Goal: Task Accomplishment & Management: Manage account settings

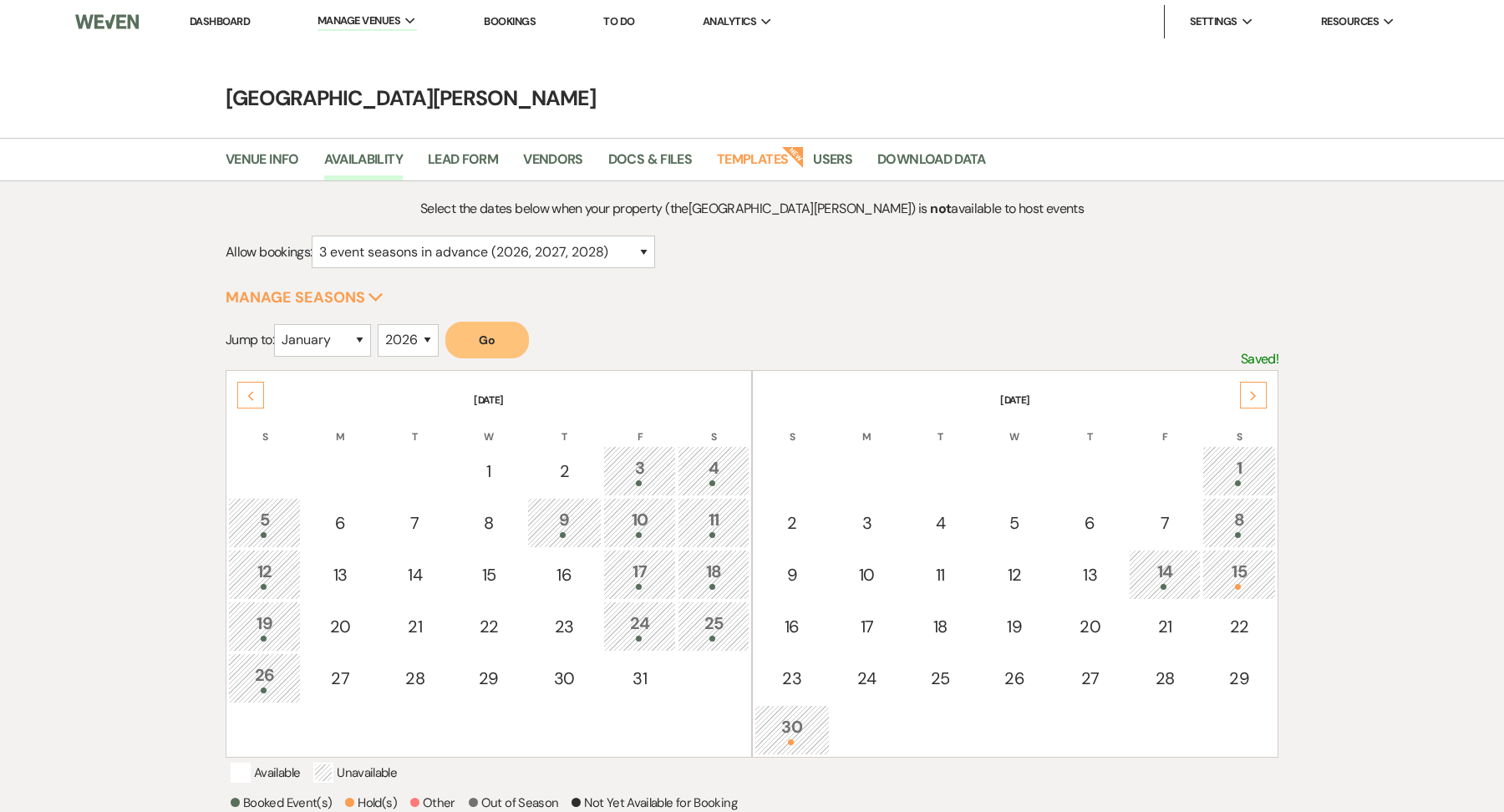
select select "3"
select select "2026"
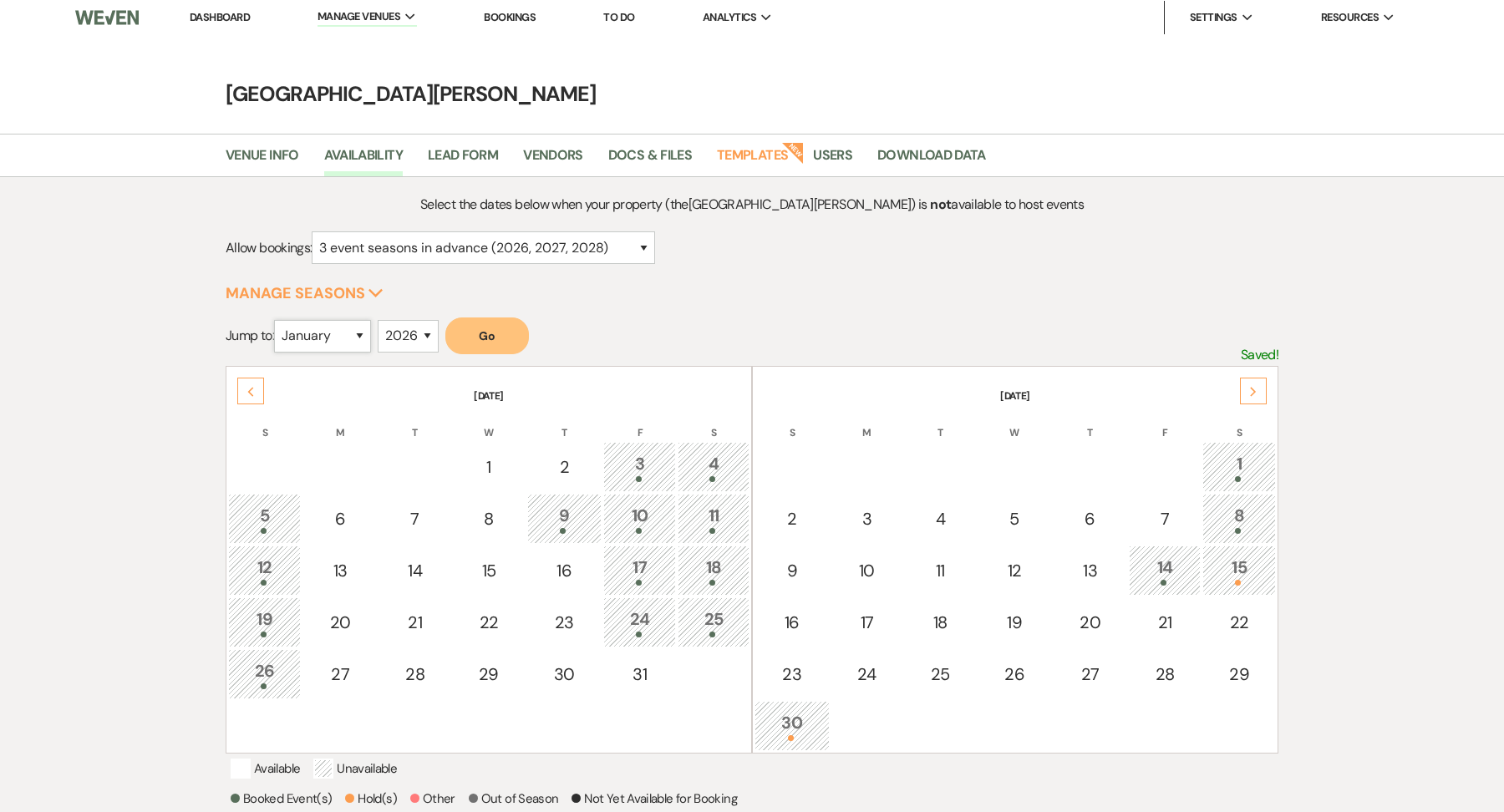
click at [338, 337] on select "January February March April May June July August September October November De…" at bounding box center [322, 336] width 97 height 33
select select "8"
click at [398, 324] on select "2025 2026 2027 2028 2029" at bounding box center [408, 336] width 61 height 33
select select "2027"
click at [506, 333] on button "Go" at bounding box center [487, 335] width 83 height 36
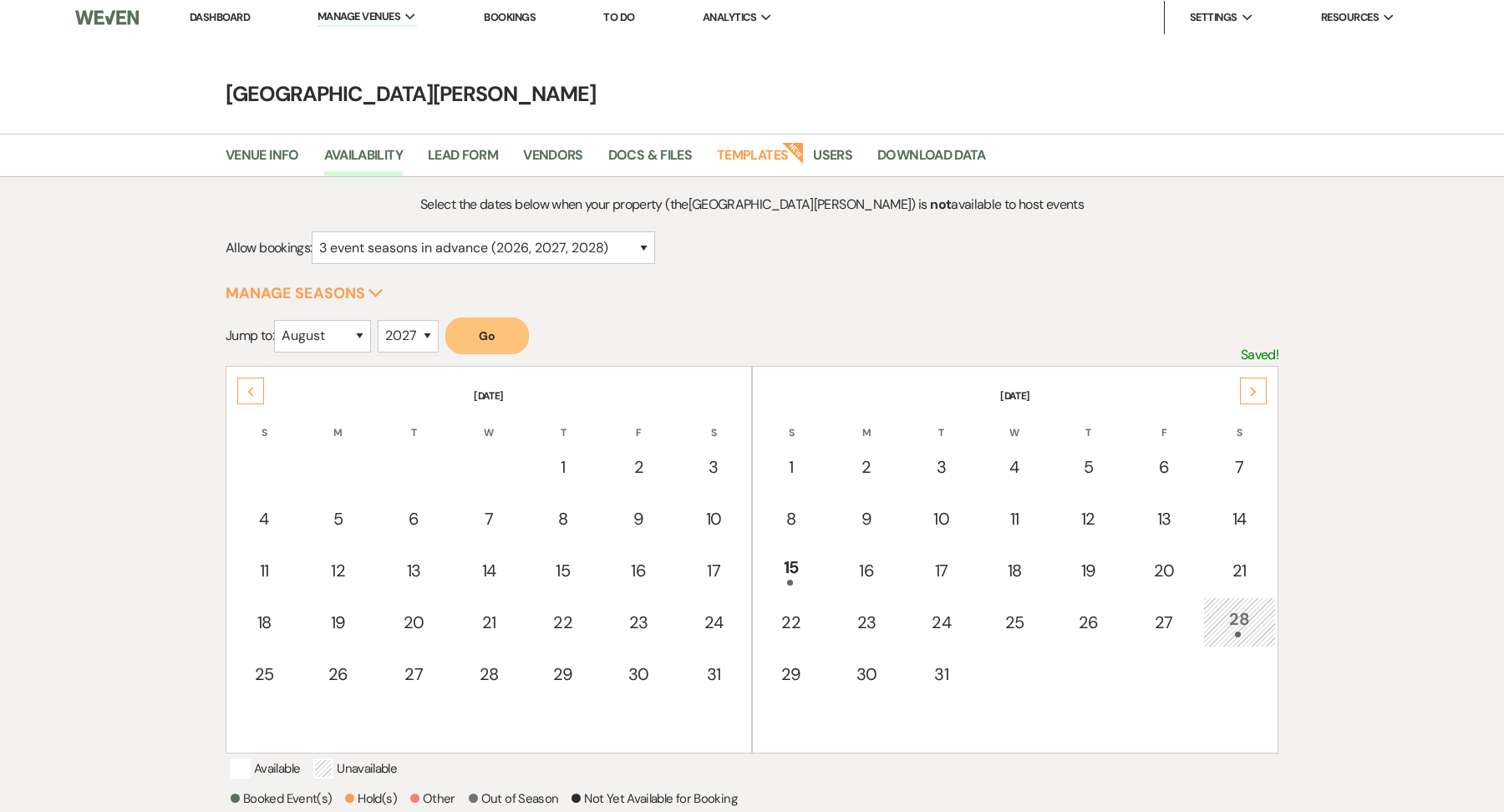
click at [1232, 611] on div "28" at bounding box center [1239, 621] width 54 height 31
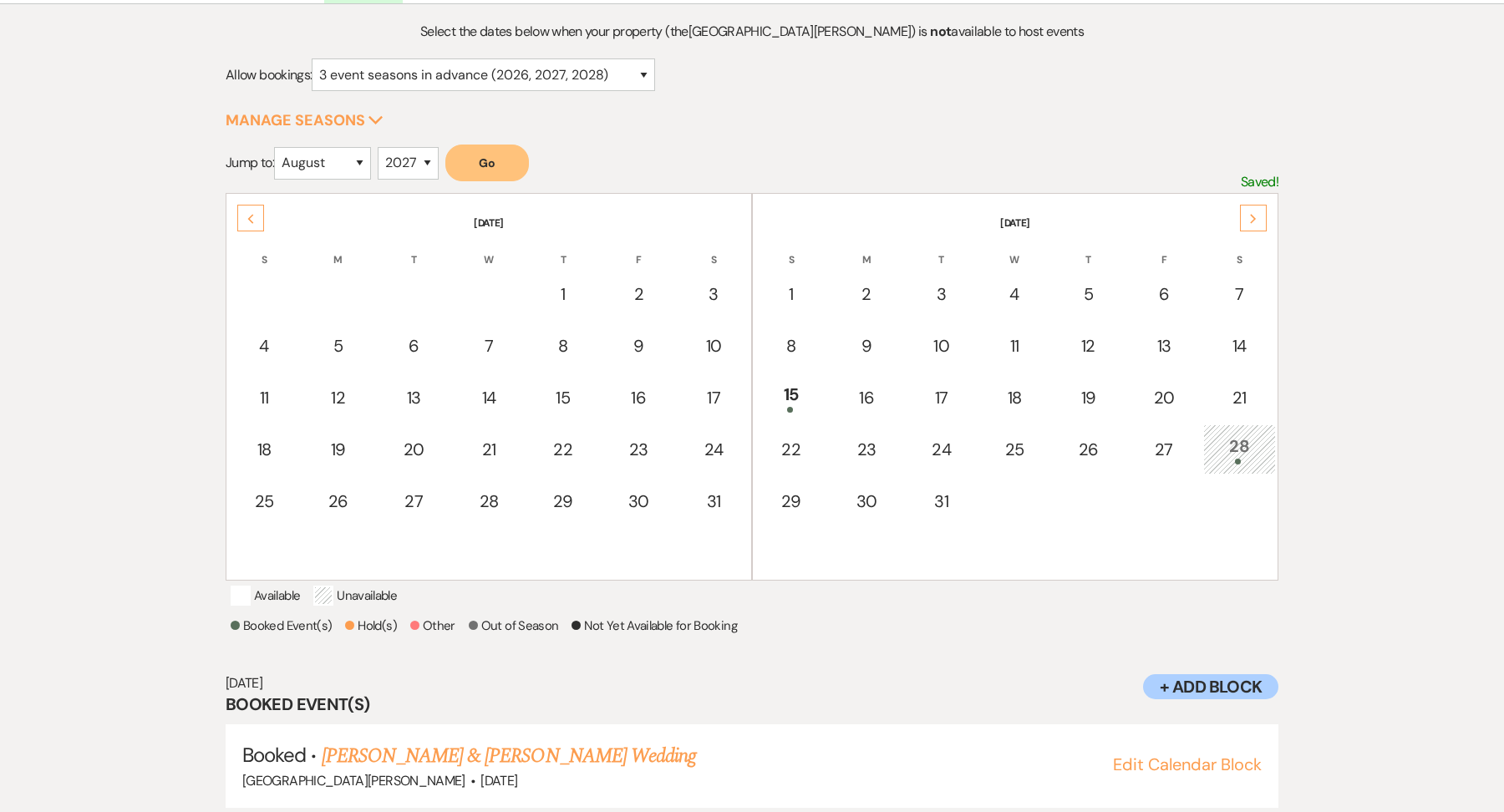
scroll to position [223, 0]
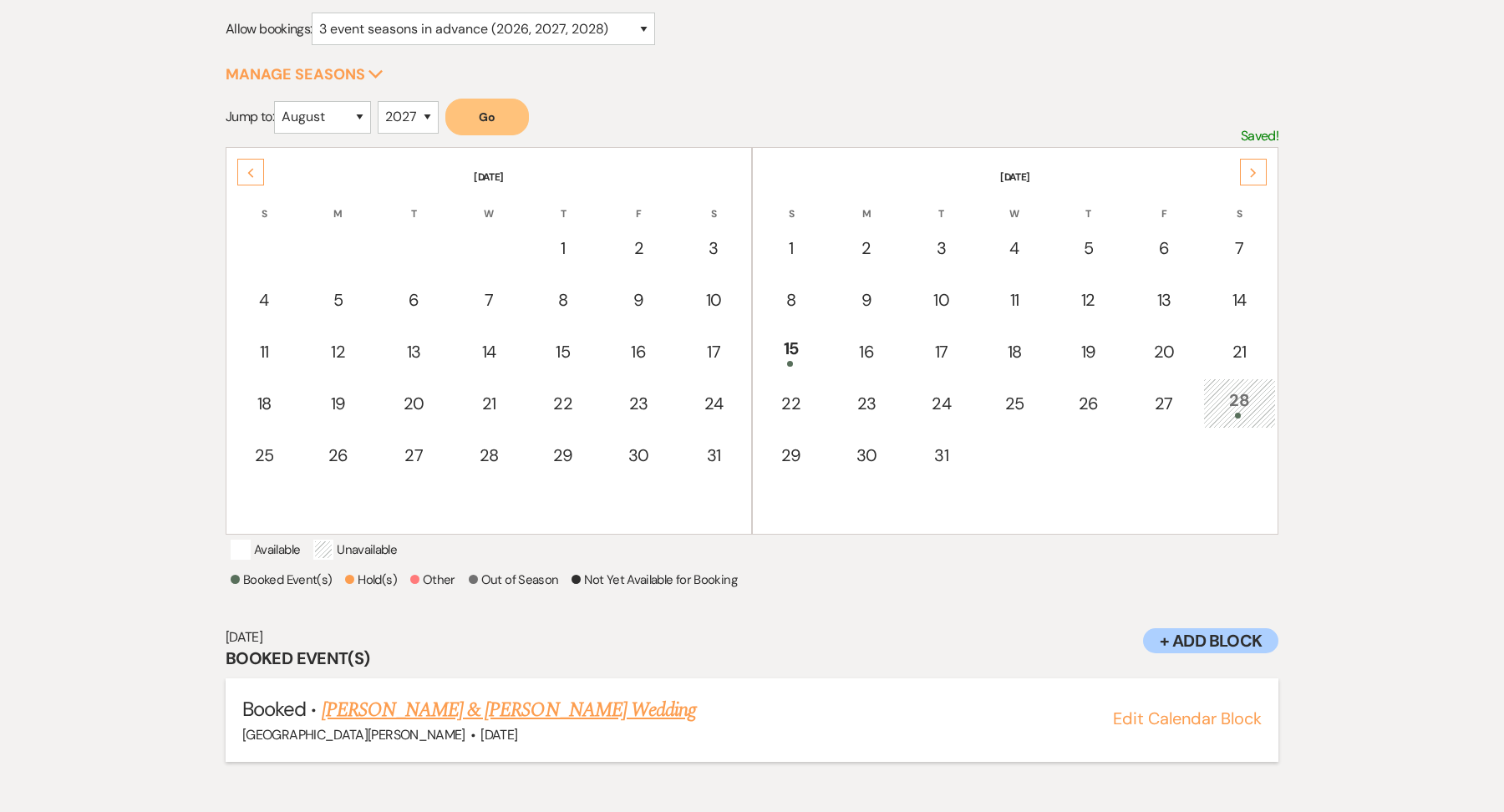
click at [455, 725] on link "[PERSON_NAME] & [PERSON_NAME] Wedding" at bounding box center [509, 710] width 374 height 30
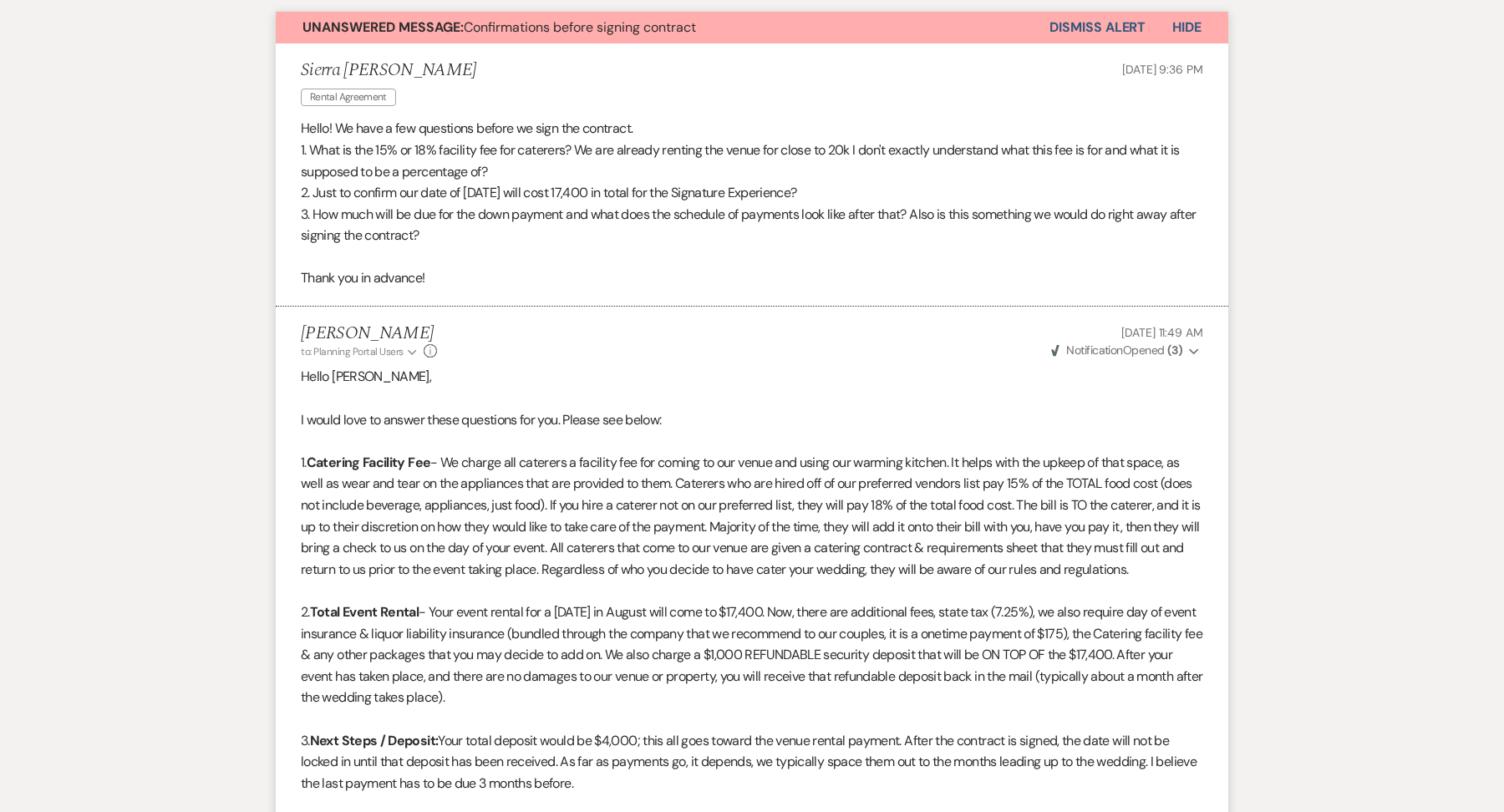
scroll to position [1006, 0]
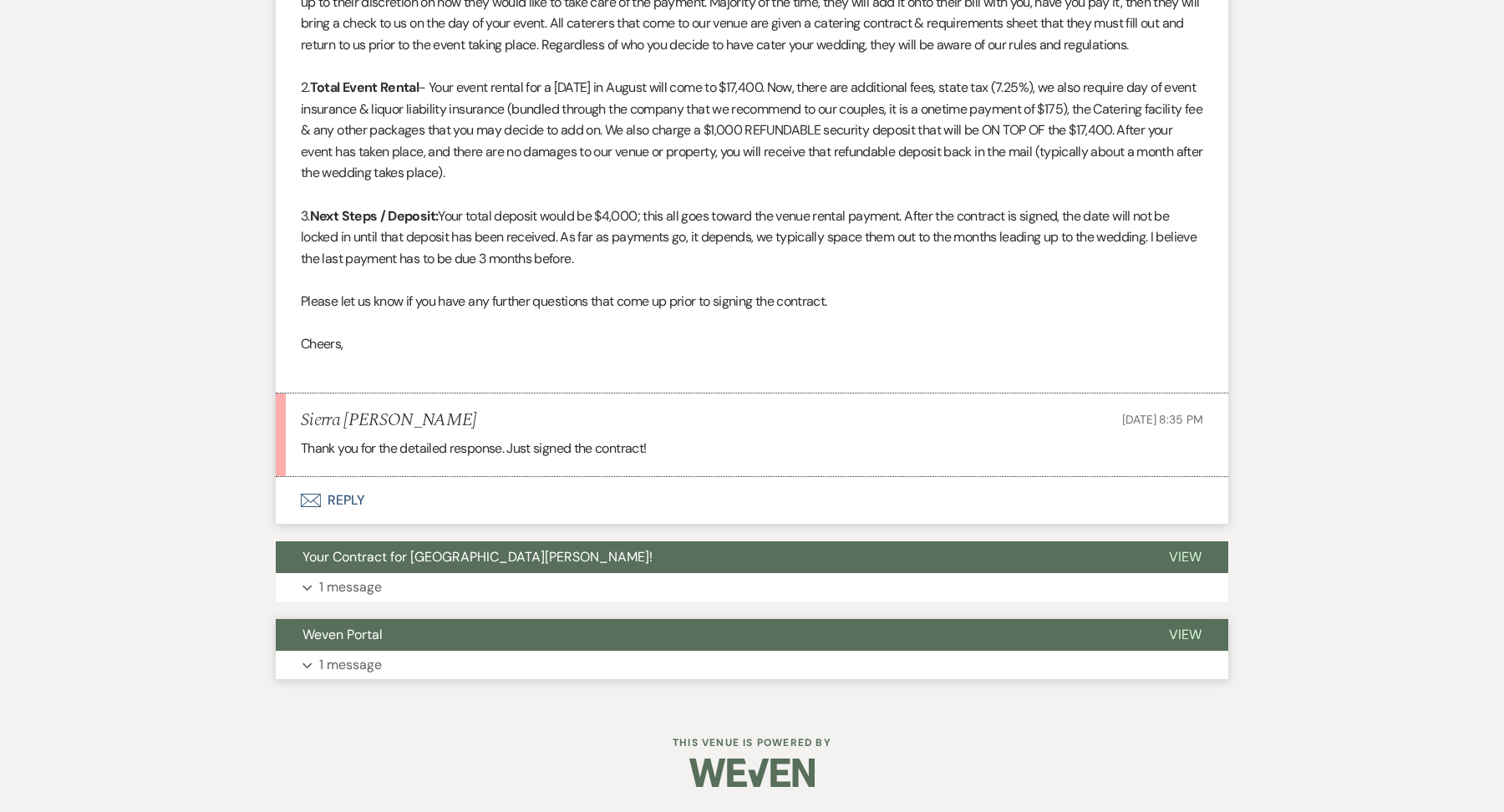
click at [448, 668] on button "Expand 1 message" at bounding box center [752, 665] width 952 height 28
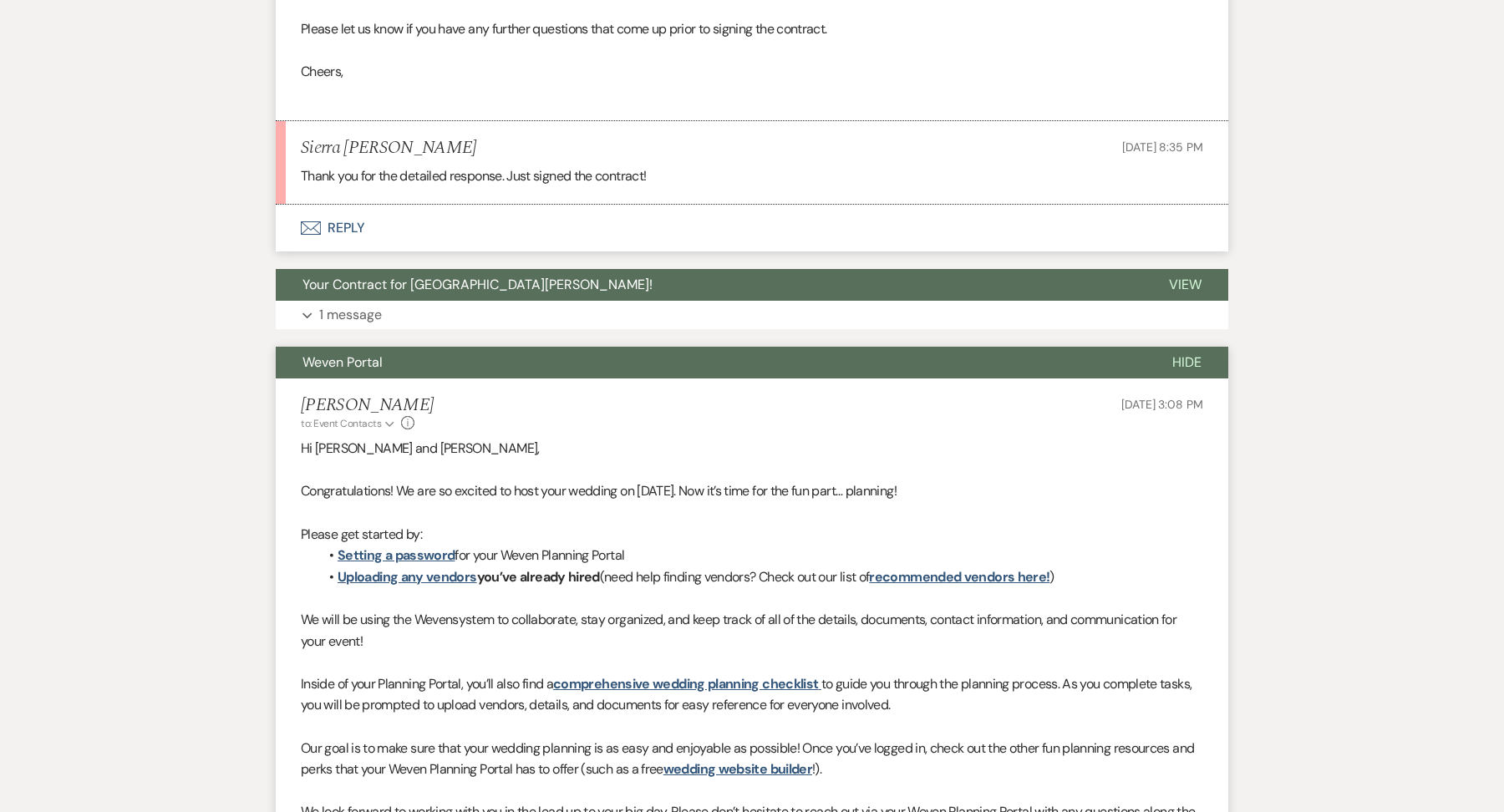
scroll to position [1263, 0]
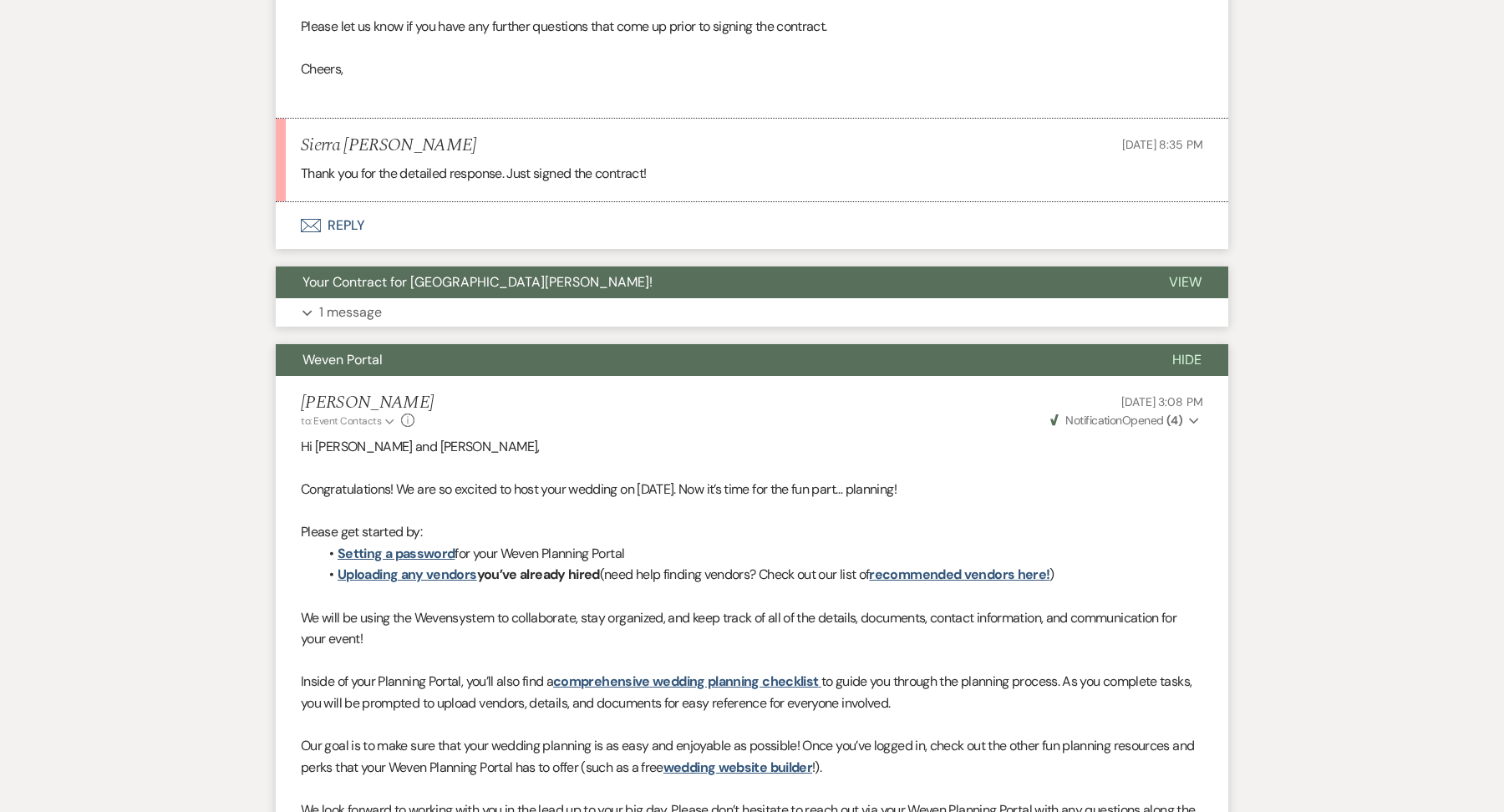
click at [441, 298] on button "Your Contract for [GEOGRAPHIC_DATA][PERSON_NAME]!" at bounding box center [709, 283] width 866 height 32
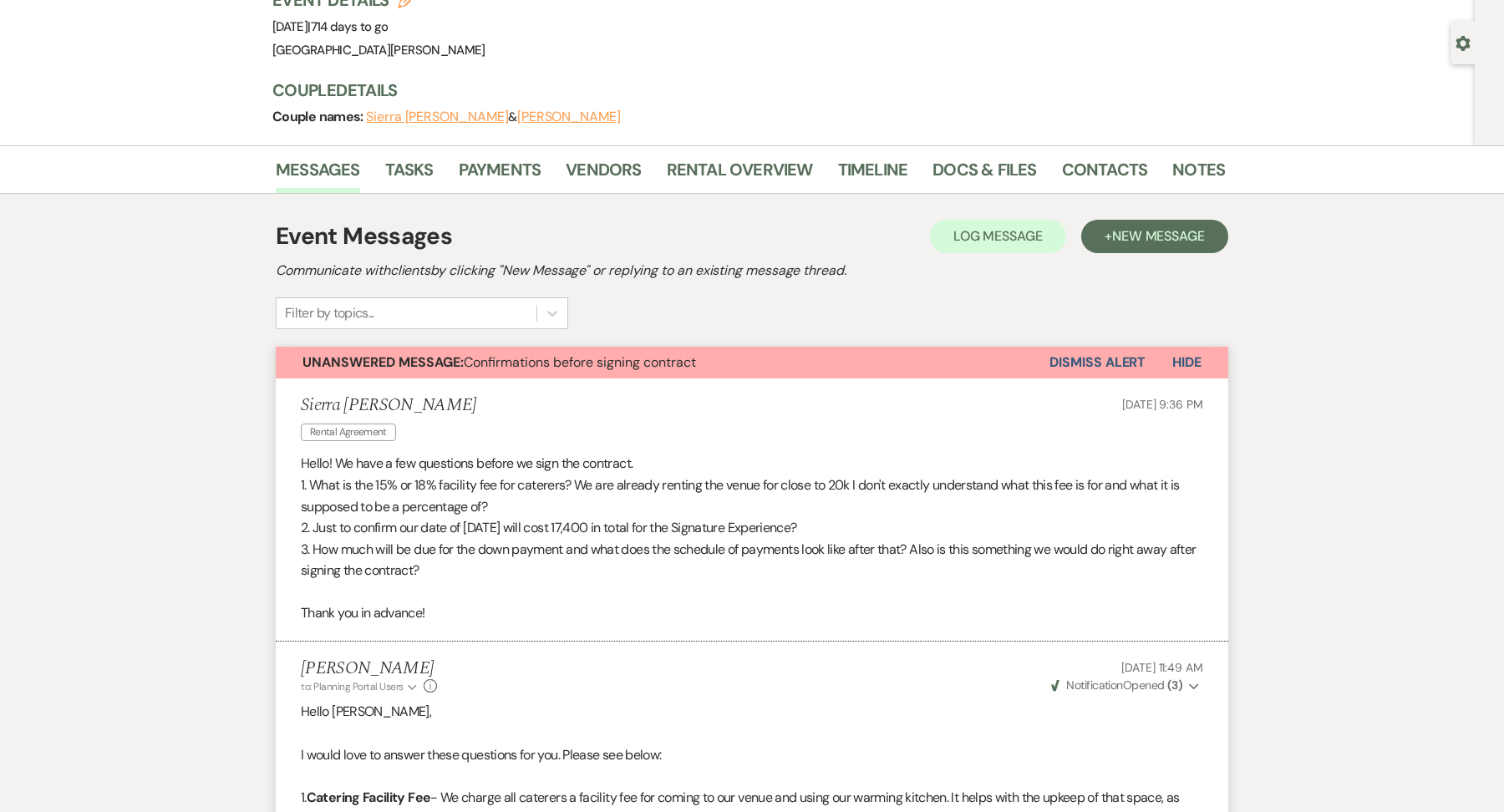
scroll to position [97, 0]
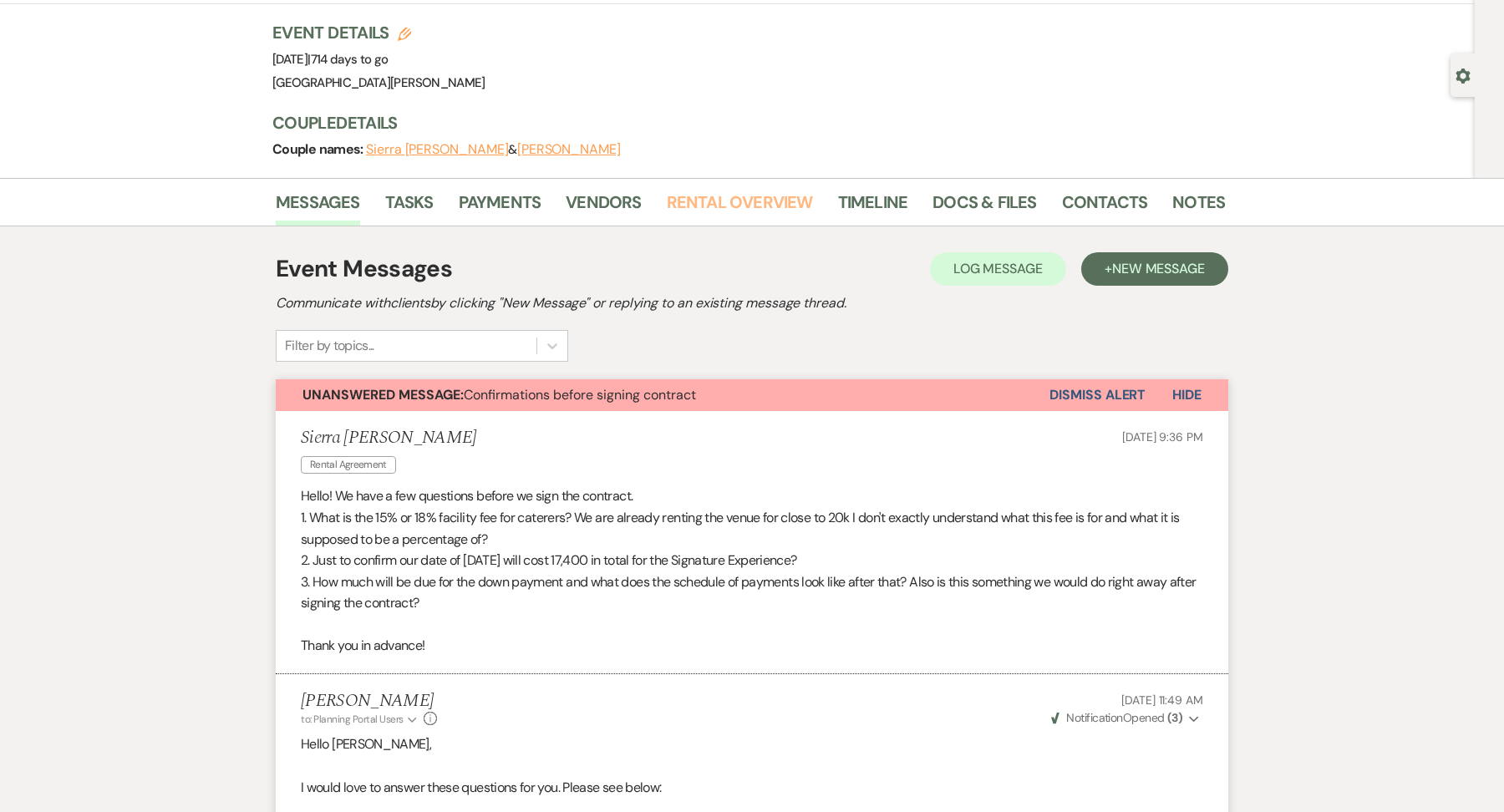
click at [715, 190] on link "Rental Overview" at bounding box center [740, 207] width 146 height 36
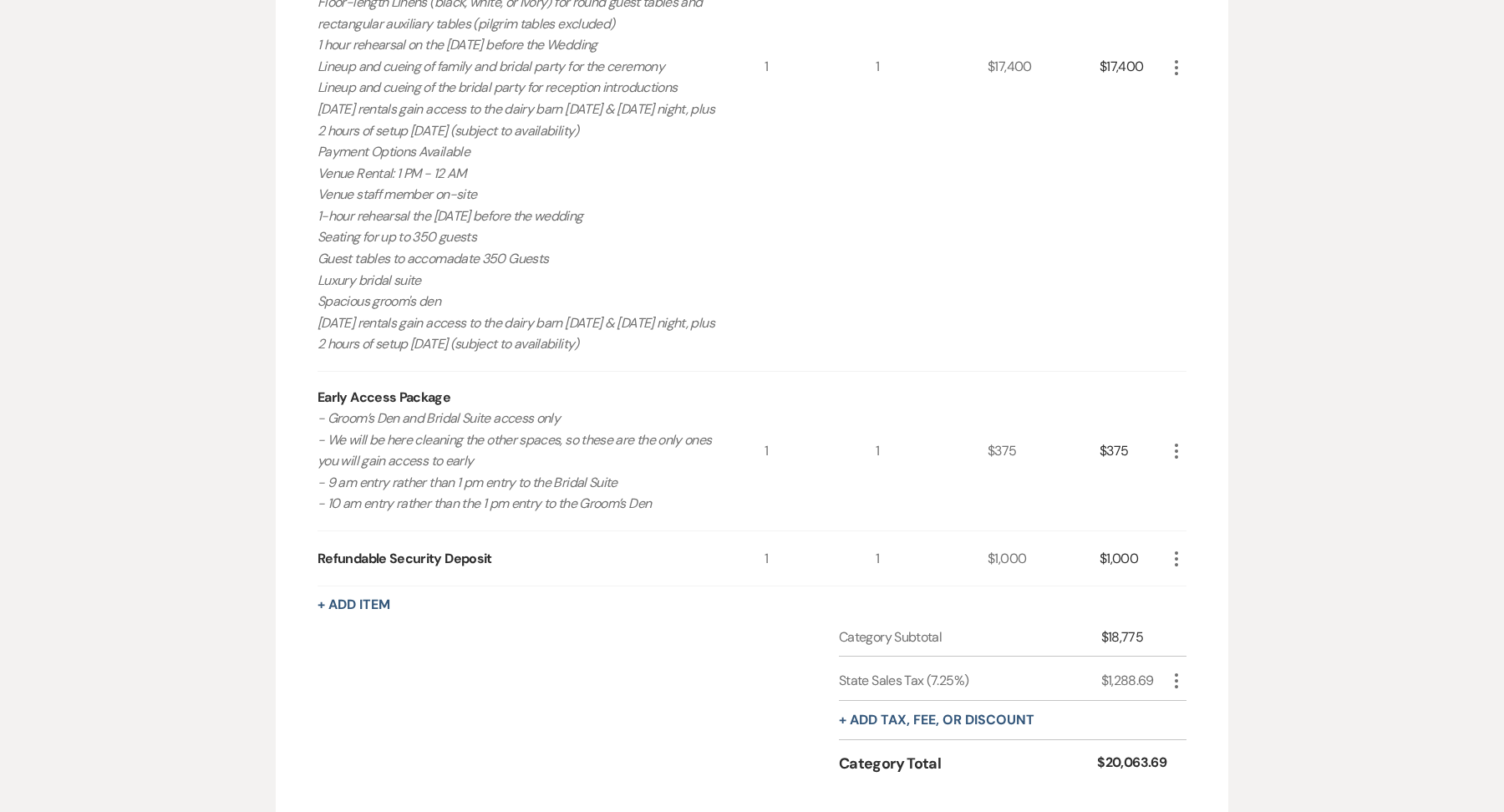
scroll to position [866, 0]
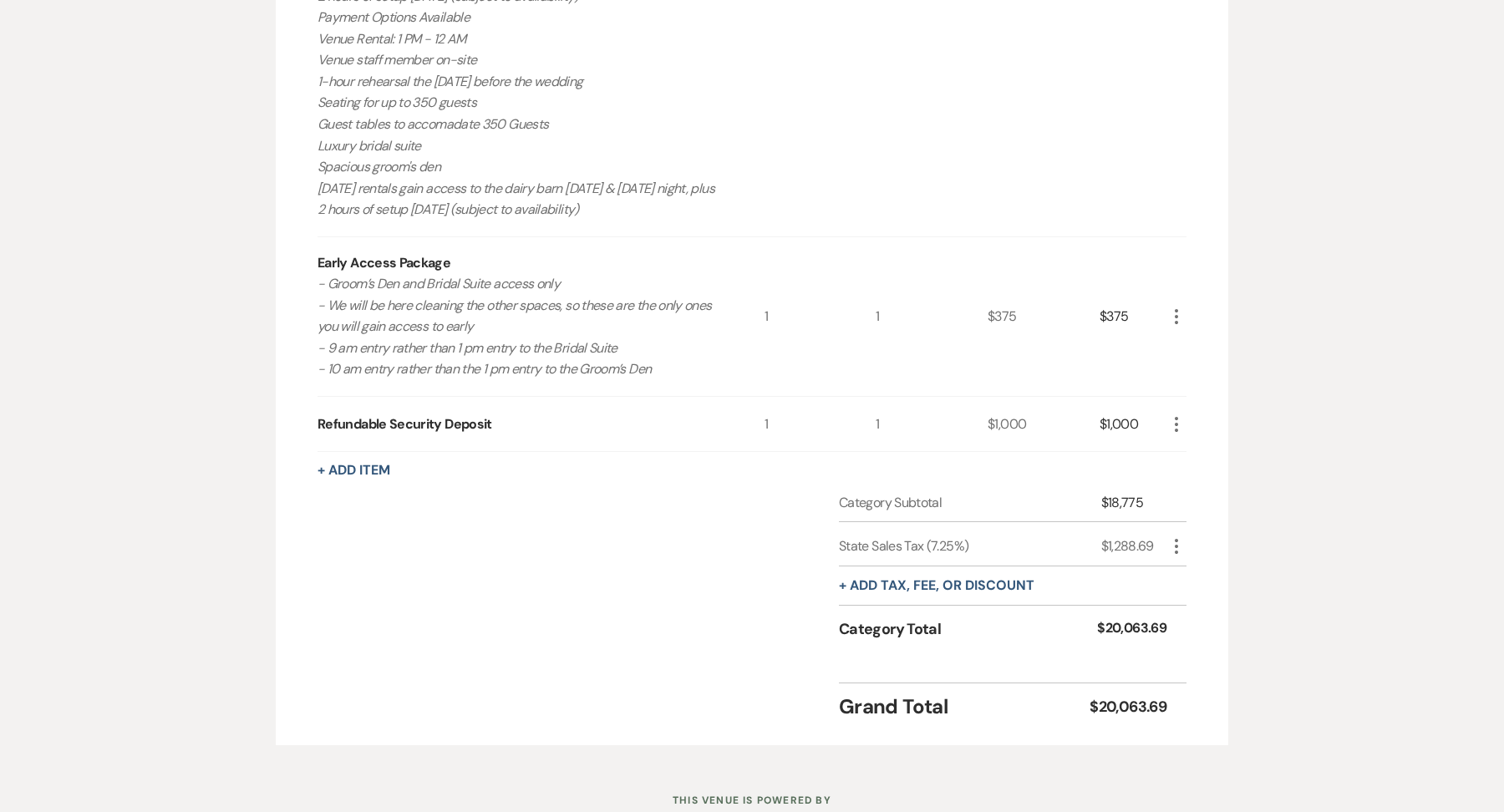
click at [1185, 543] on icon "More" at bounding box center [1176, 546] width 20 height 20
click at [1202, 574] on button "Pencil Edit" at bounding box center [1210, 579] width 87 height 27
select select "3"
select select "false"
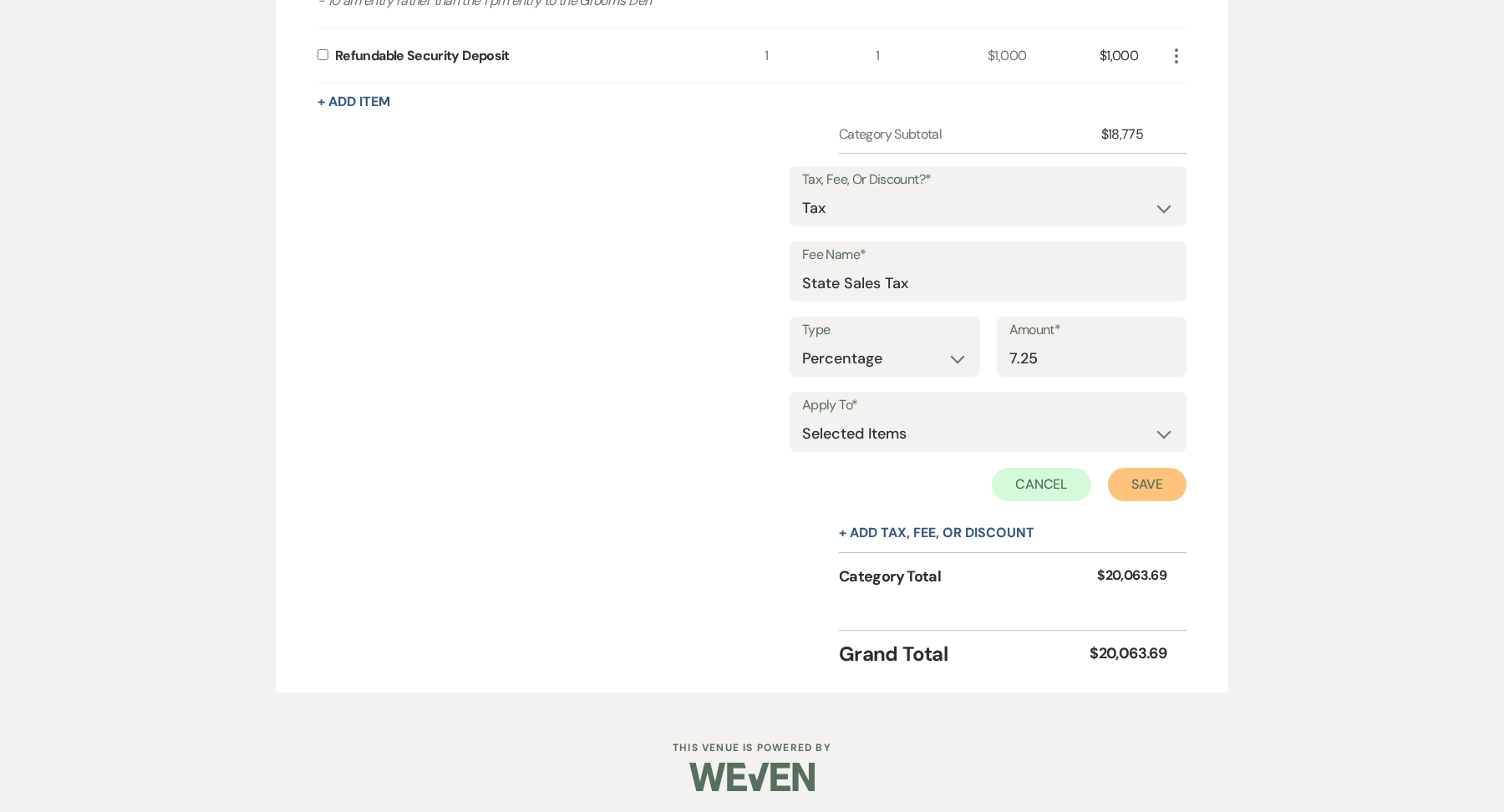
click at [1177, 468] on button "Save" at bounding box center [1147, 485] width 79 height 34
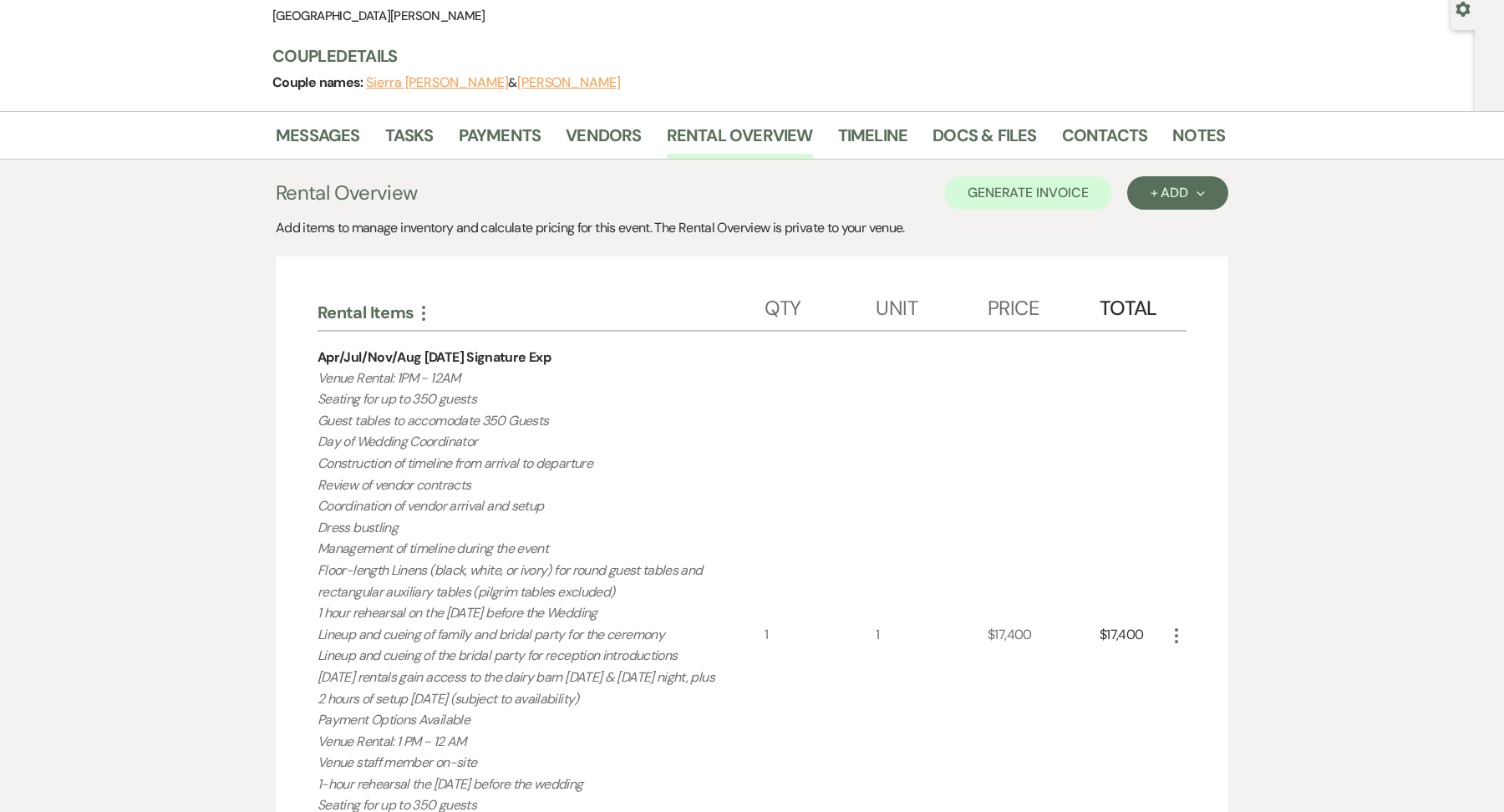
scroll to position [0, 0]
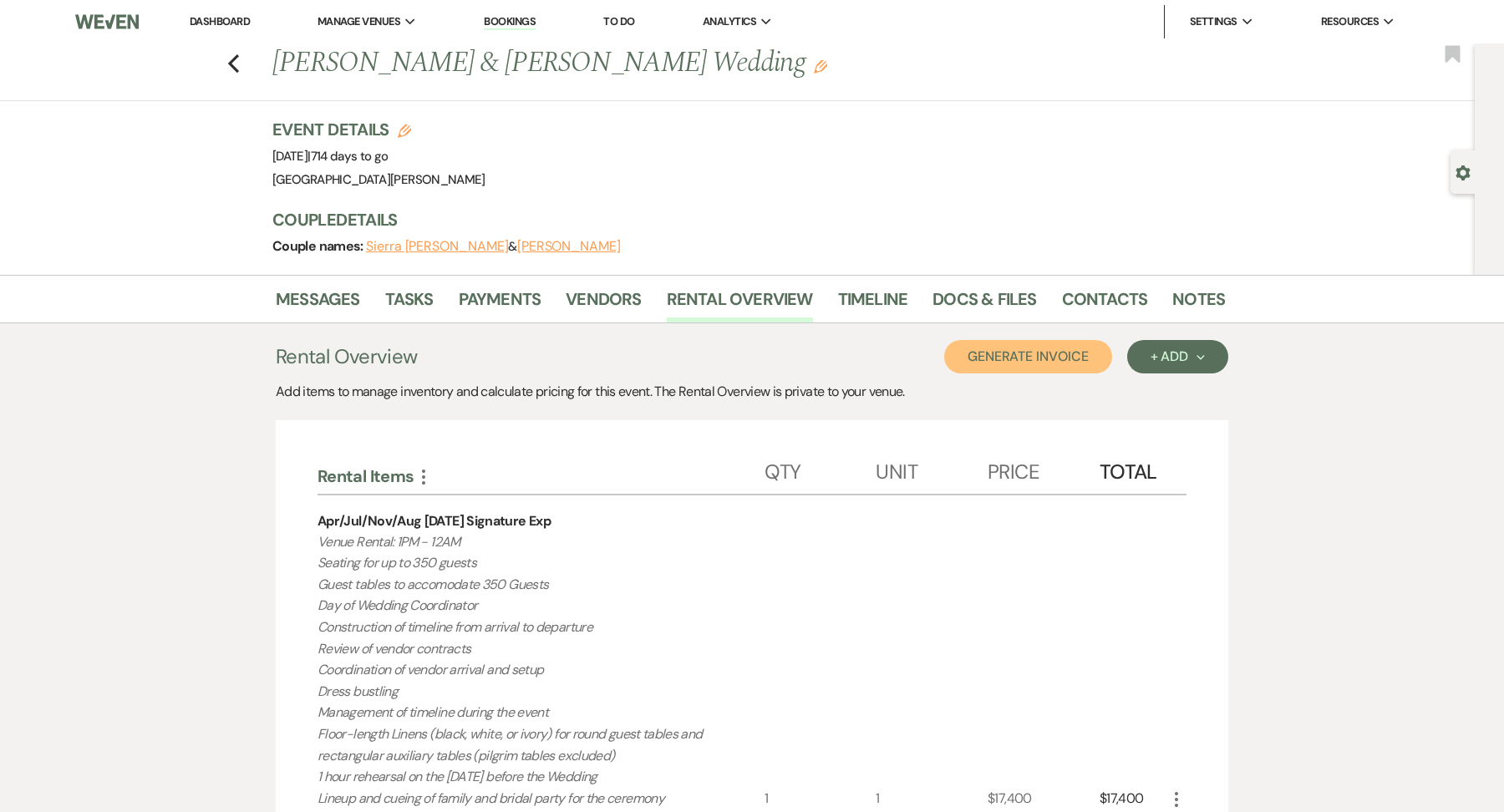
click at [1054, 358] on button "Generate Invoice" at bounding box center [1028, 356] width 168 height 34
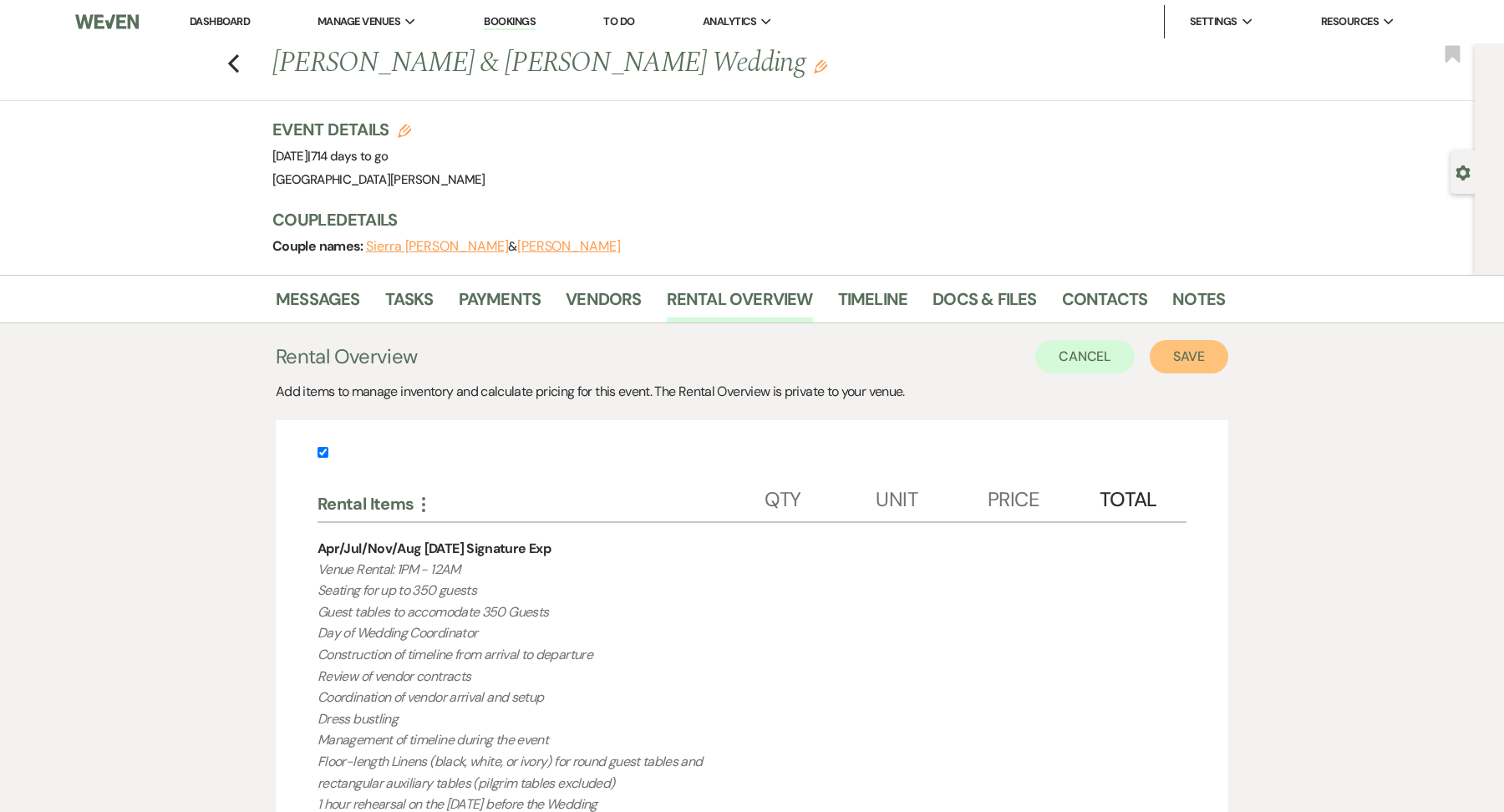
click at [1214, 359] on button "Save" at bounding box center [1188, 356] width 79 height 34
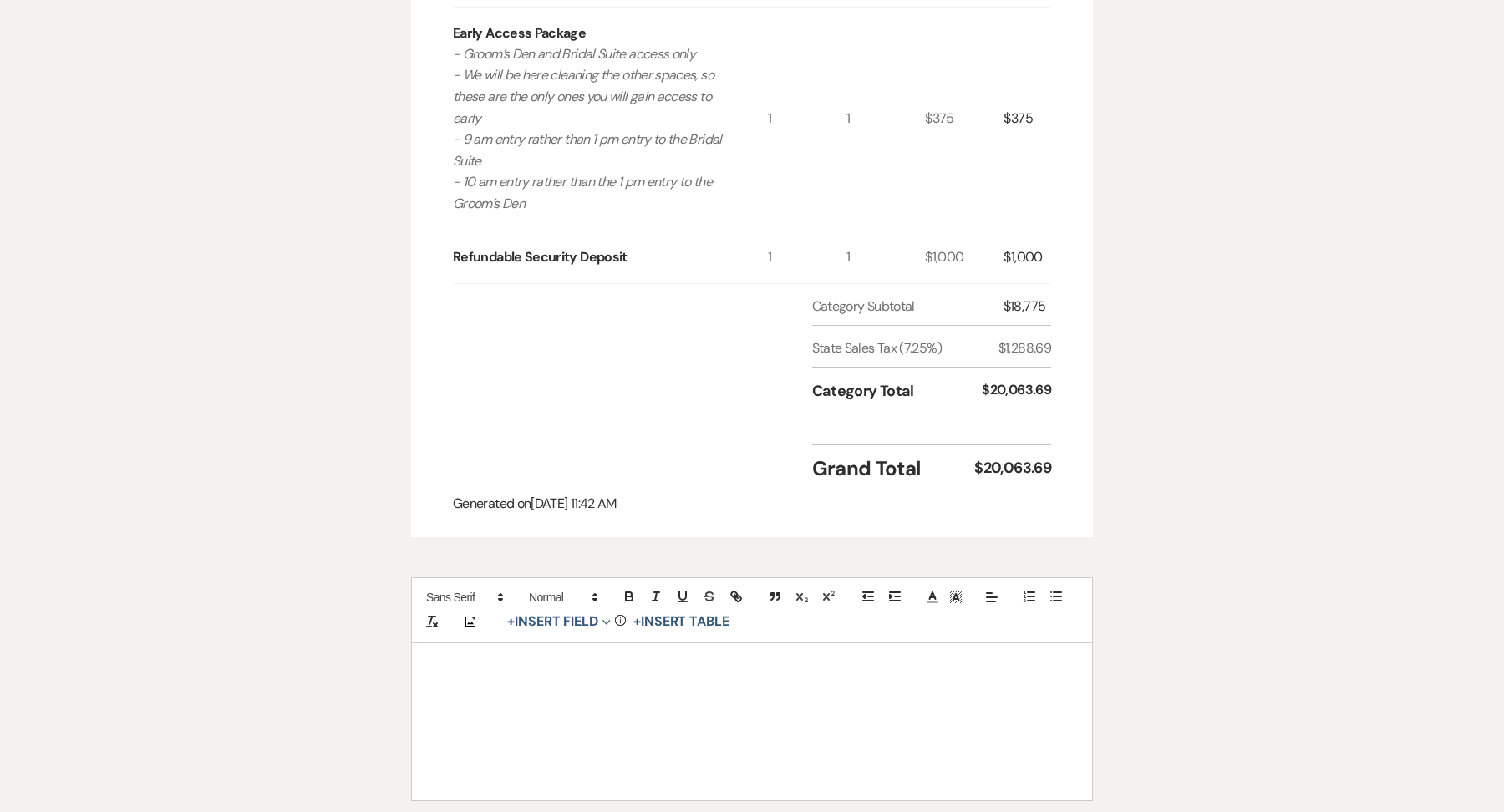
scroll to position [1382, 0]
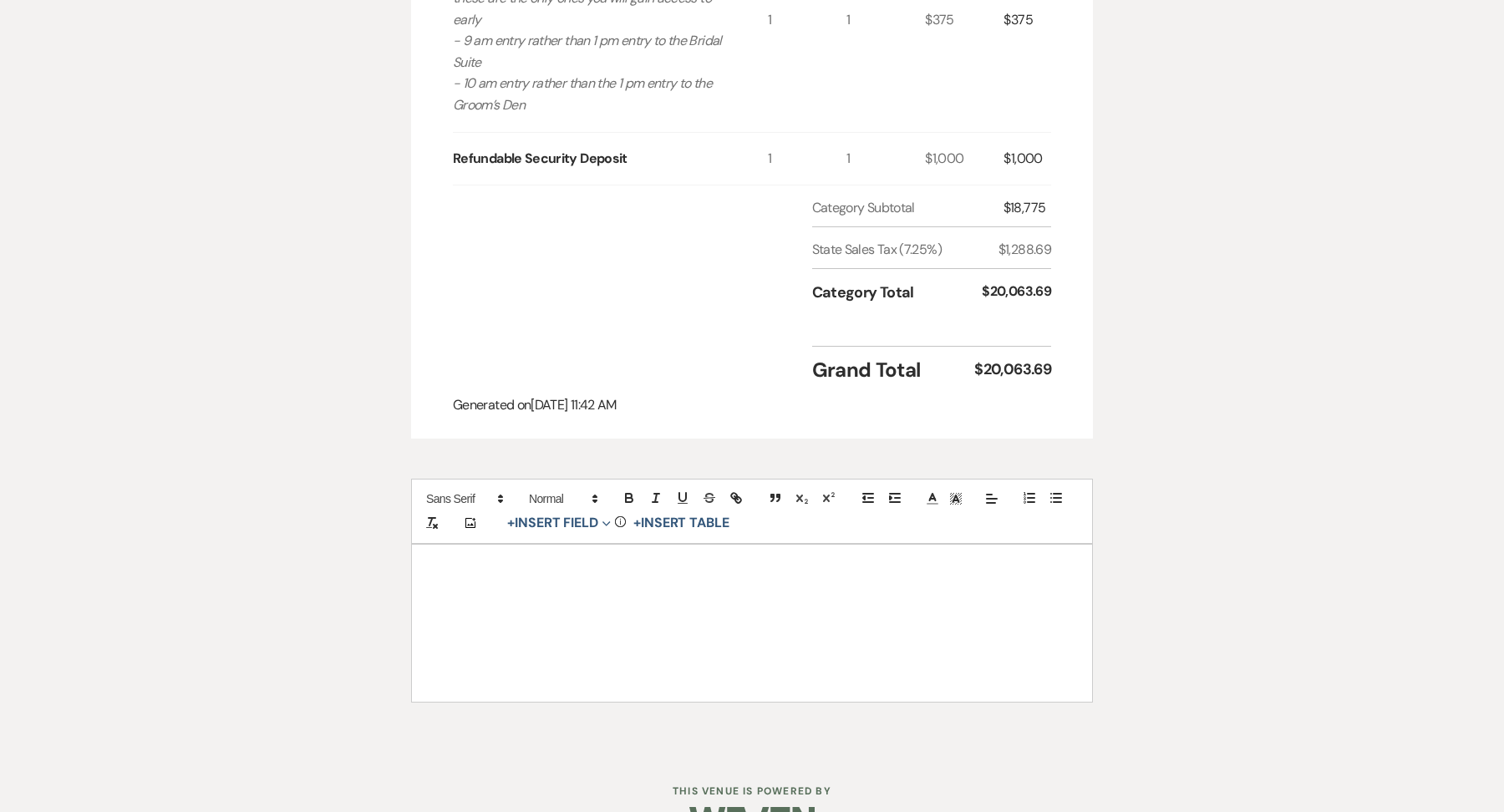
click at [680, 608] on p at bounding box center [752, 611] width 599 height 21
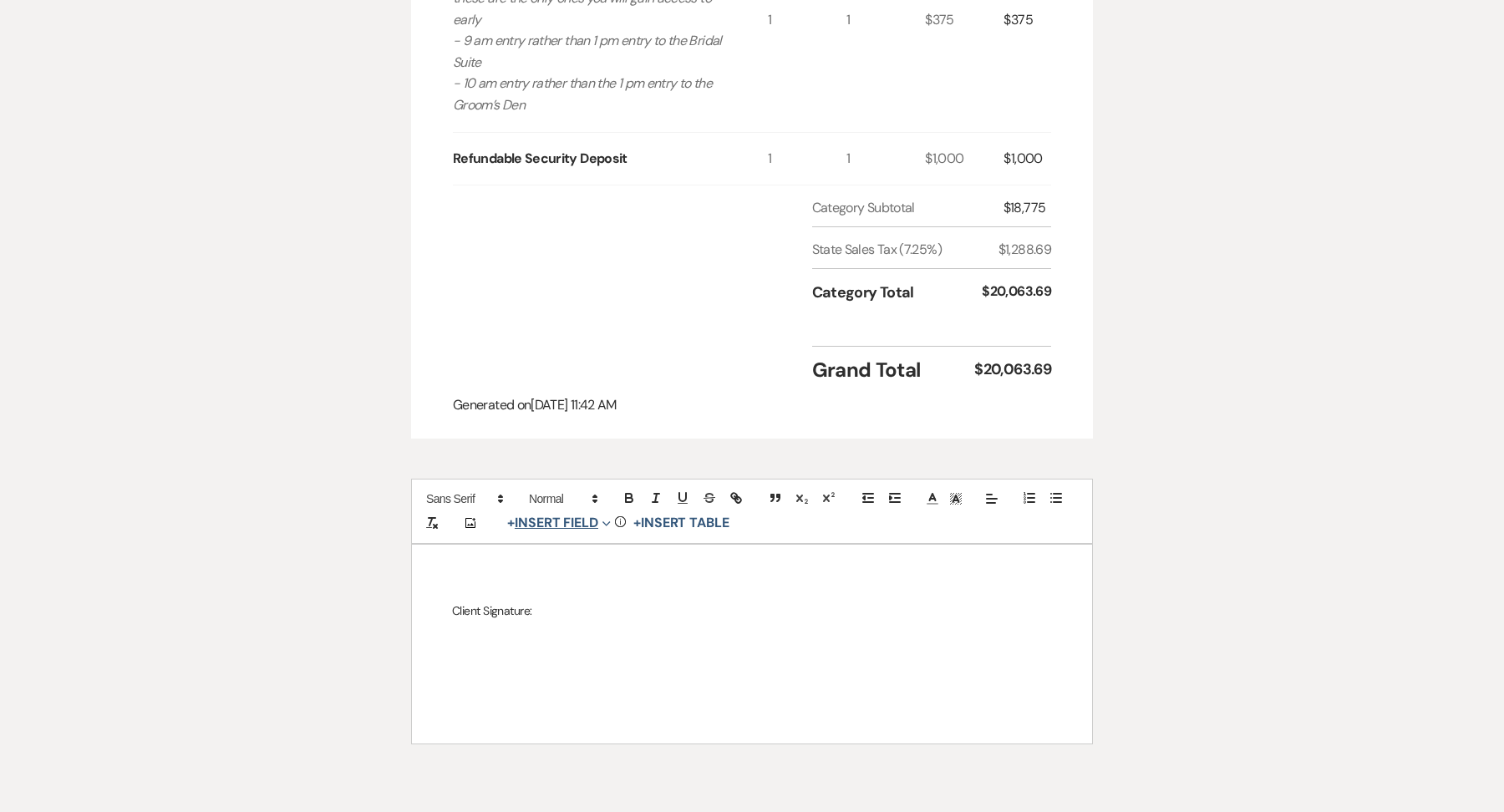
click at [586, 522] on button "+ Insert Field Expand" at bounding box center [559, 522] width 115 height 20
click at [572, 622] on button "Signature Field" at bounding box center [561, 618] width 125 height 30
select select "signatureField"
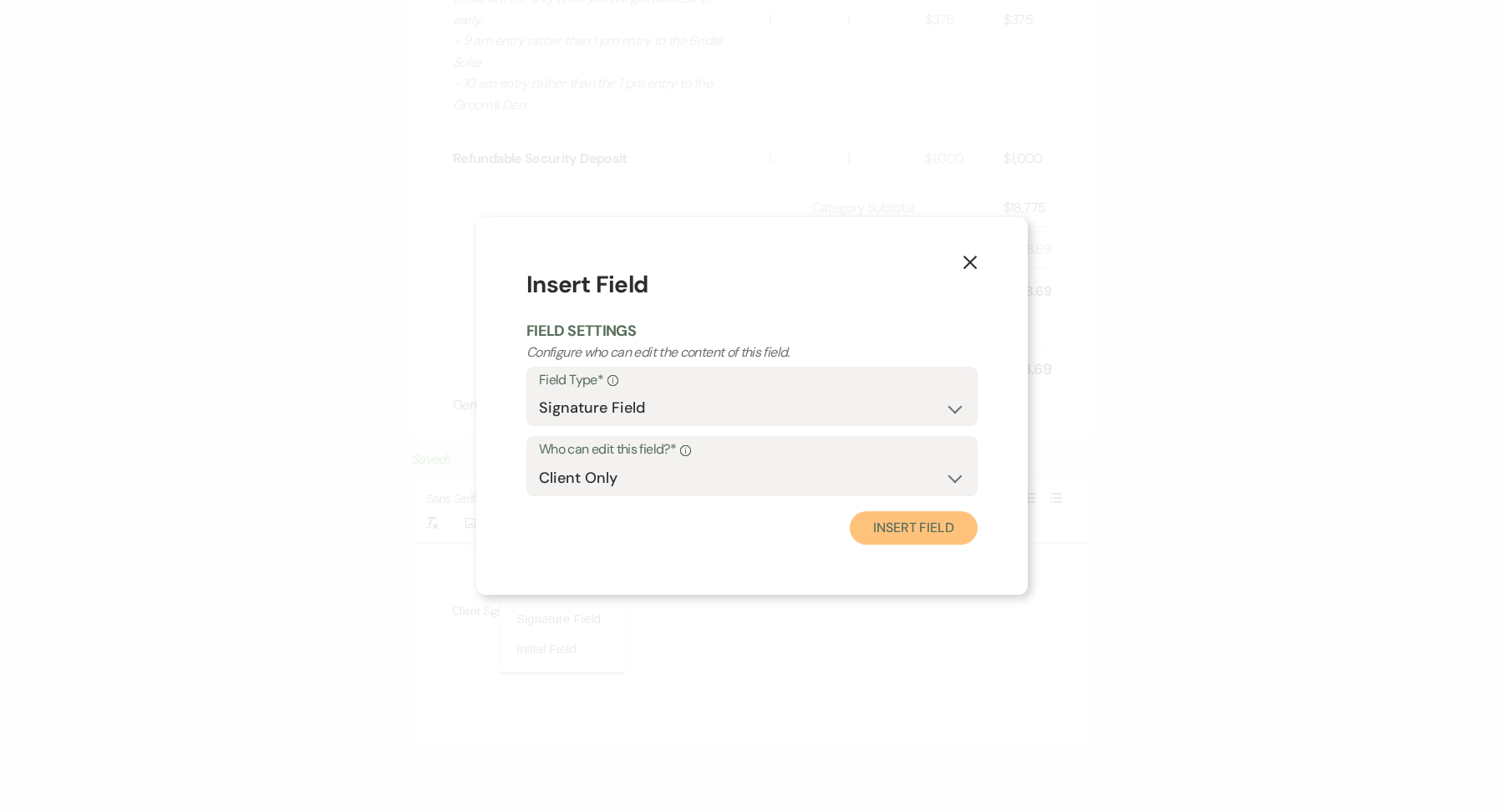
click at [934, 528] on button "Insert Field" at bounding box center [913, 528] width 128 height 34
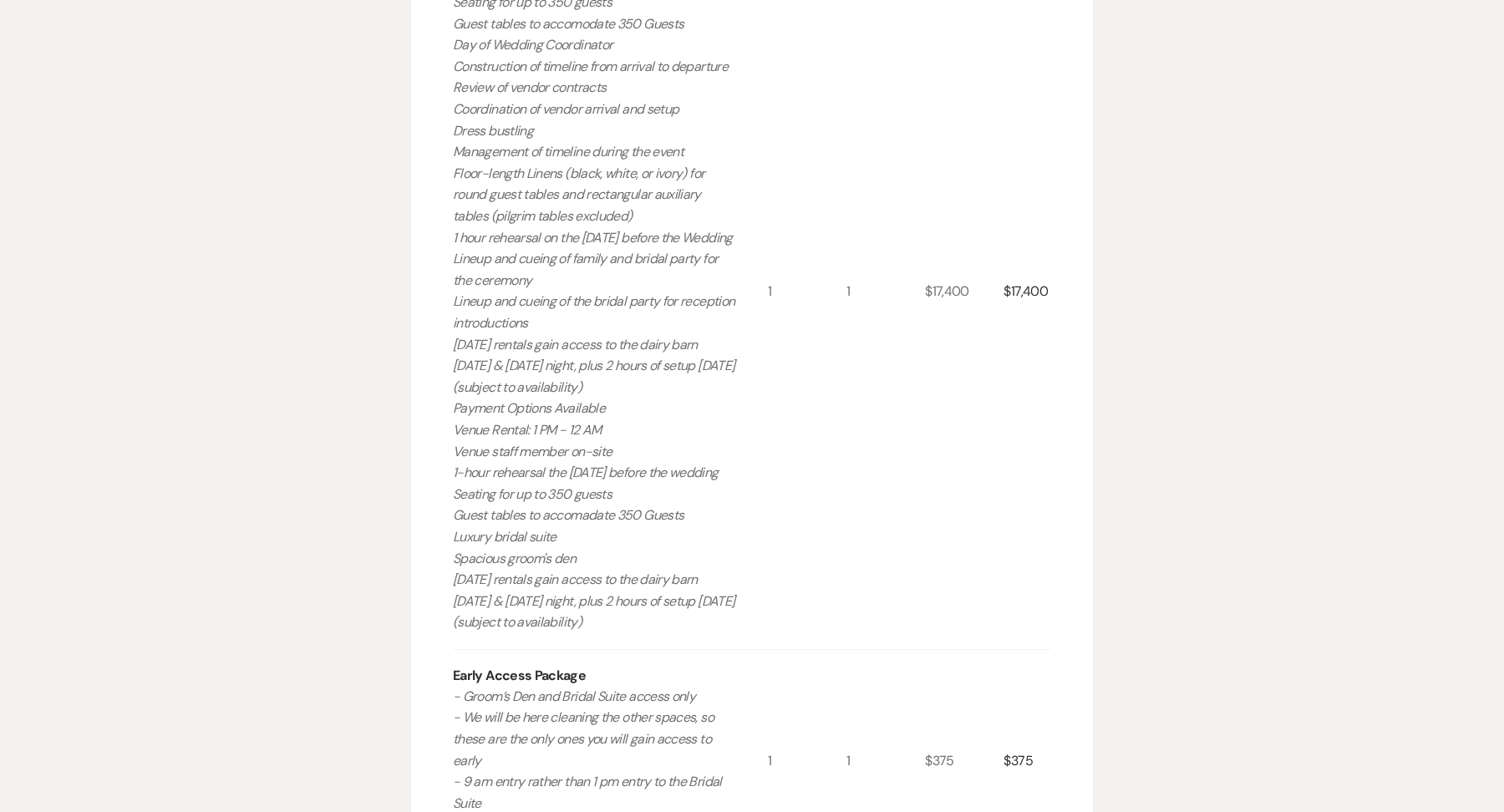
scroll to position [0, 0]
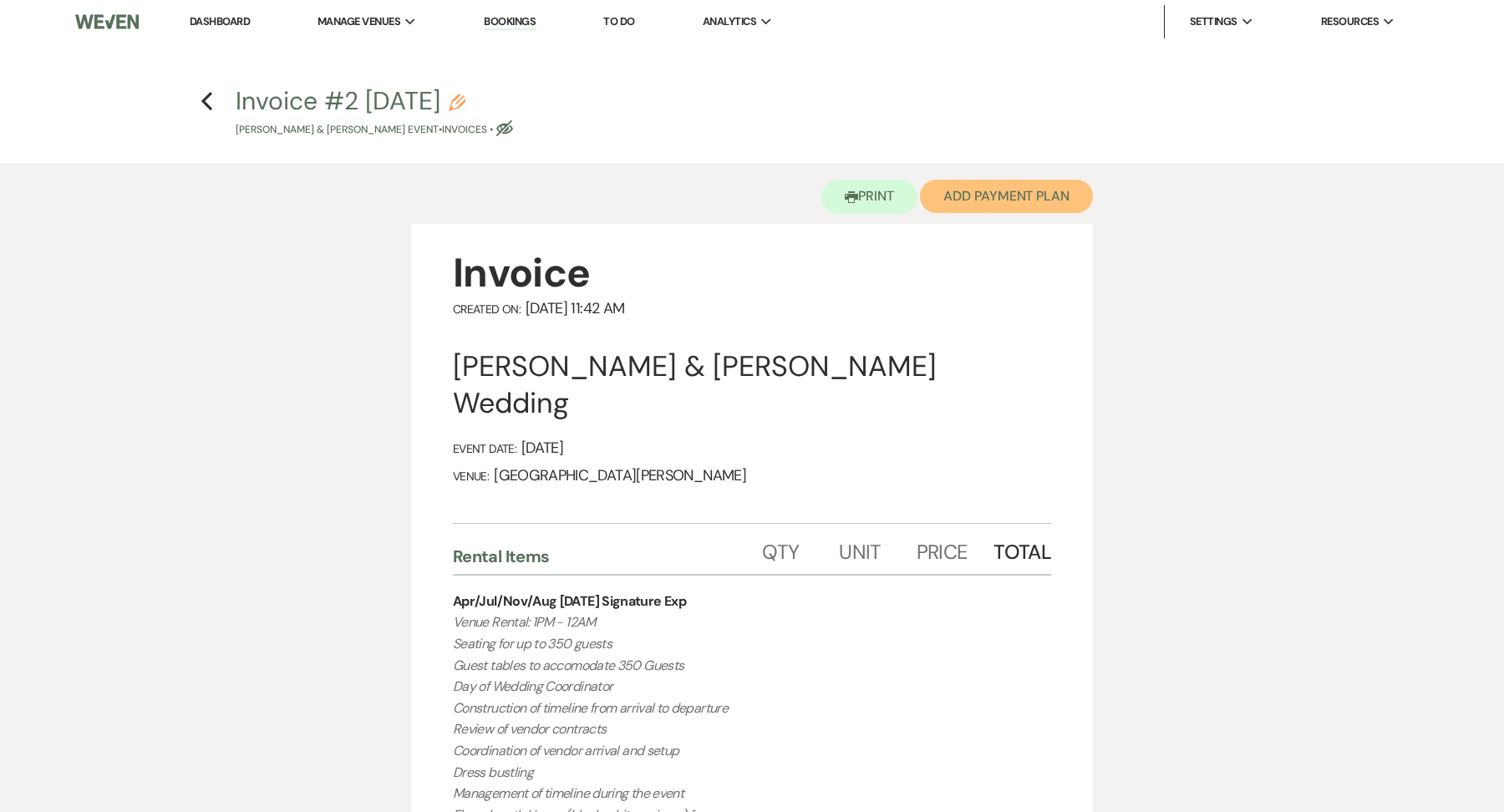
click at [1025, 188] on button "Add Payment Plan" at bounding box center [1006, 197] width 173 height 34
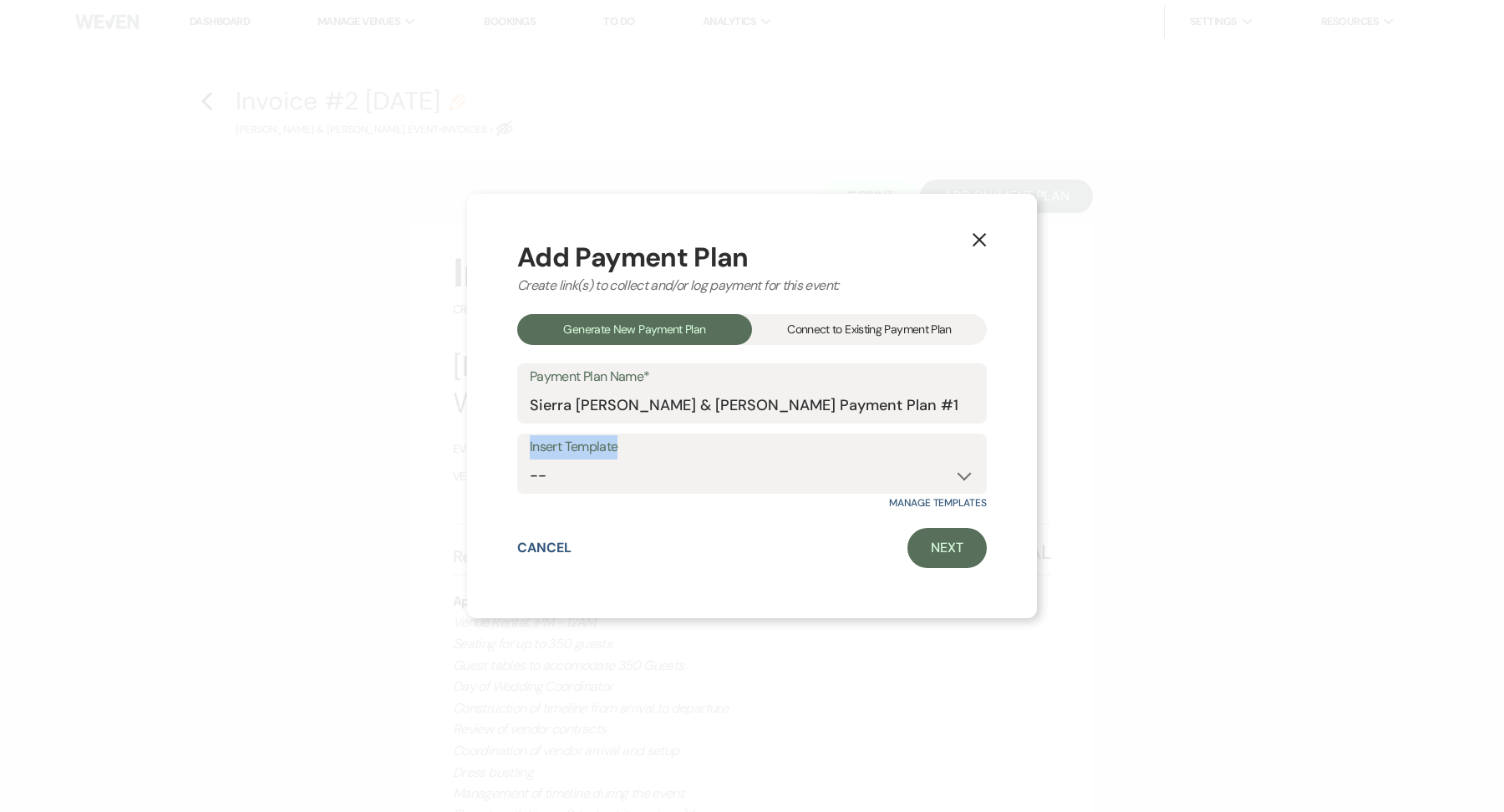
click at [635, 458] on div "Insert Template -- Regular Payment Plan: Deposit & Security Deposit, 4 Payments…" at bounding box center [751, 464] width 469 height 60
click at [635, 494] on div "Insert Template -- Regular Payment Plan: Deposit & Security Deposit, 4 Payments…" at bounding box center [751, 464] width 469 height 60
click at [662, 475] on select "-- Regular Payment Plan: Deposit & Security Deposit, 4 Payments Security Deposi…" at bounding box center [751, 475] width 444 height 33
select select "347"
click at [956, 566] on link "Next" at bounding box center [947, 547] width 80 height 40
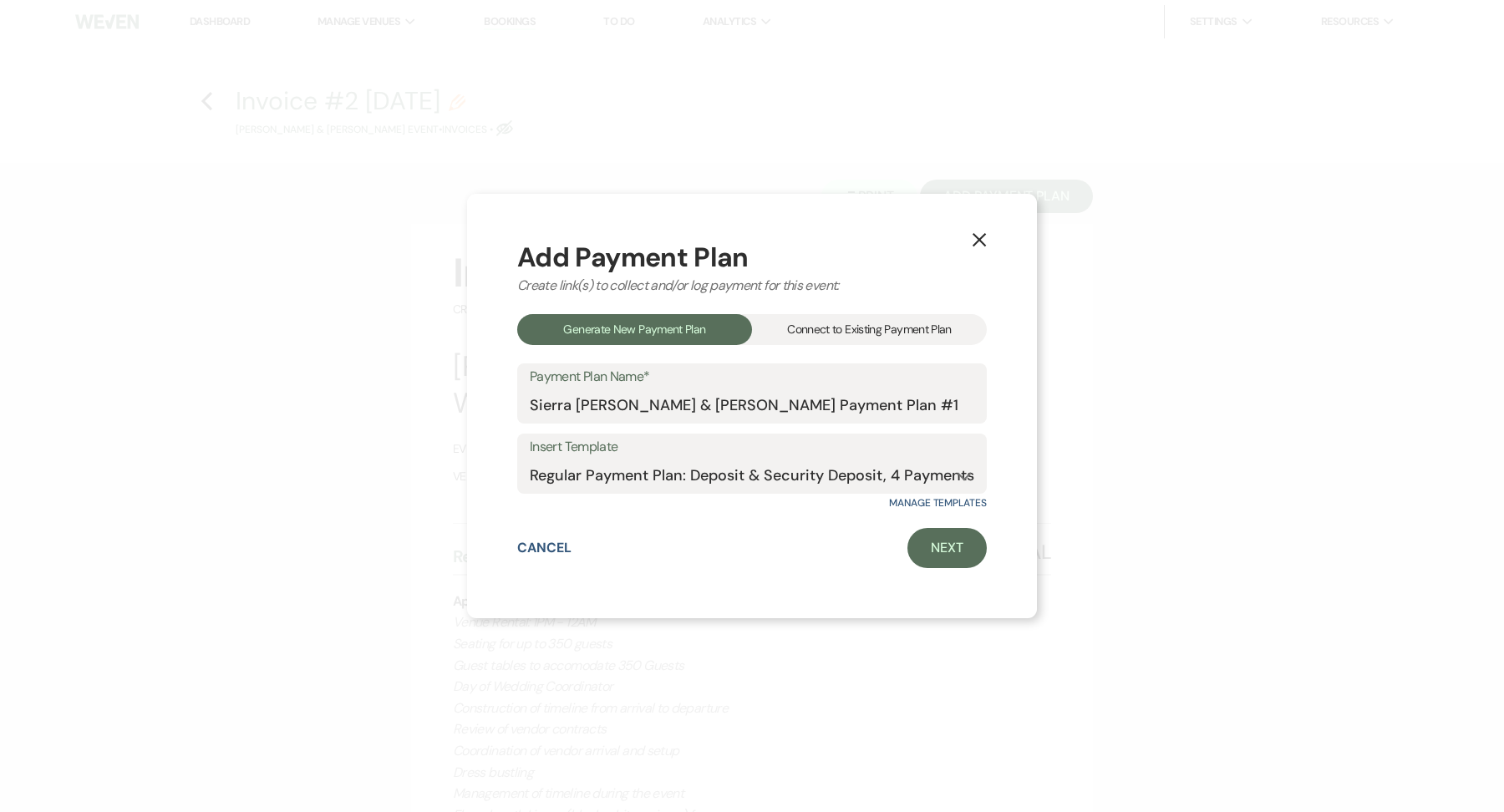
select select "28572"
select select "2"
select select "flat"
select select "true"
select select "client"
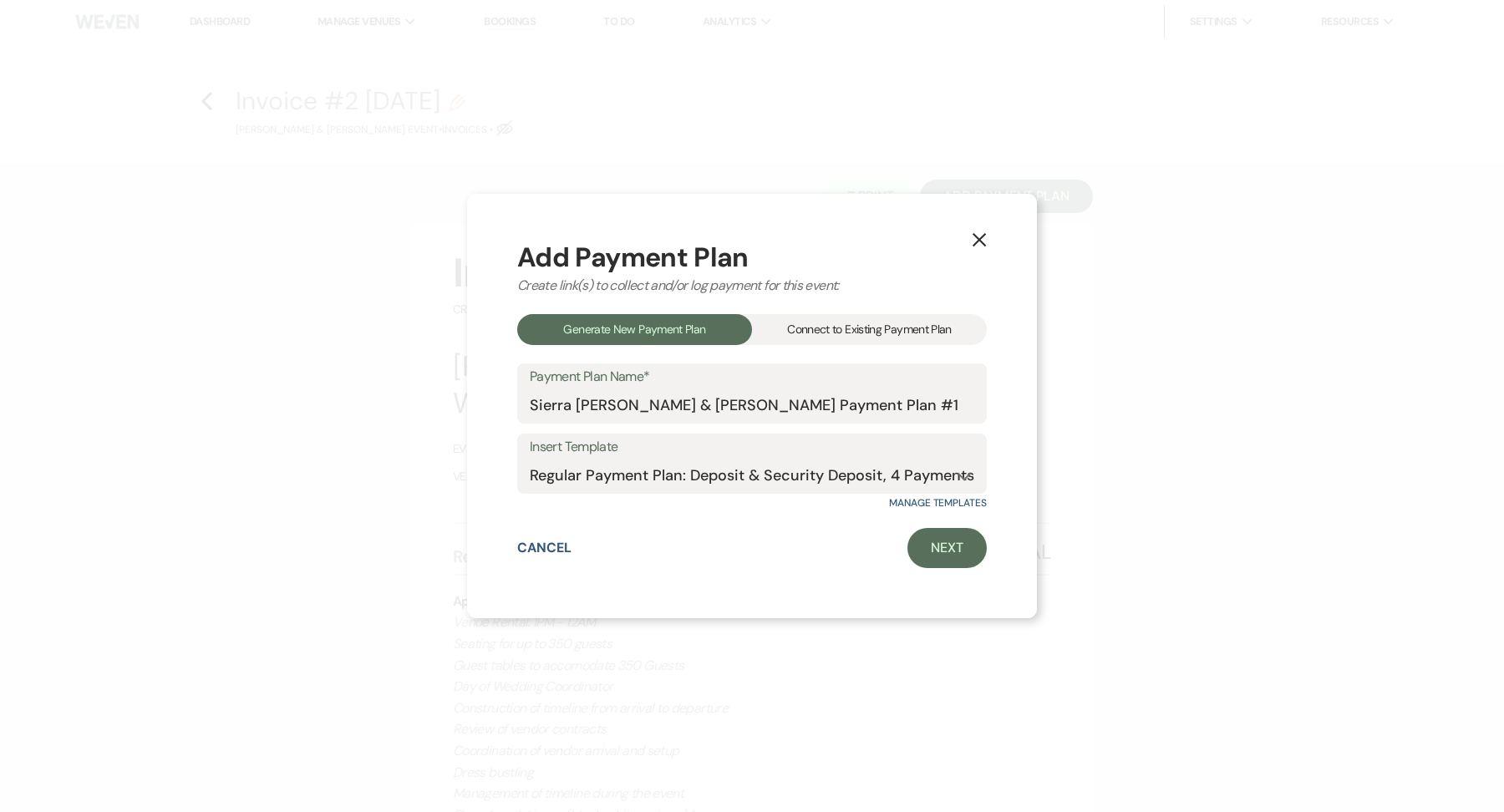
select select "weeks"
select select "client"
select select "days"
select select "2"
select select "percentage"
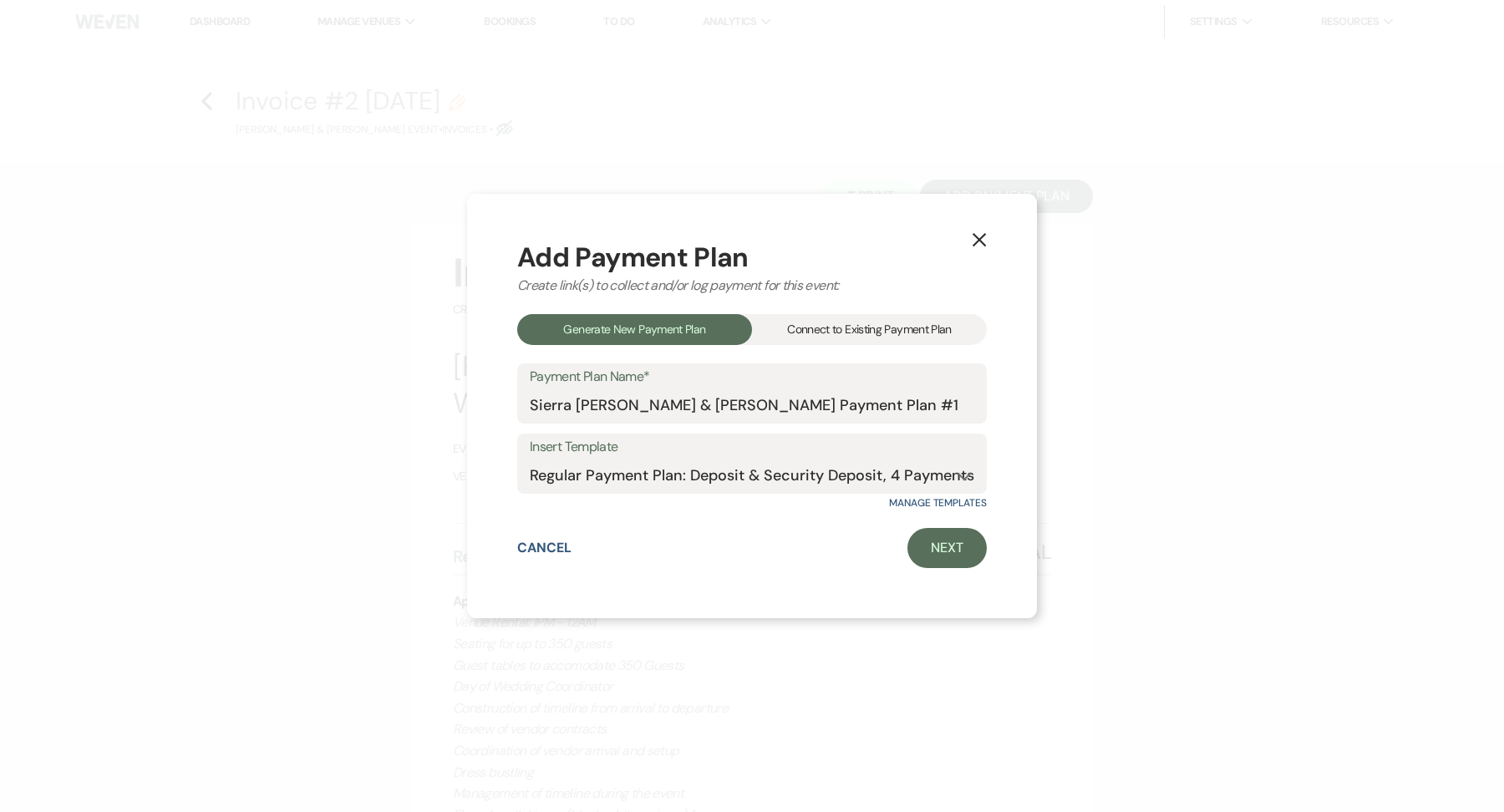
select select "true"
select select "client"
select select "weeks"
select select "client"
select select "days"
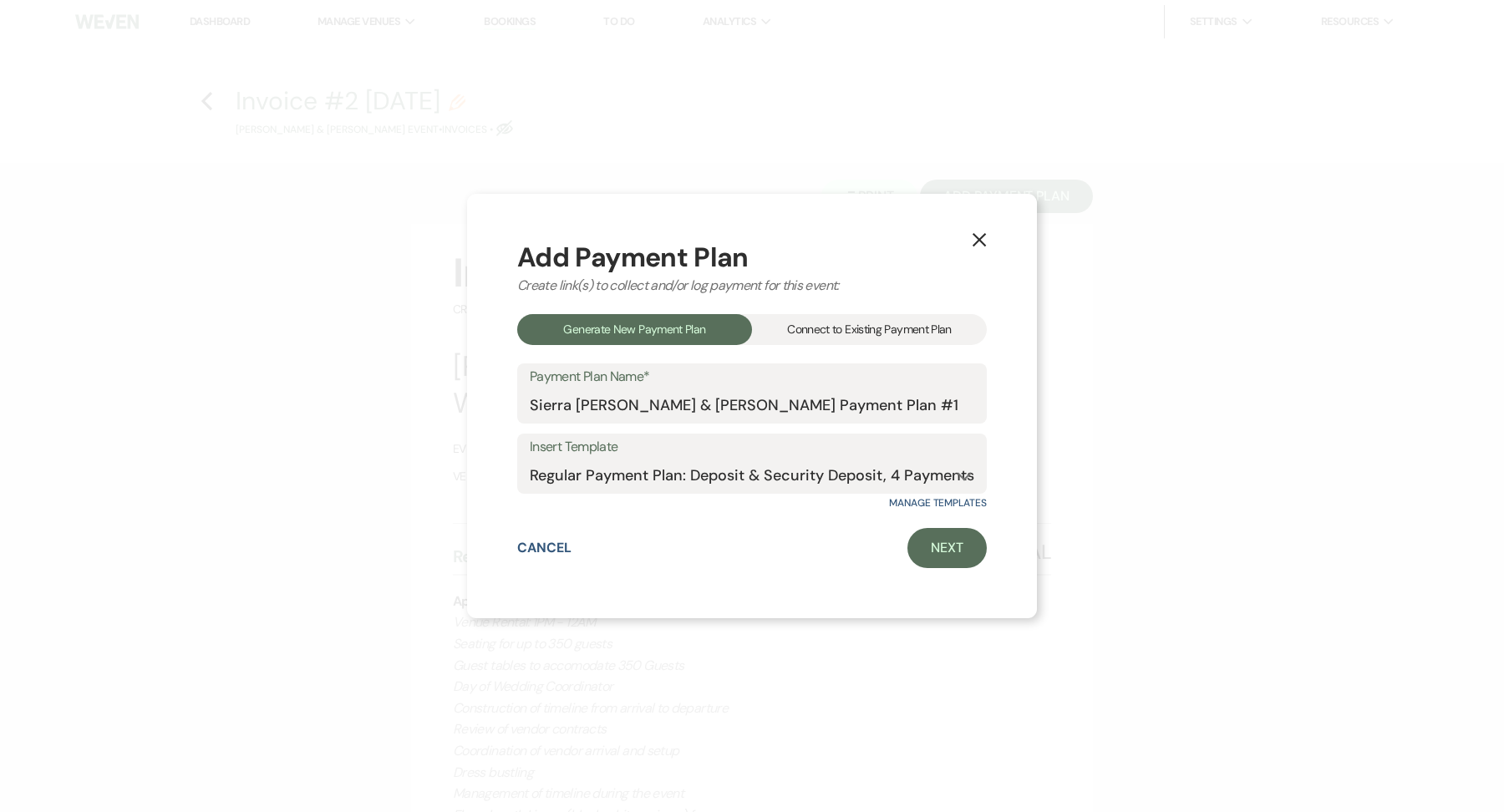
select select "2"
select select "percentage"
select select "true"
select select "client"
select select "weeks"
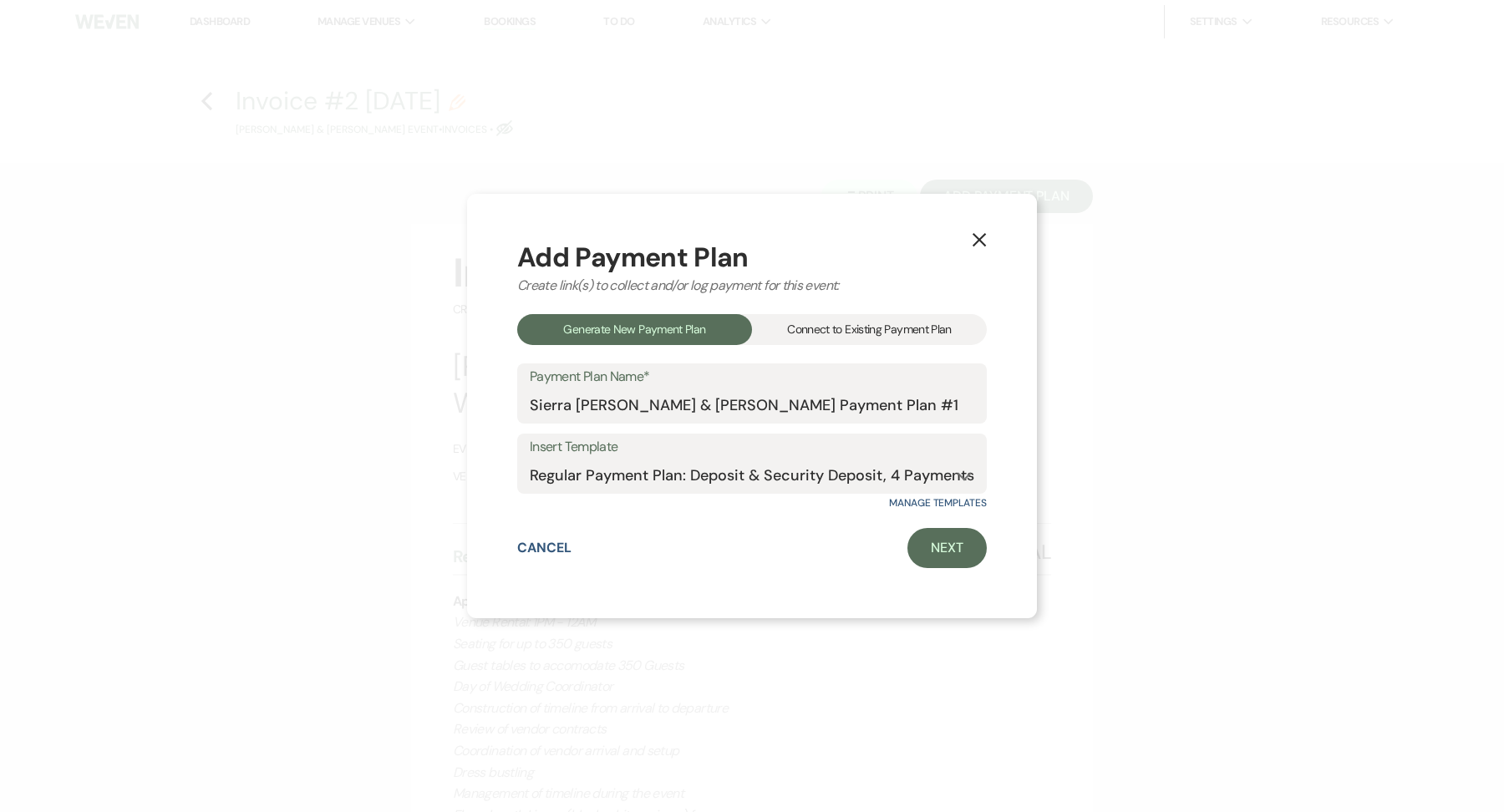
select select "client"
select select "days"
select select "2"
select select "percentage"
select select "true"
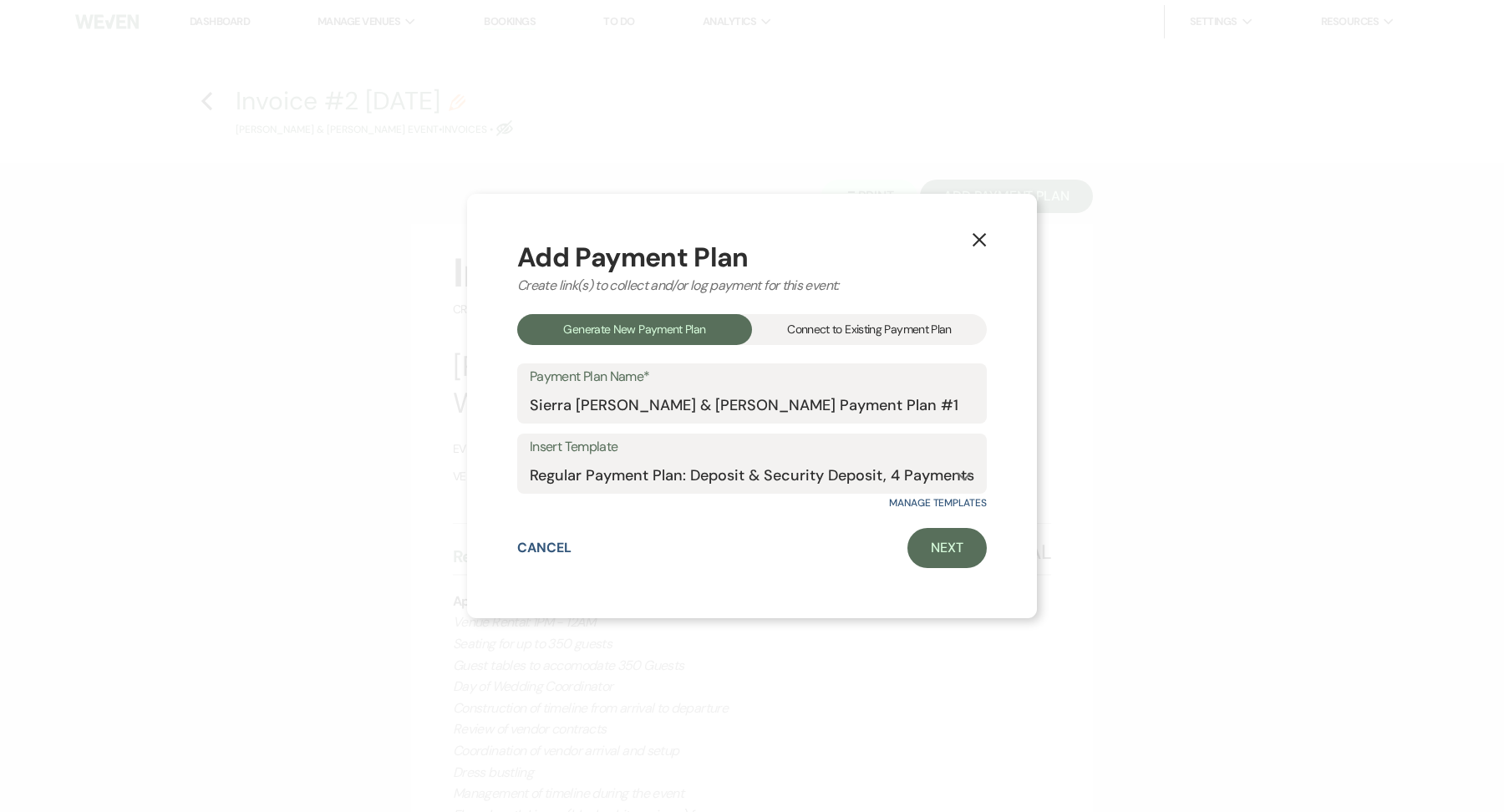
select select "client"
select select "weeks"
select select "client"
select select "days"
select select "2"
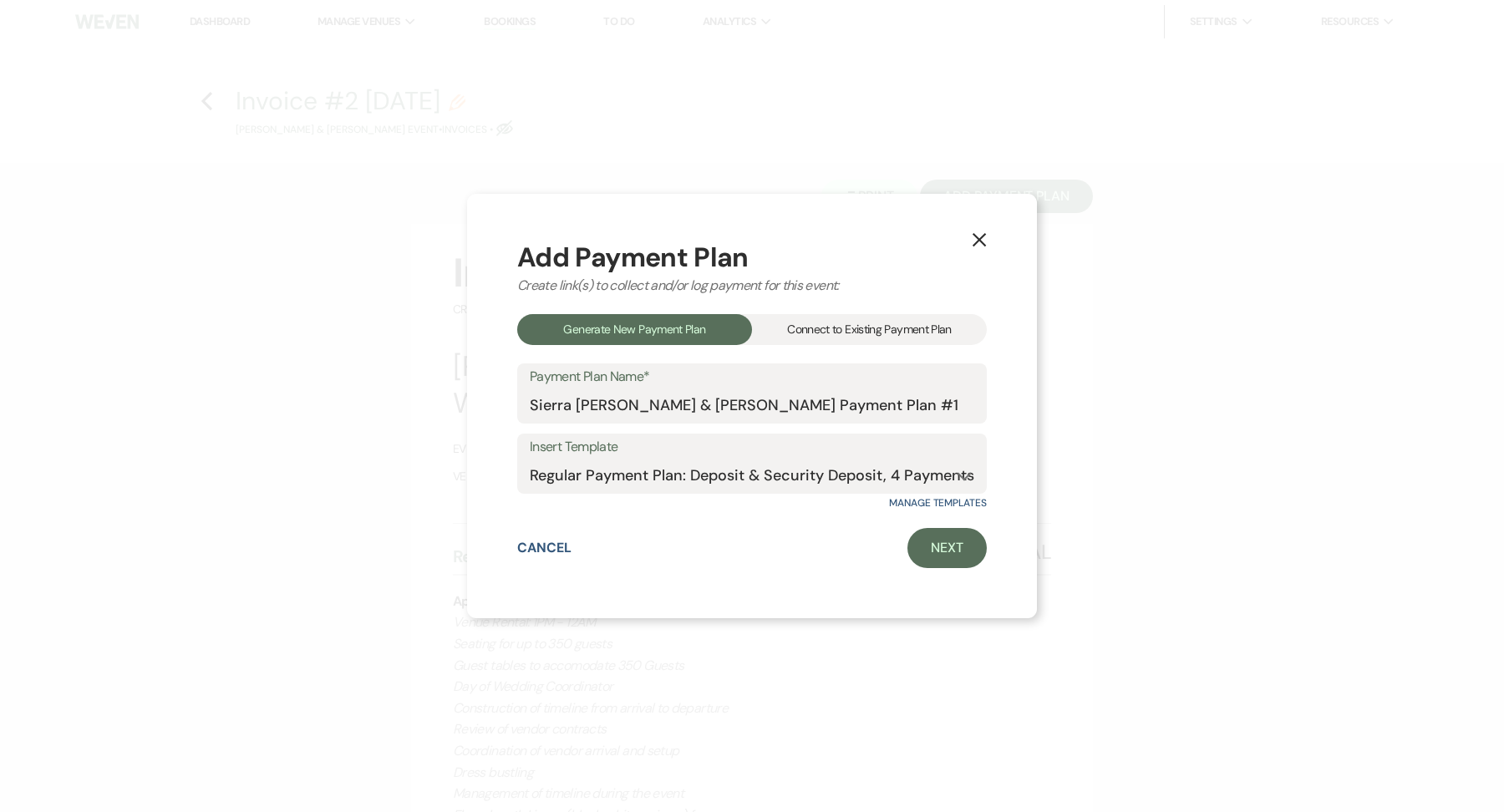
select select "percentage"
select select "true"
select select "client"
select select "days"
select select "client"
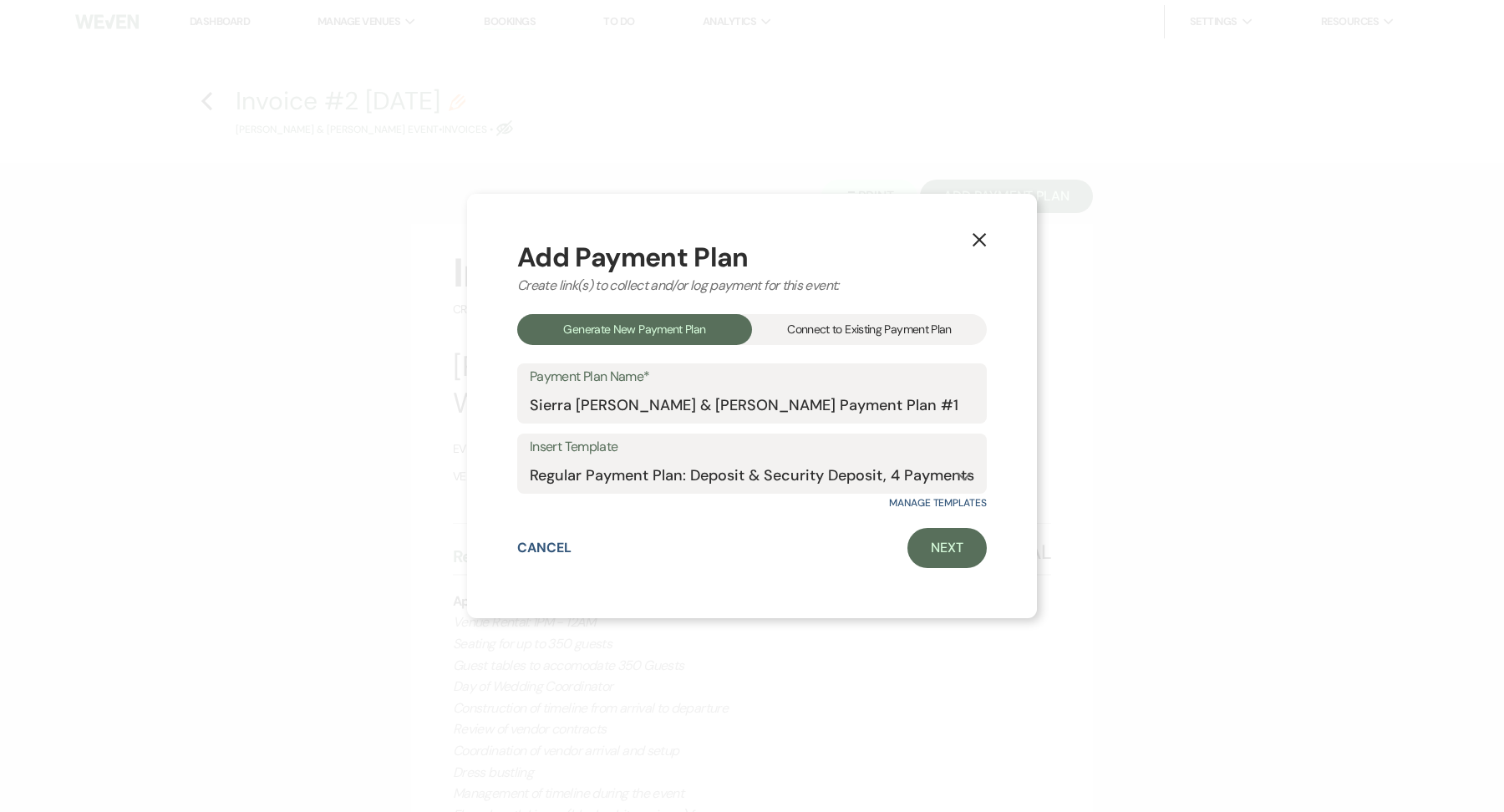
select select "weeks"
select select "2"
select select "flat"
select select "true"
select select "client"
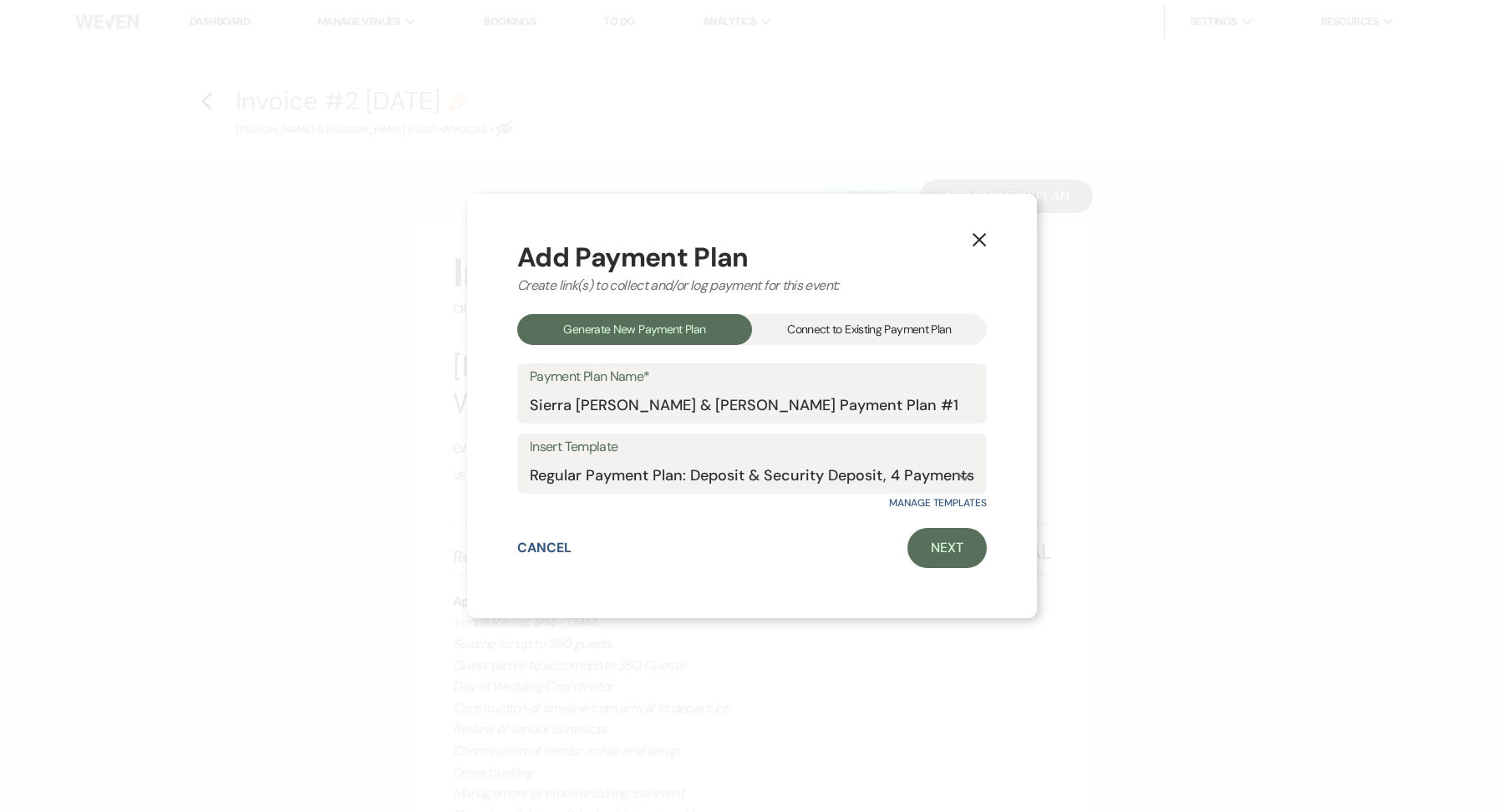
select select "days"
select select "client"
select select "weeks"
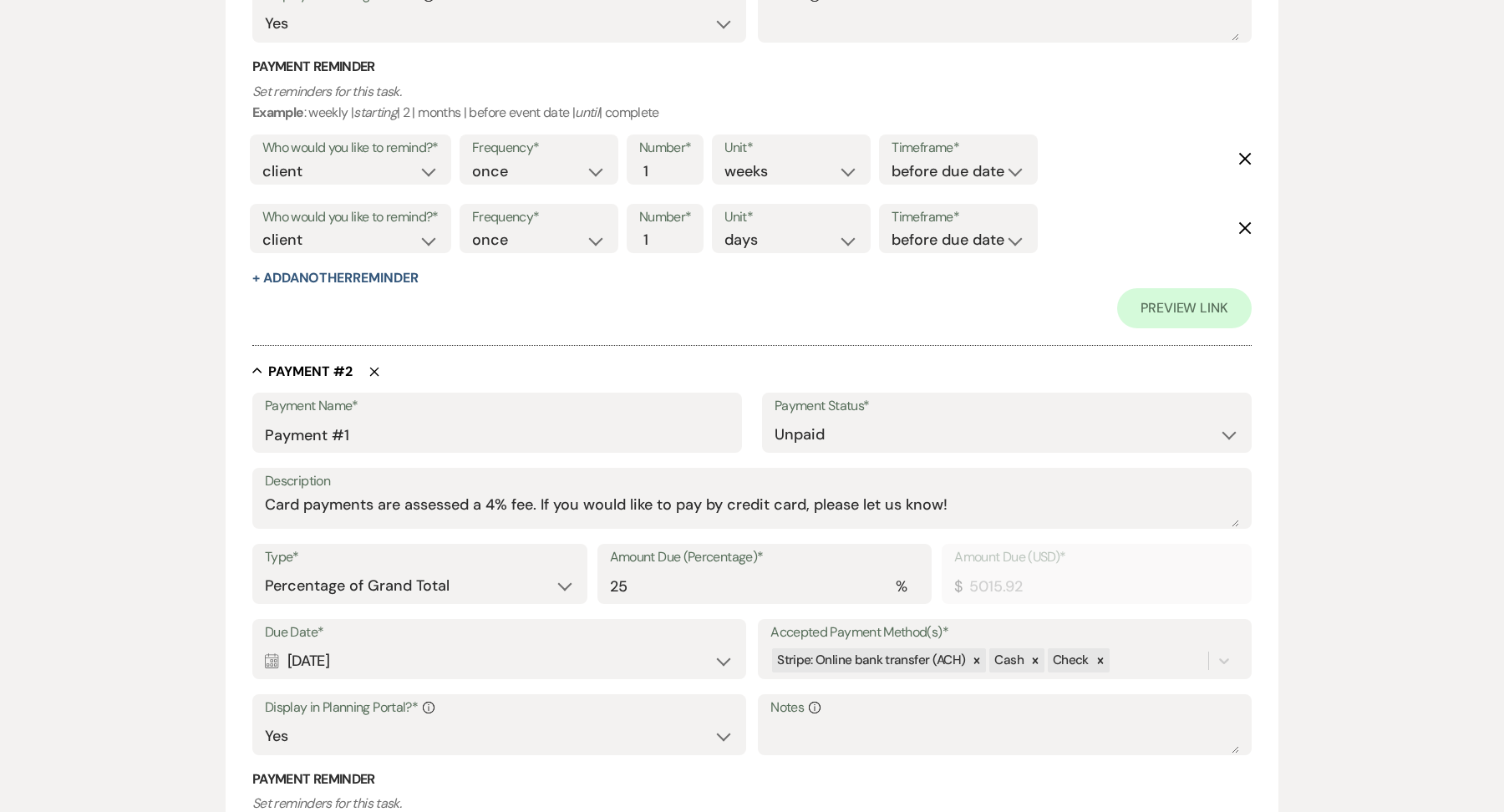
scroll to position [927, 0]
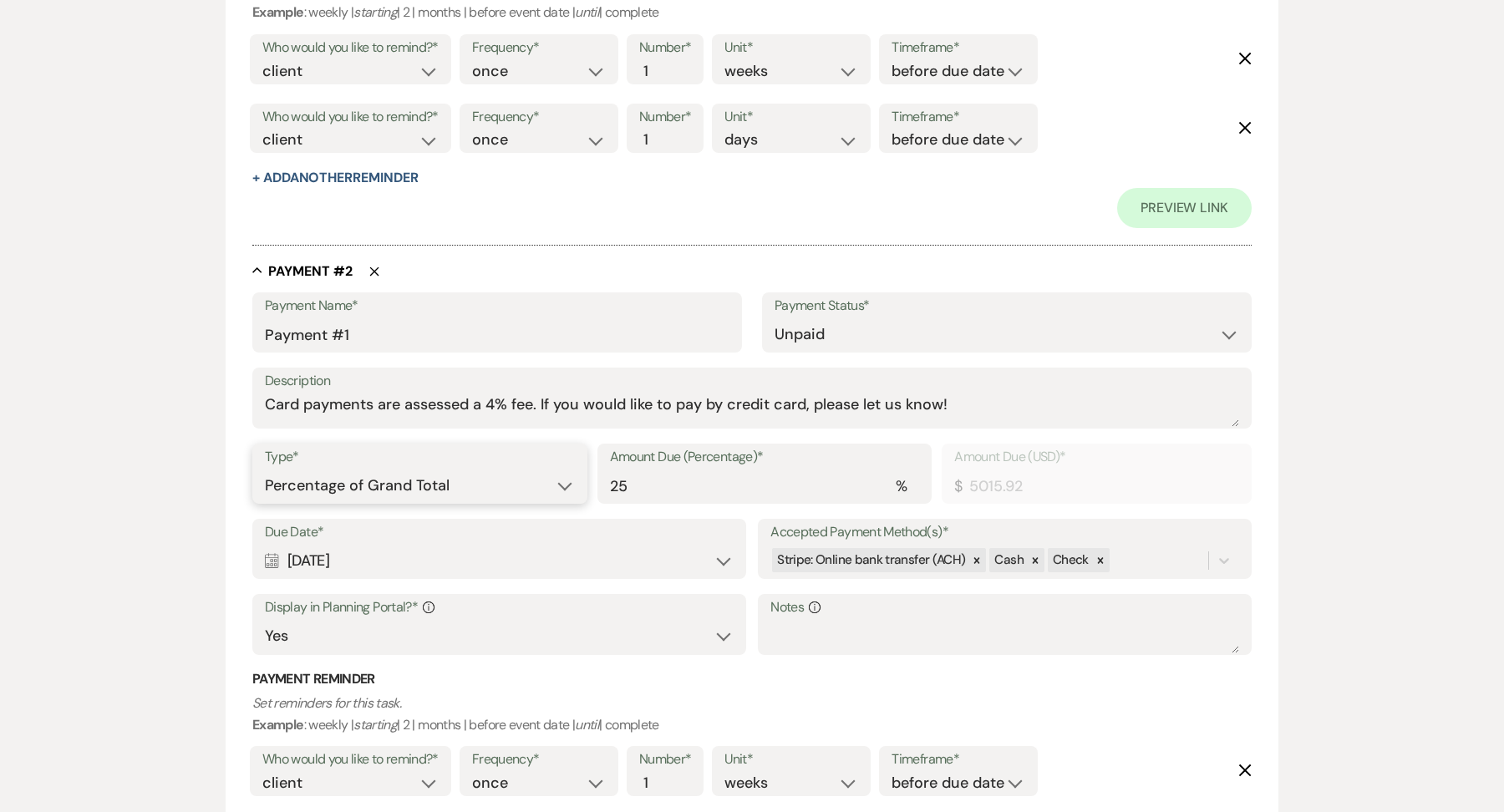
click at [398, 479] on select "Dollar Amount Percentage of Grand Total" at bounding box center [420, 485] width 310 height 33
select select "flat"
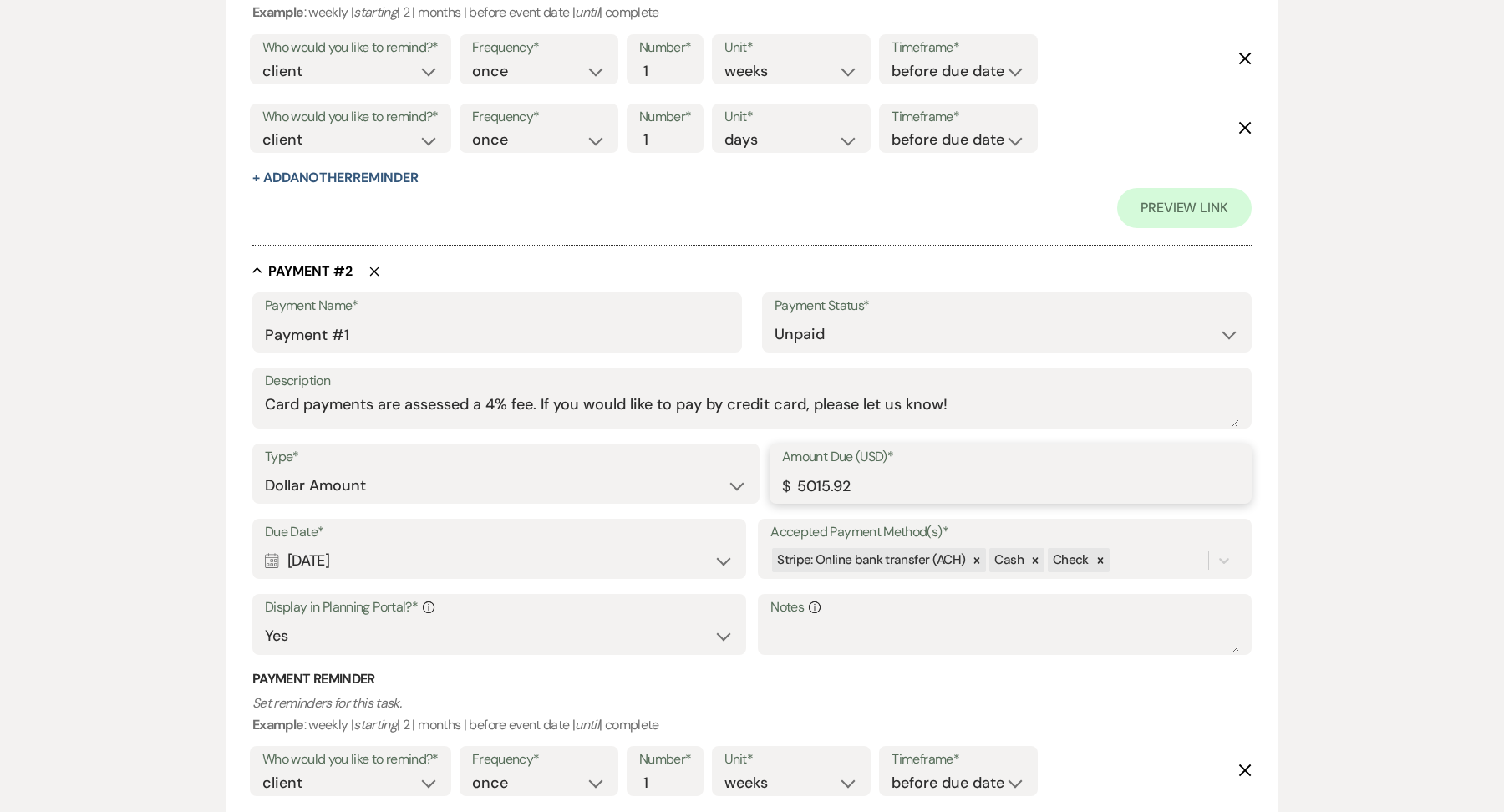
drag, startPoint x: 903, startPoint y: 486, endPoint x: 730, endPoint y: 485, distance: 173.0
click at [732, 485] on div "Type* Dollar Amount Percentage of Grand Total Amount Due (USD)* $ 5015.92" at bounding box center [752, 480] width 999 height 75
drag, startPoint x: 862, startPoint y: 489, endPoint x: 698, endPoint y: 488, distance: 164.0
click at [701, 488] on div "Type* Dollar Amount Percentage of Grand Total Amount Due (USD)* $ 3765.92" at bounding box center [752, 480] width 999 height 75
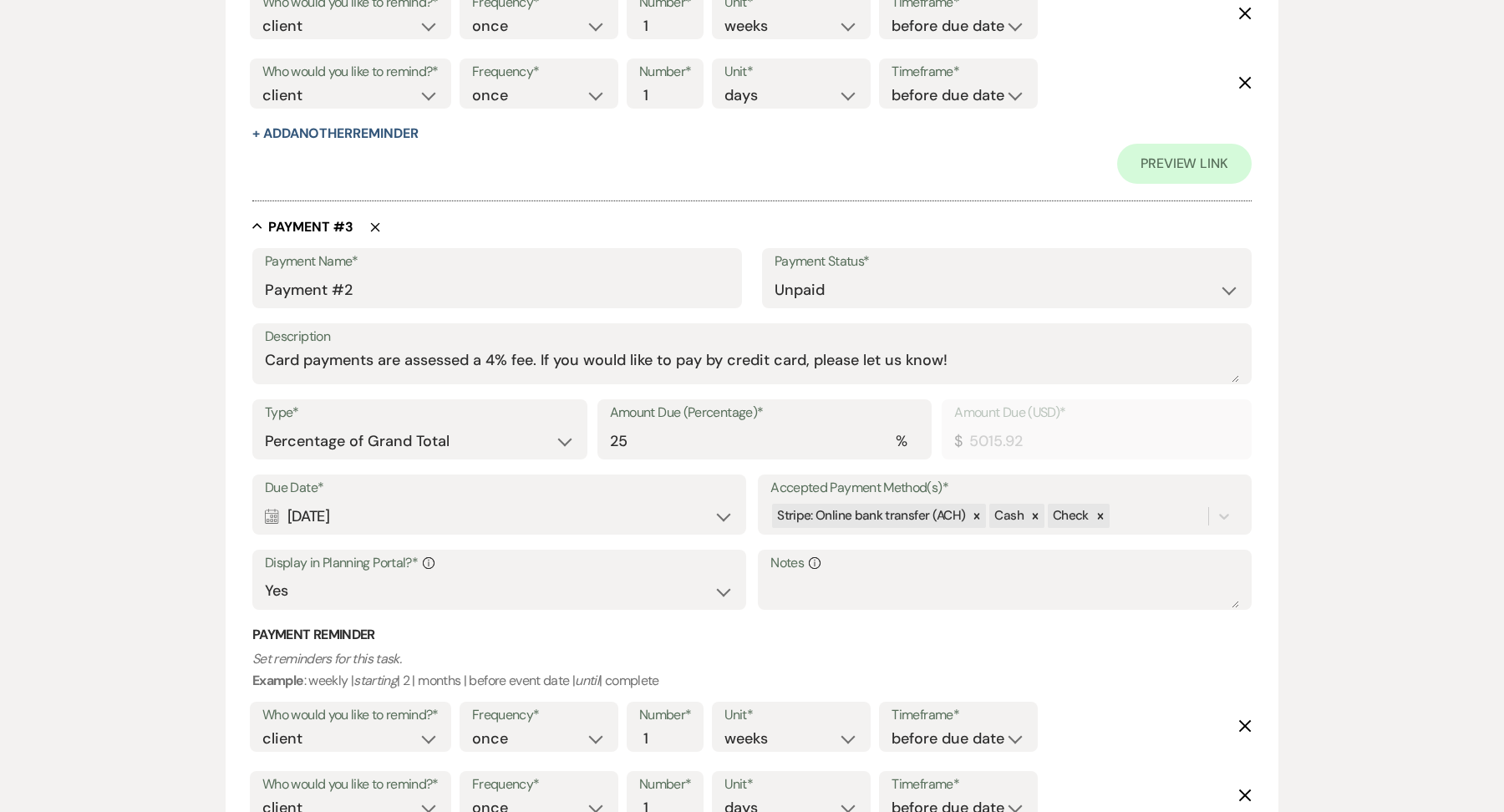
scroll to position [1712, 0]
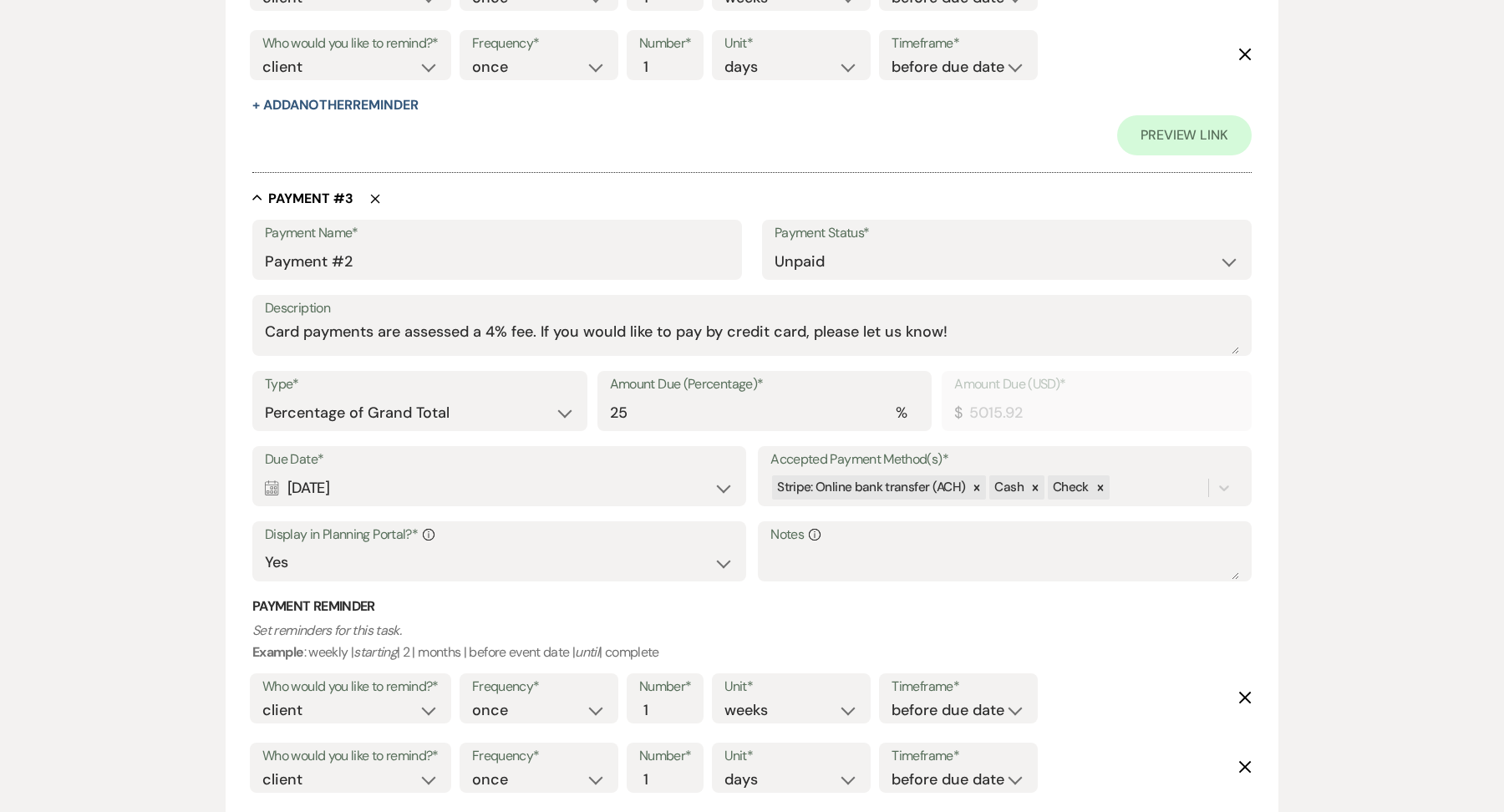
type input "3765.92"
click at [395, 397] on select "Dollar Amount Percentage of Grand Total" at bounding box center [420, 413] width 310 height 33
select select "flat"
drag, startPoint x: 910, startPoint y: 419, endPoint x: 730, endPoint y: 431, distance: 180.4
click at [730, 431] on div "Type* Dollar Amount Percentage of Grand Total Amount Due (USD)* $ 5015.92" at bounding box center [752, 408] width 999 height 75
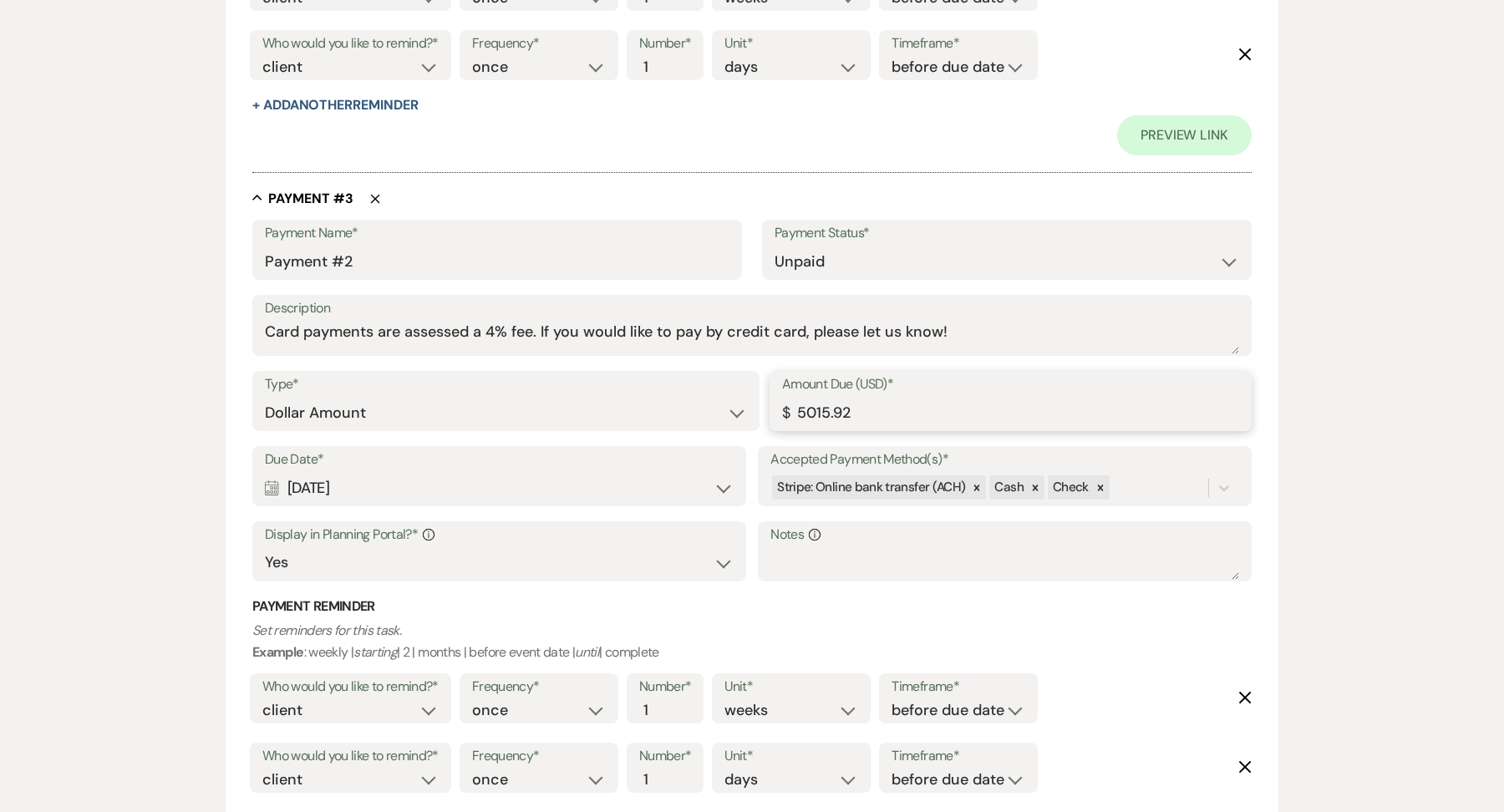
drag, startPoint x: 868, startPoint y: 410, endPoint x: 770, endPoint y: 409, distance: 98.0
click at [770, 409] on div "Amount Due (USD)* $ 5015.92" at bounding box center [1011, 401] width 482 height 60
paste input "376"
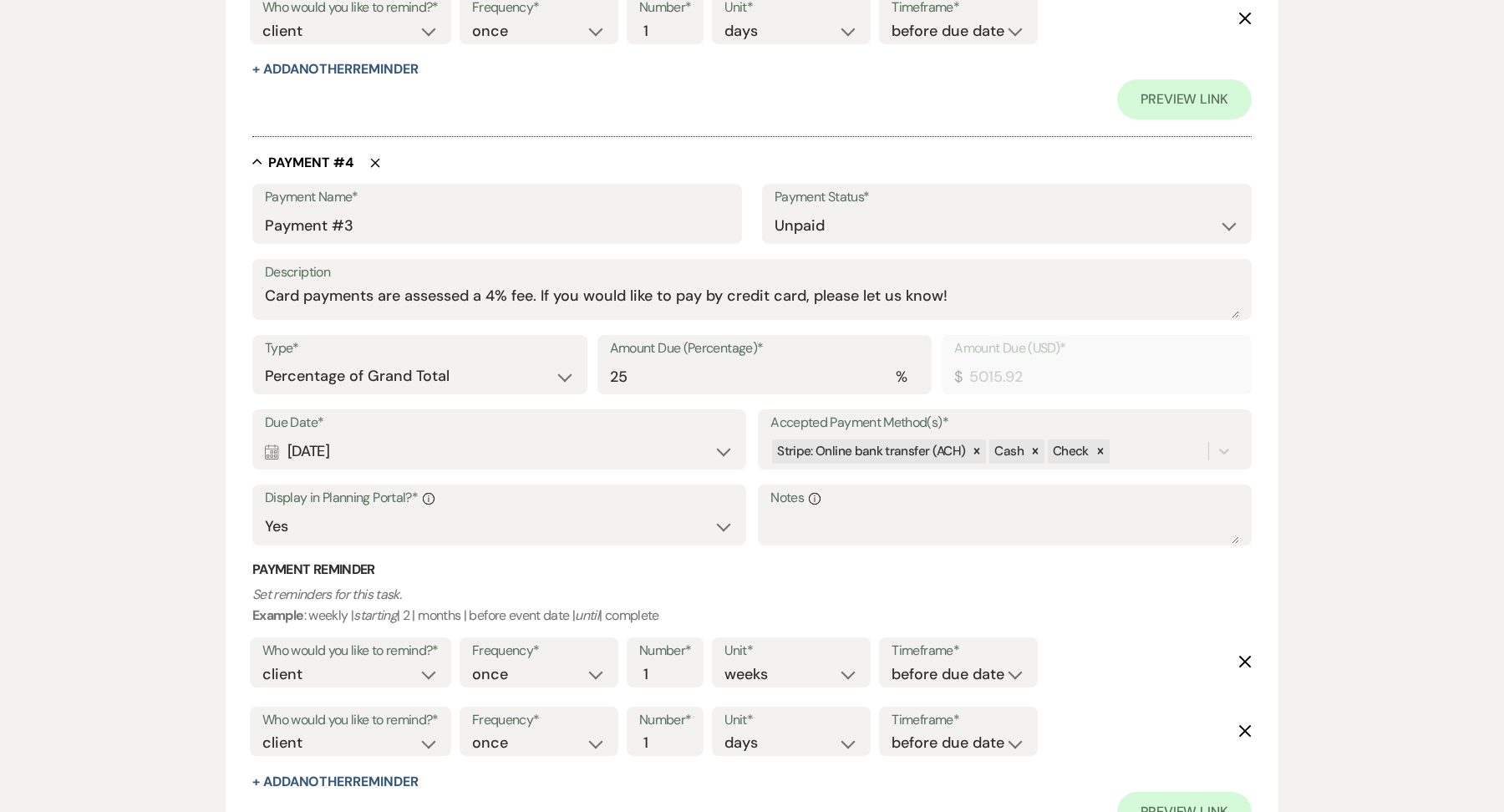
scroll to position [2502, 0]
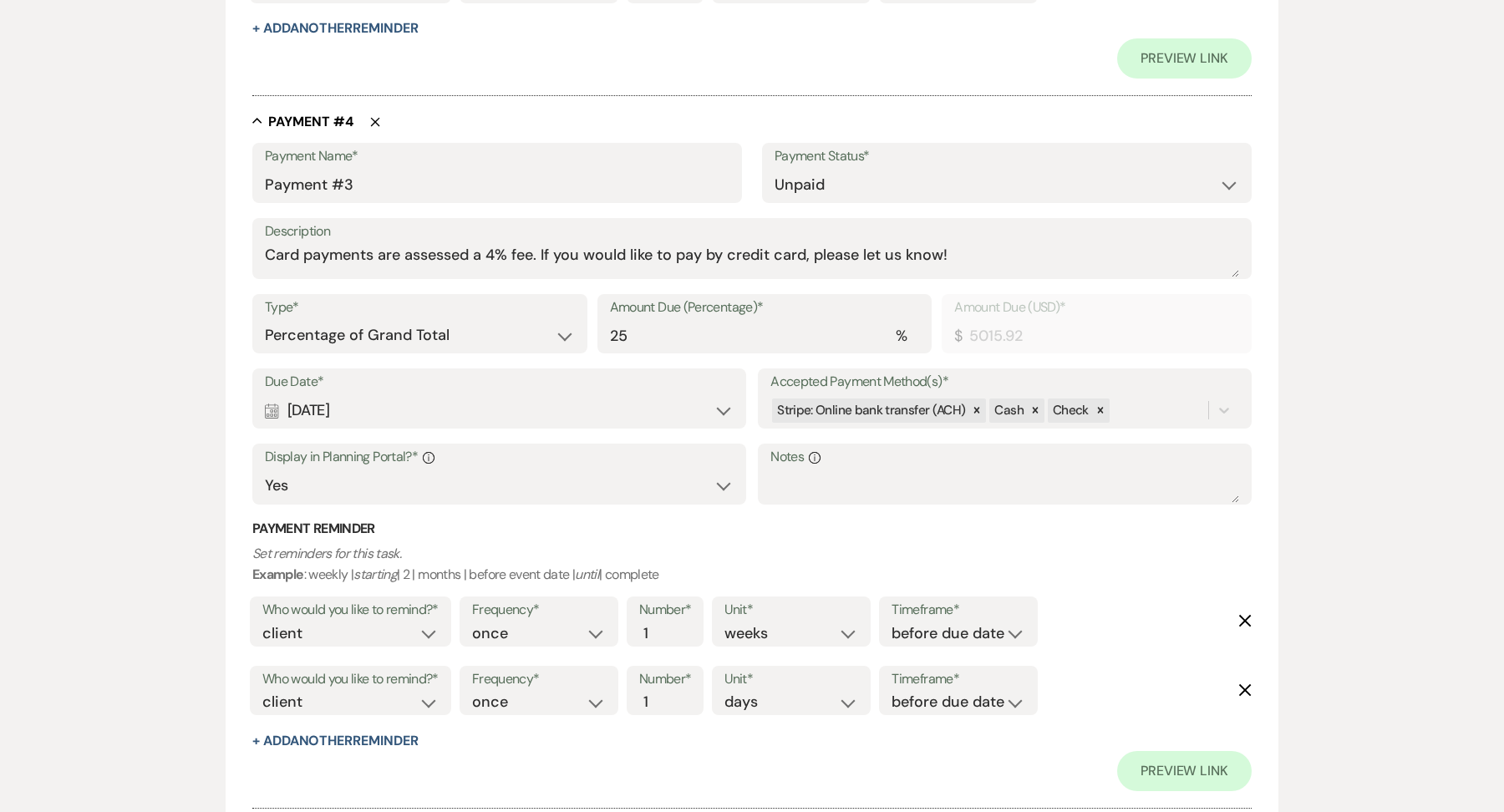
type input "3765.92"
click at [450, 354] on div "Type* Dollar Amount Percentage of Grand Total Amount Due (Percentage)* % 25 Amo…" at bounding box center [752, 332] width 999 height 75
click at [439, 326] on select "Dollar Amount Percentage of Grand Total" at bounding box center [420, 335] width 310 height 33
select select "flat"
drag, startPoint x: 944, startPoint y: 346, endPoint x: 789, endPoint y: 319, distance: 157.3
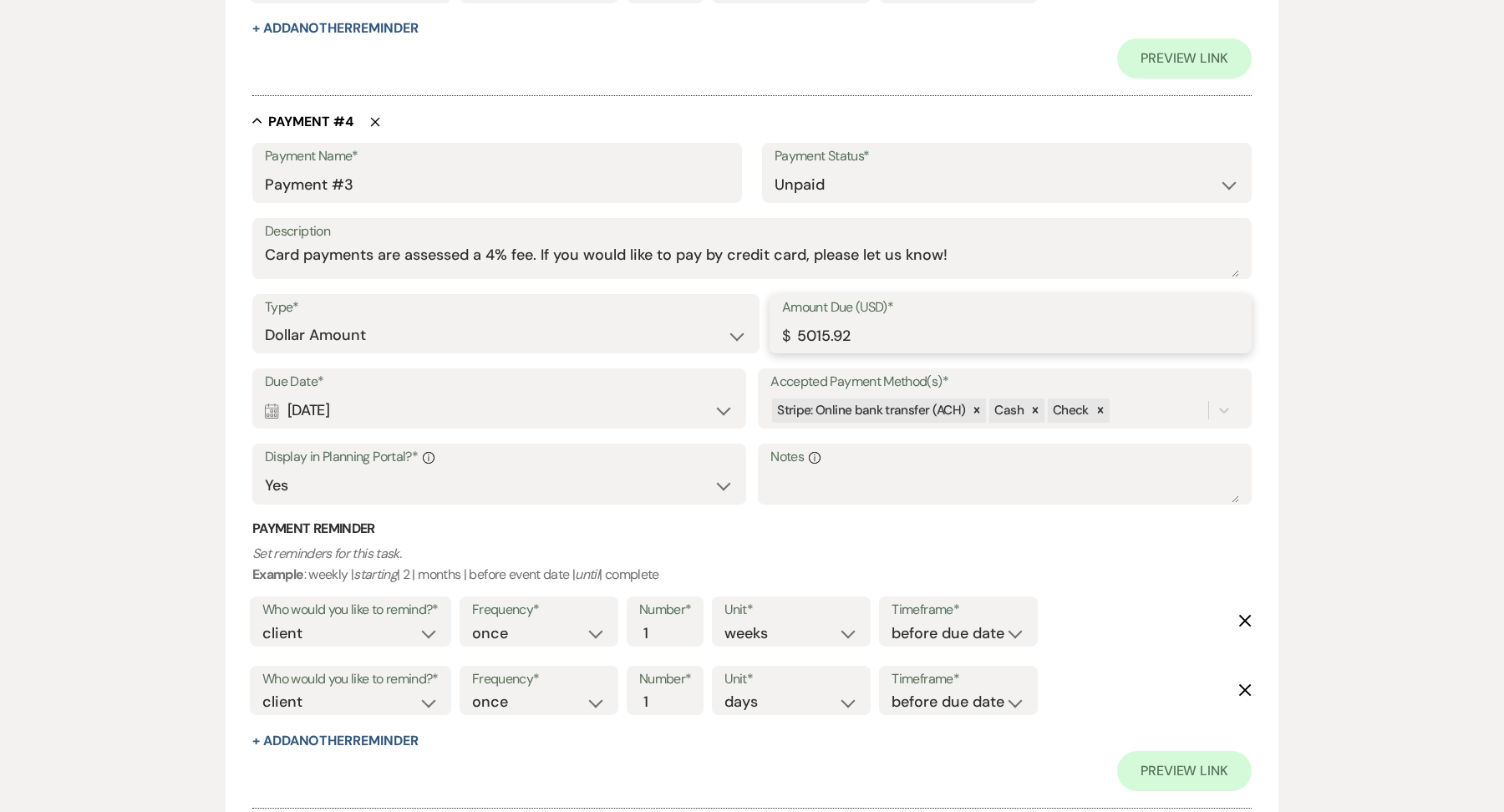
click at [789, 321] on input "5015.92" at bounding box center [1010, 335] width 457 height 33
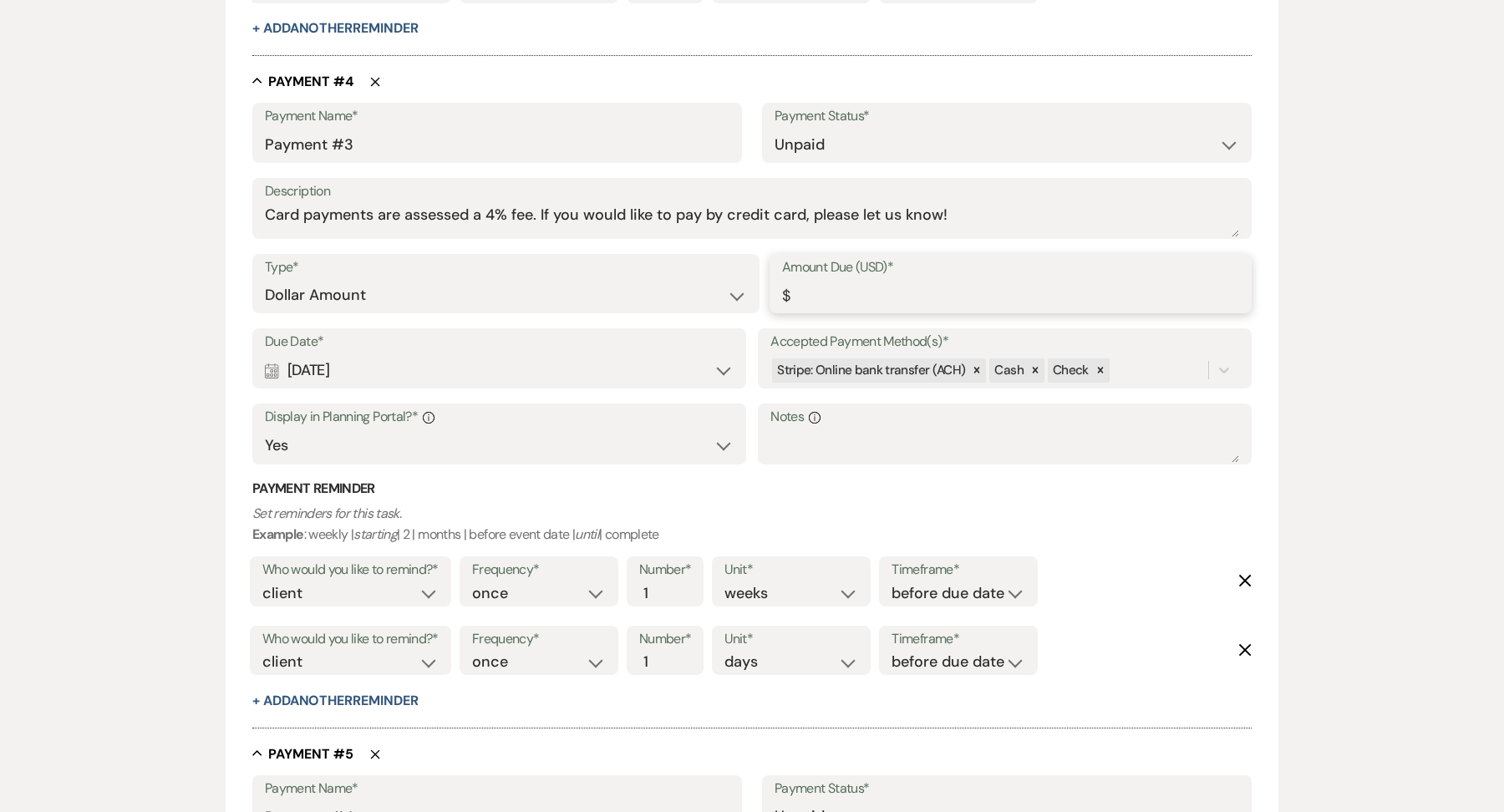
paste input "3765.92"
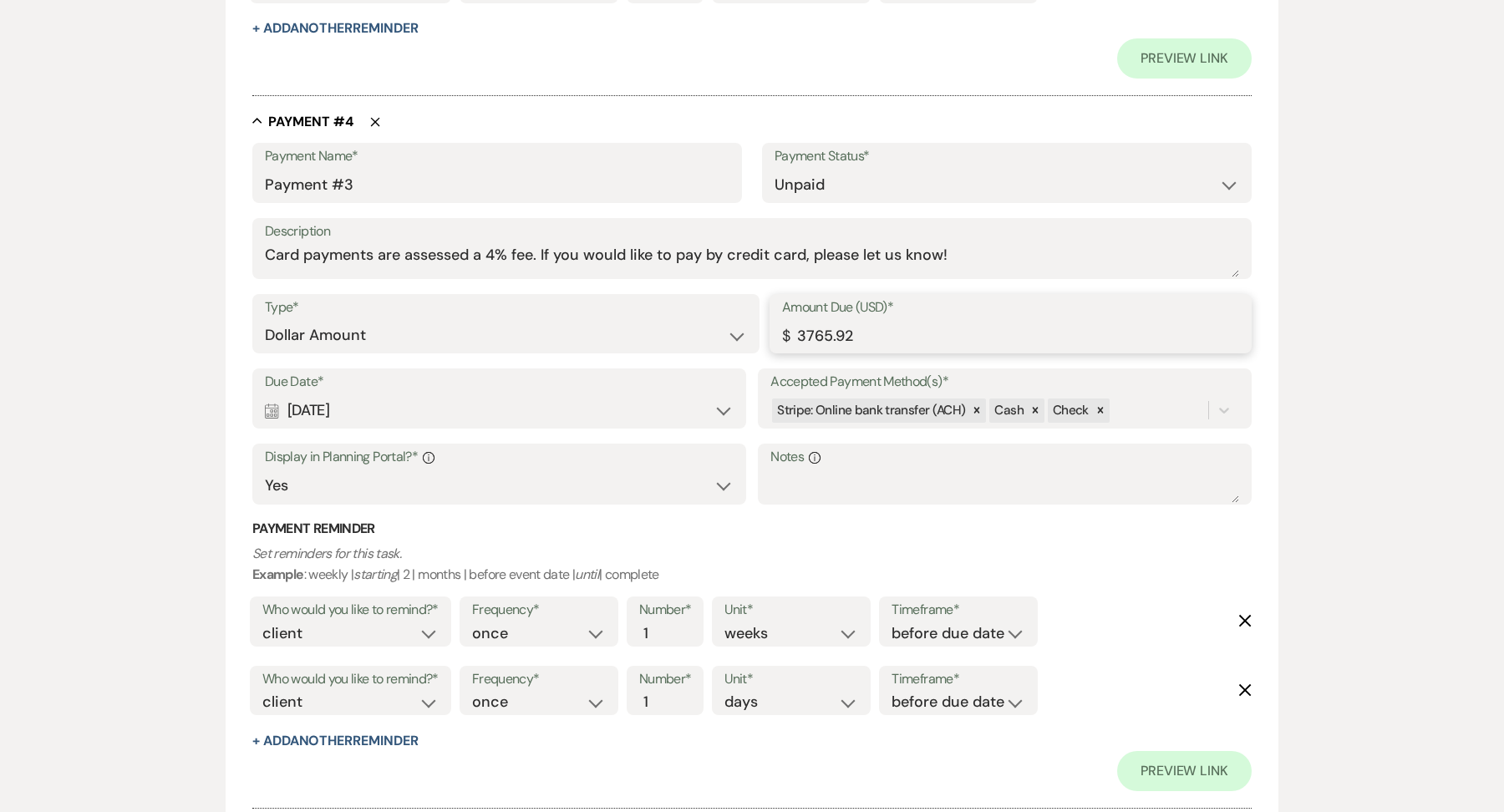
type input "3765.92"
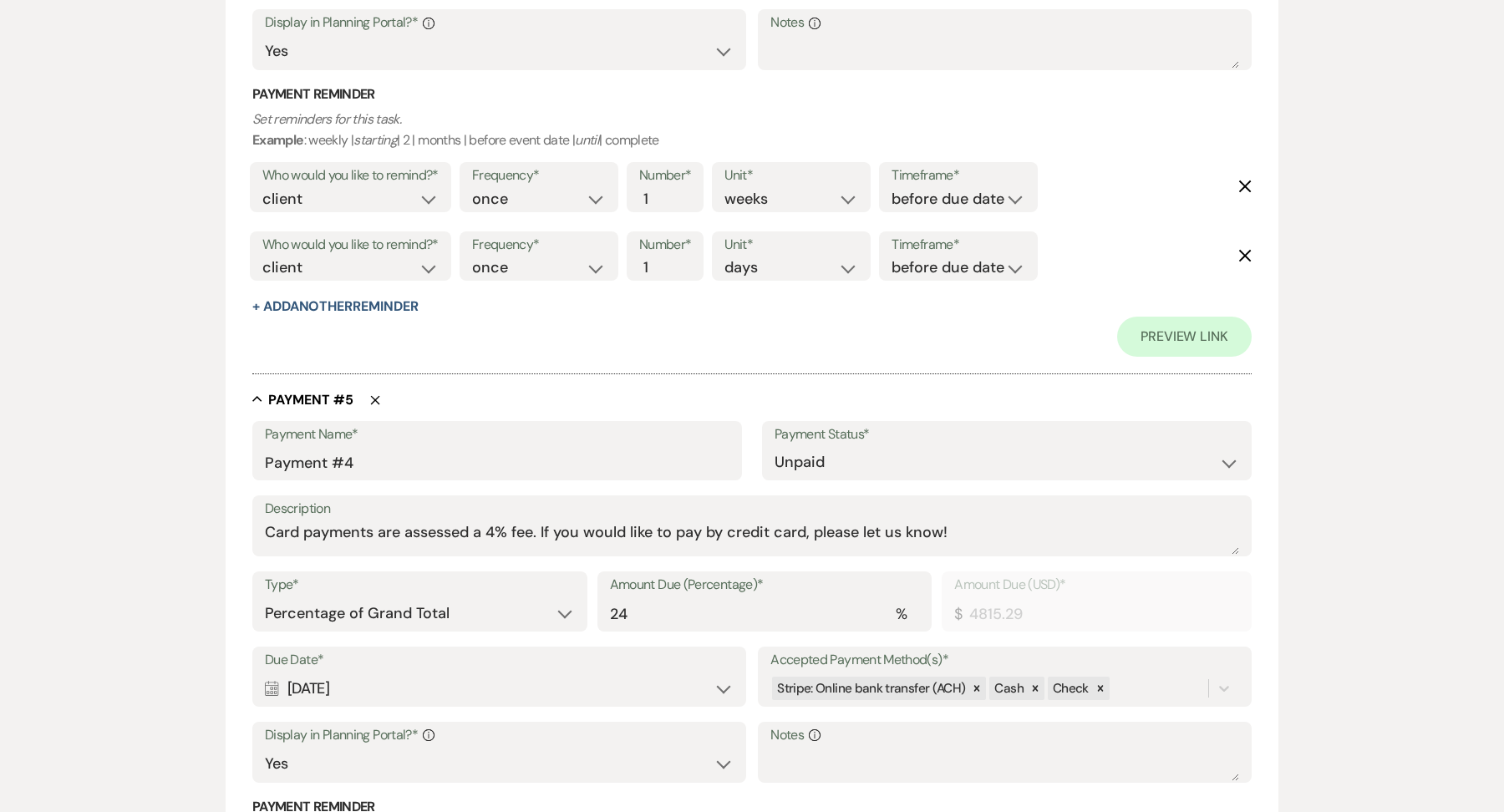
scroll to position [2955, 0]
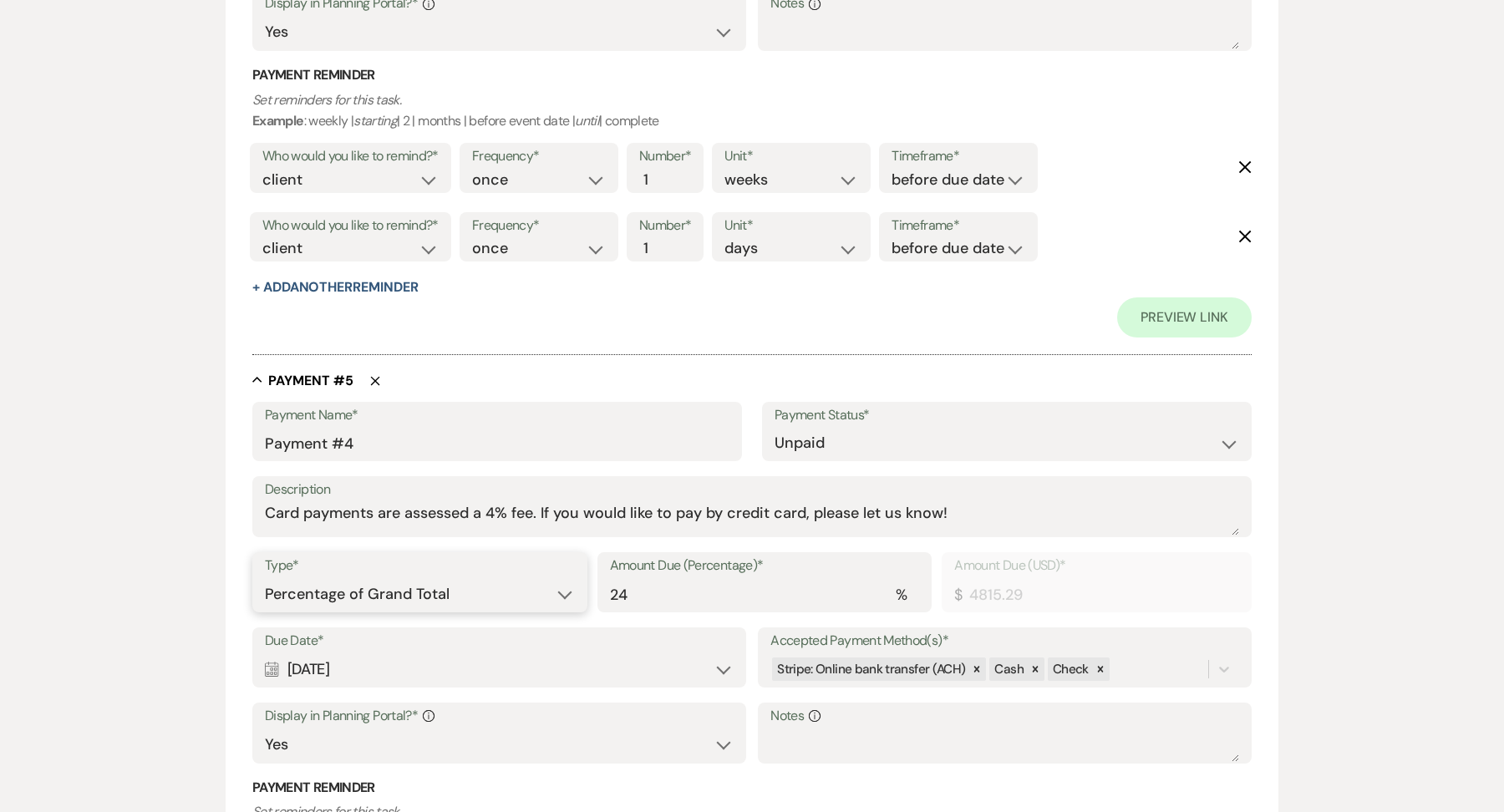
click at [482, 600] on select "Dollar Amount Percentage of Grand Total" at bounding box center [420, 594] width 310 height 33
select select "flat"
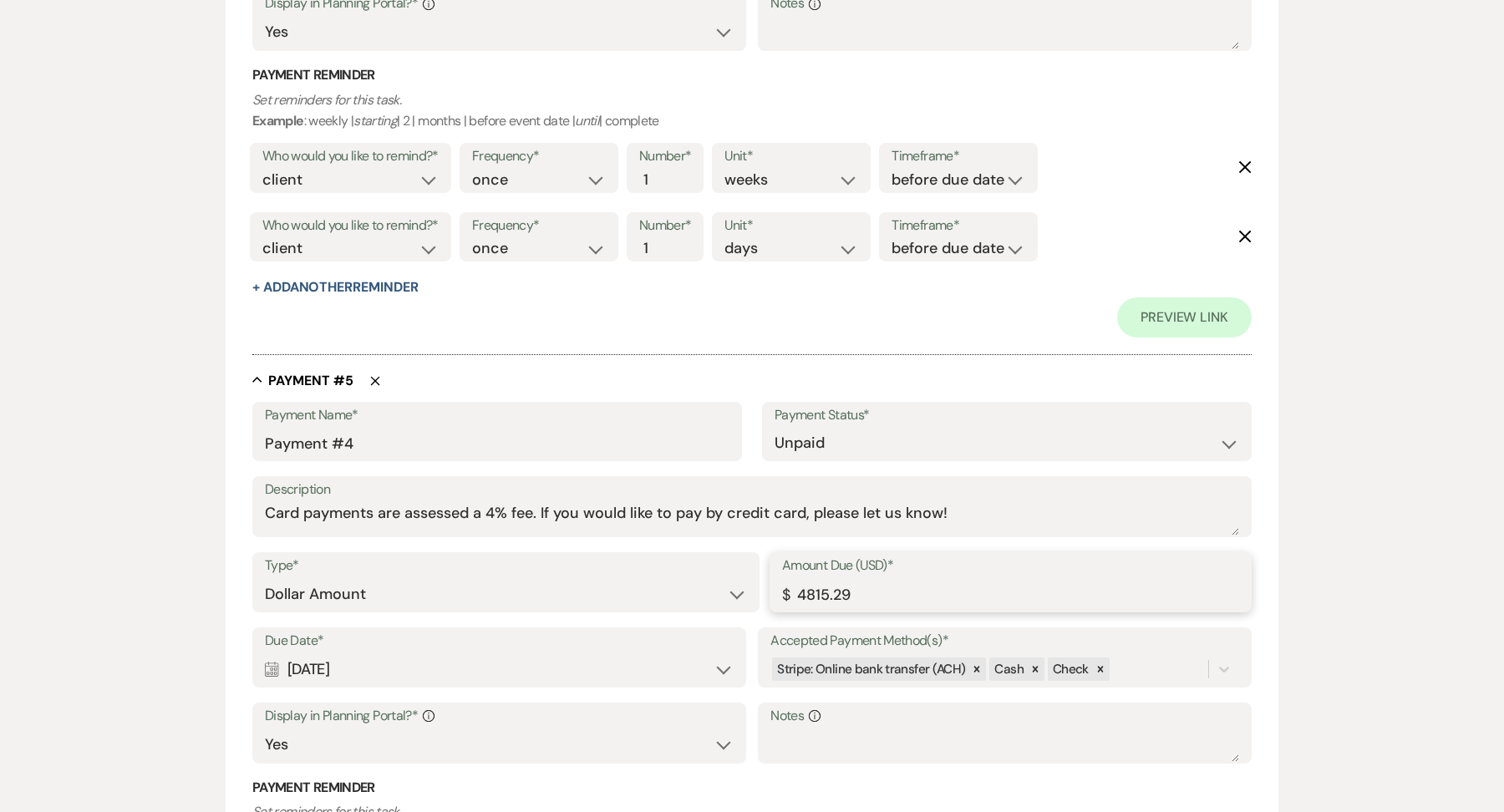
drag, startPoint x: 884, startPoint y: 578, endPoint x: 955, endPoint y: 592, distance: 72.4
click at [958, 593] on input "4815.29" at bounding box center [1010, 594] width 457 height 33
paste input "3765.92"
type input "3765.92"
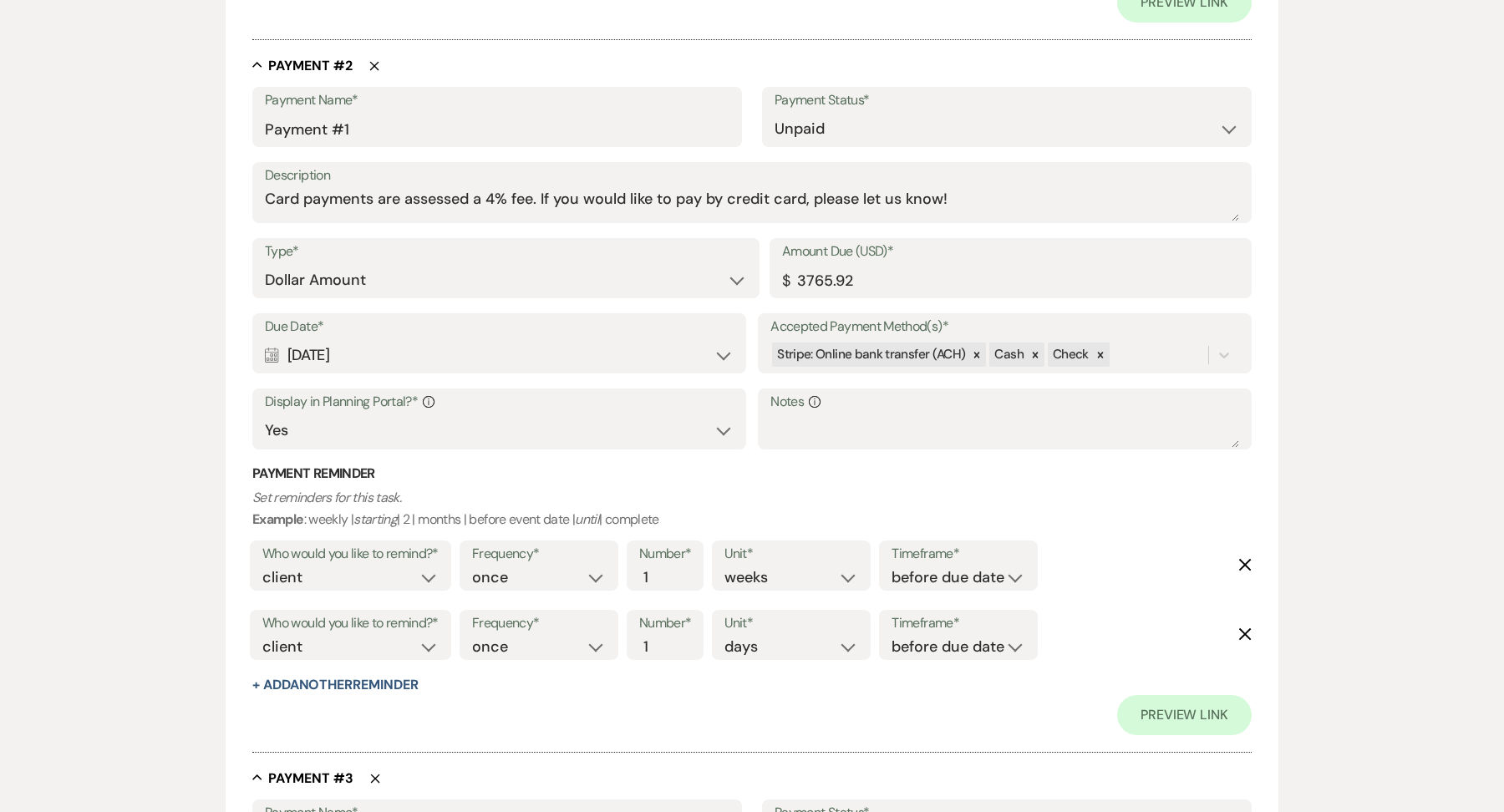
scroll to position [1159, 0]
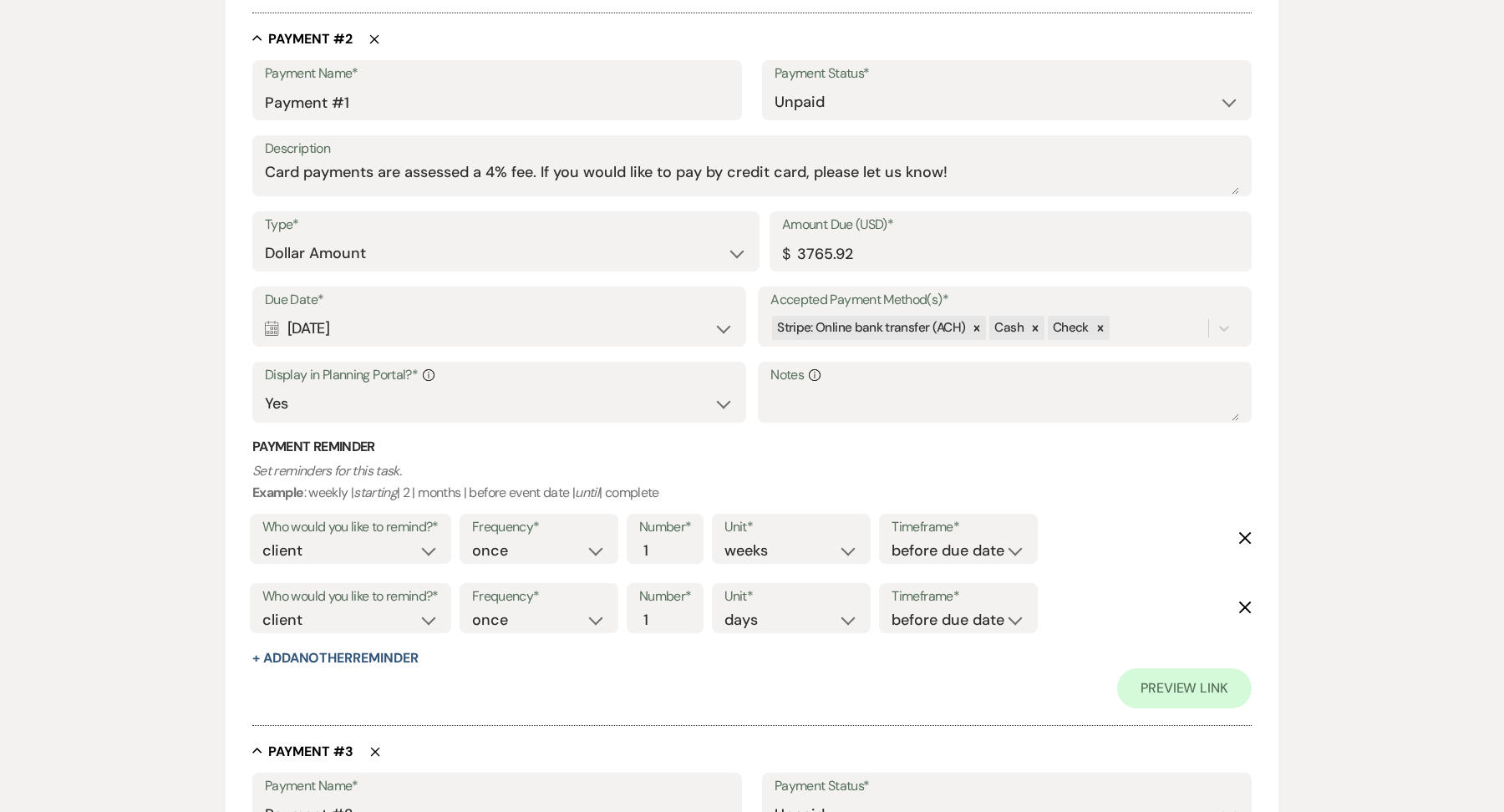
click at [471, 351] on div "Due Date* Calendar [DATE] Expand Accepted Payment Method(s)* Stripe: Online ban…" at bounding box center [752, 362] width 999 height 152
click at [460, 323] on div "Calendar [DATE] Expand" at bounding box center [499, 328] width 469 height 33
select select "month"
select select "afterBookedDate"
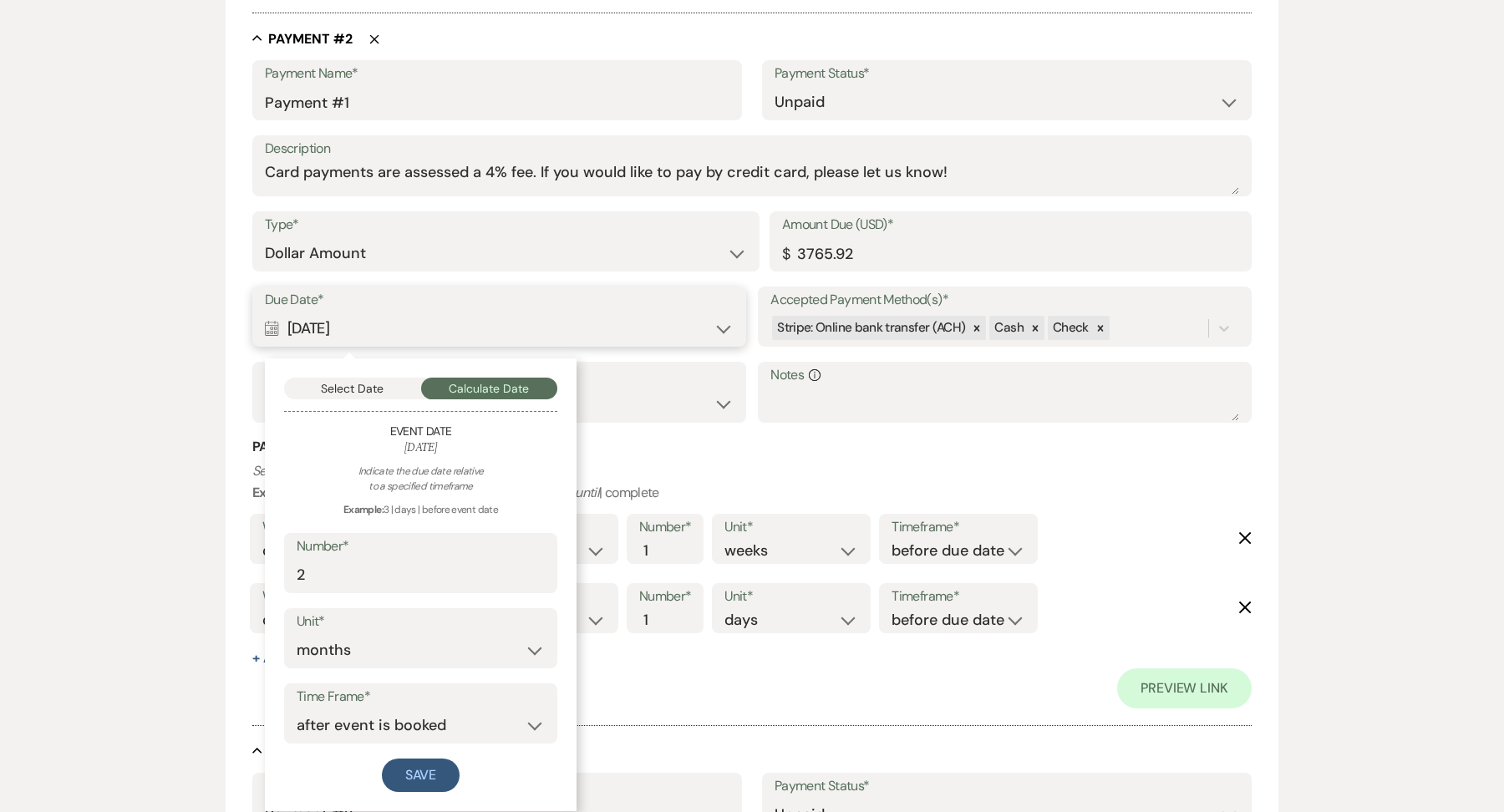
click at [369, 386] on button "Select Date" at bounding box center [352, 388] width 137 height 21
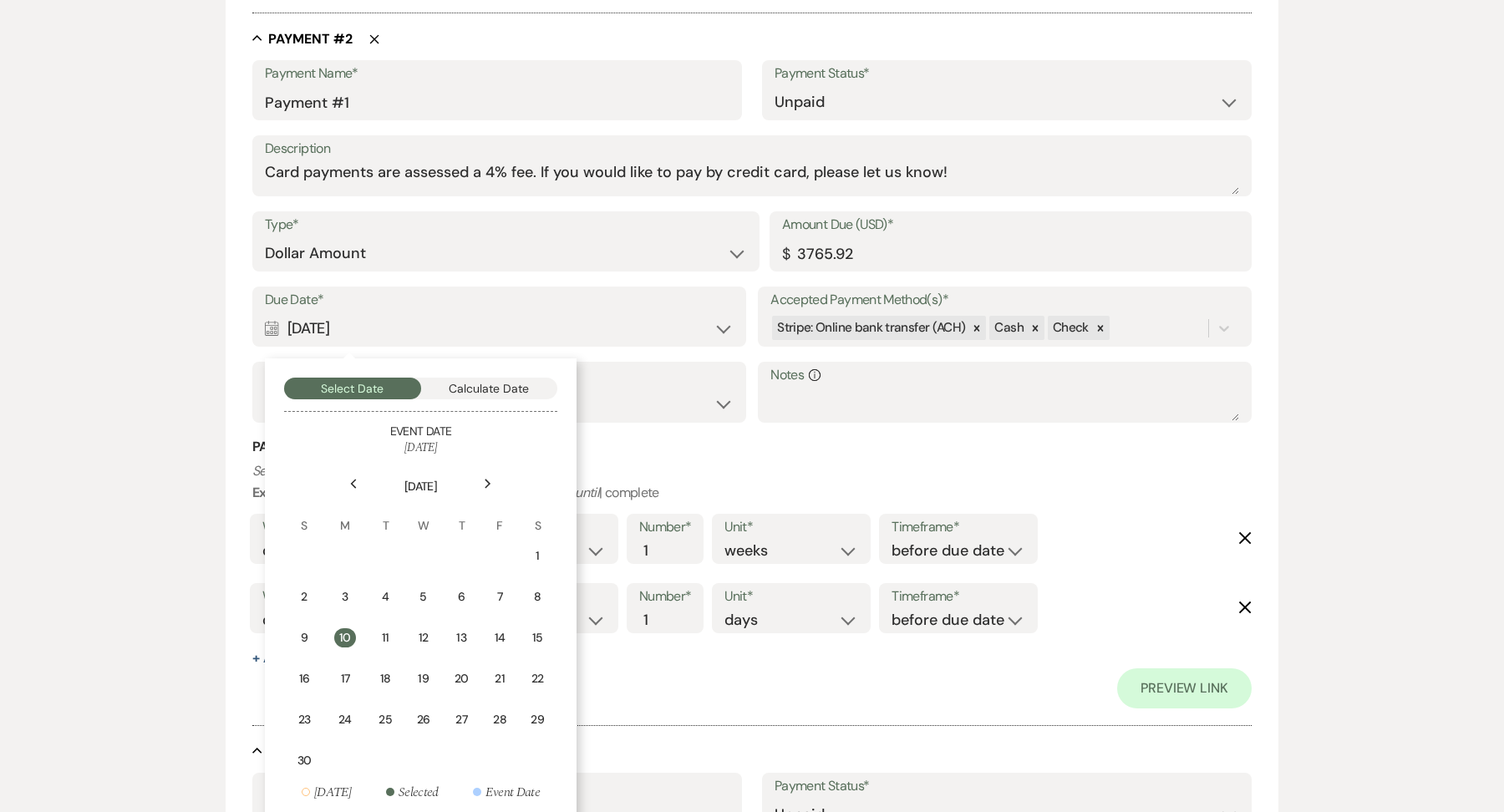
click at [485, 488] on div "Next" at bounding box center [488, 483] width 27 height 27
click at [338, 558] on div "1" at bounding box center [342, 556] width 15 height 18
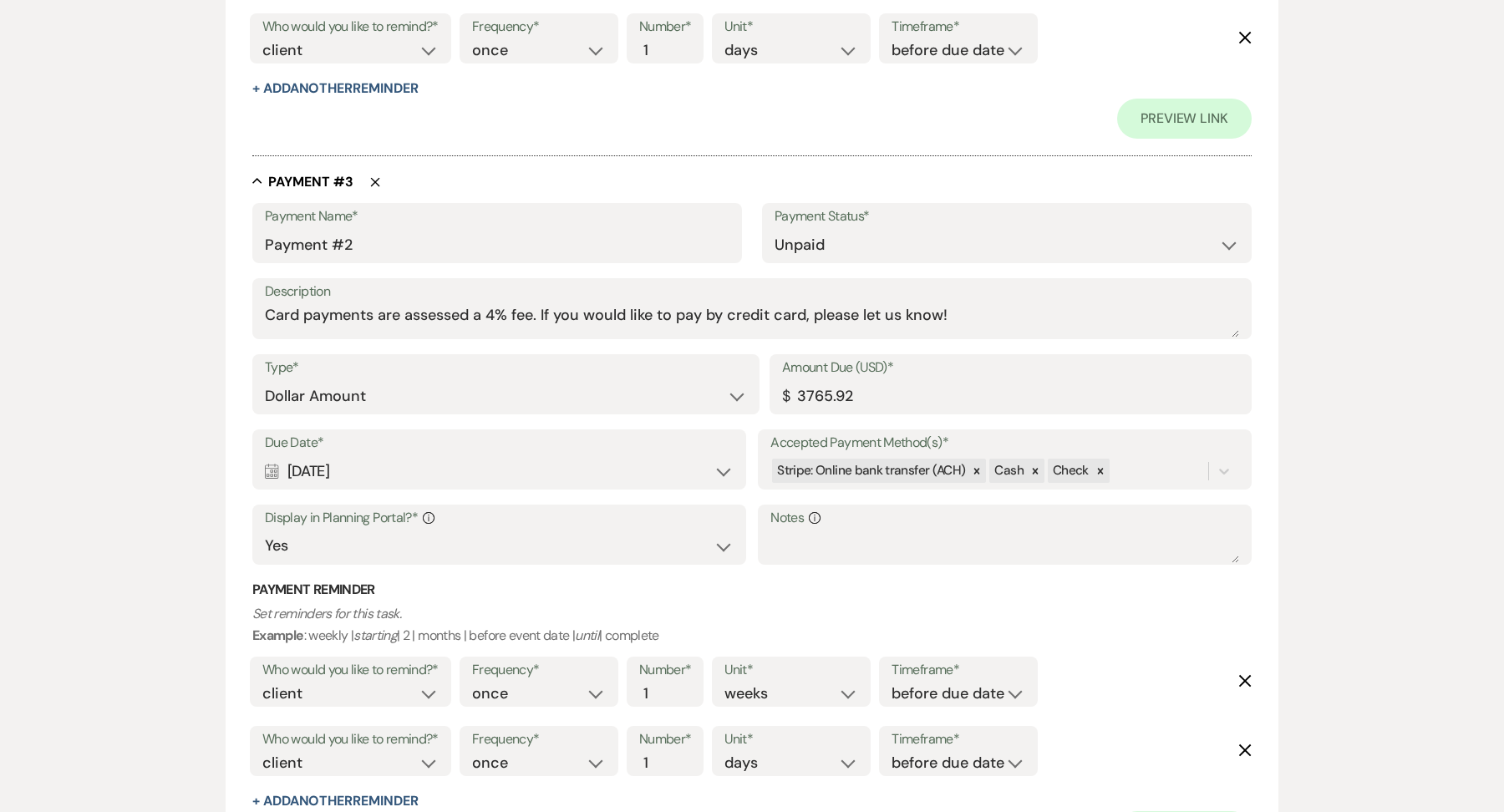
scroll to position [1729, 0]
click at [350, 472] on div "Calendar [DATE] Expand" at bounding box center [499, 471] width 469 height 33
select select "month"
select select "beforeEventDate"
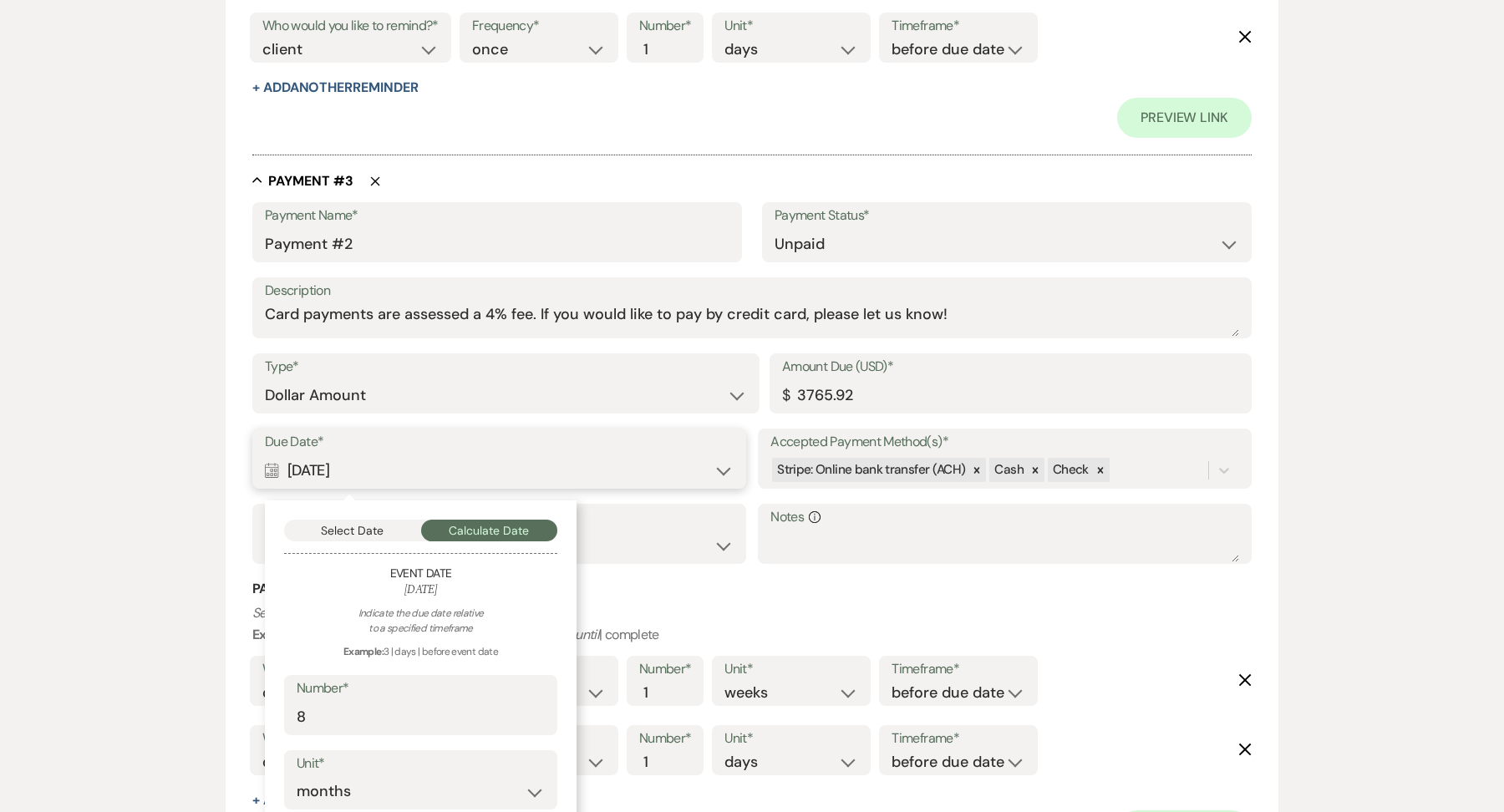
click at [367, 529] on button "Select Date" at bounding box center [352, 530] width 137 height 21
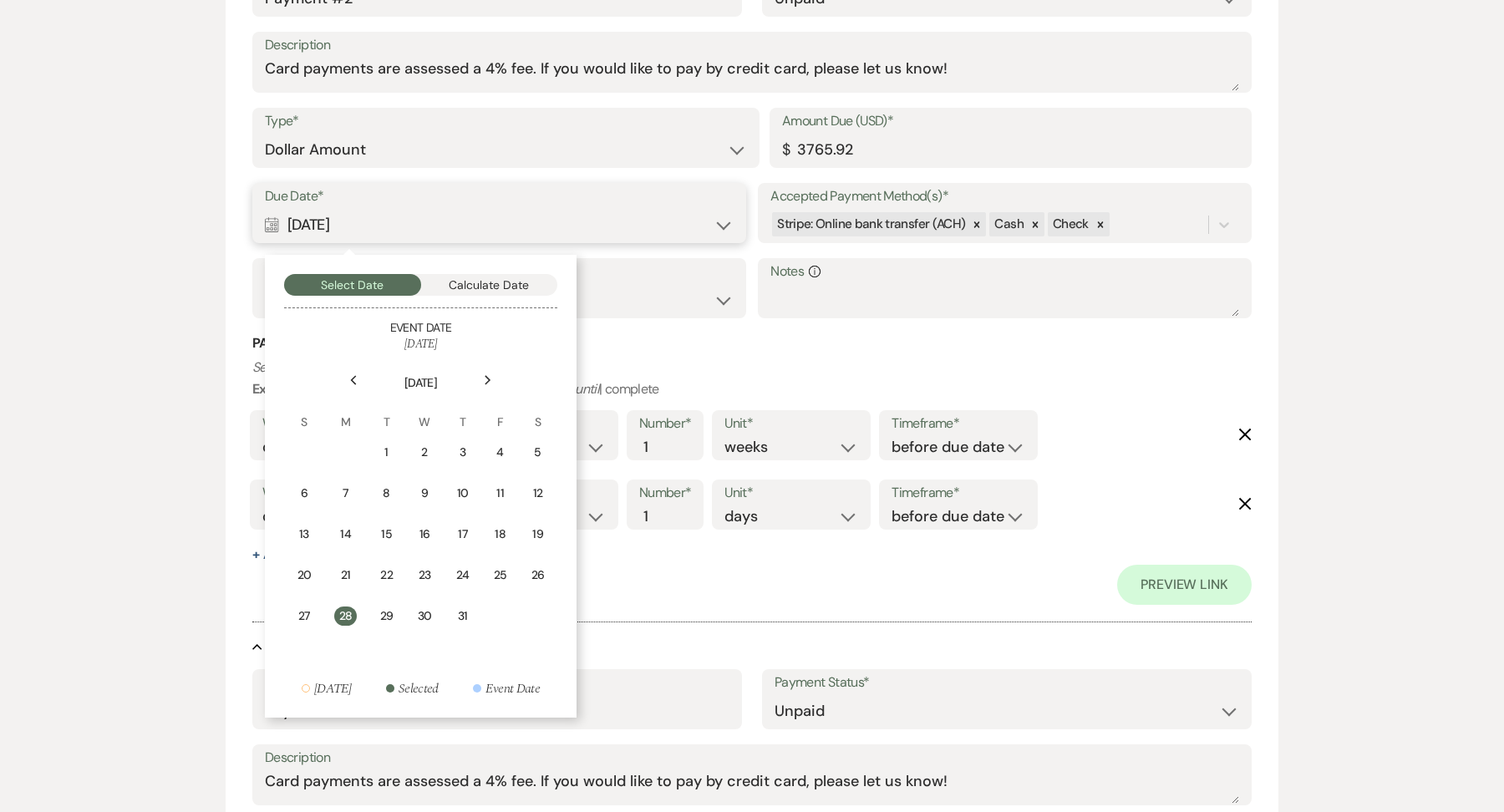
scroll to position [2003, 0]
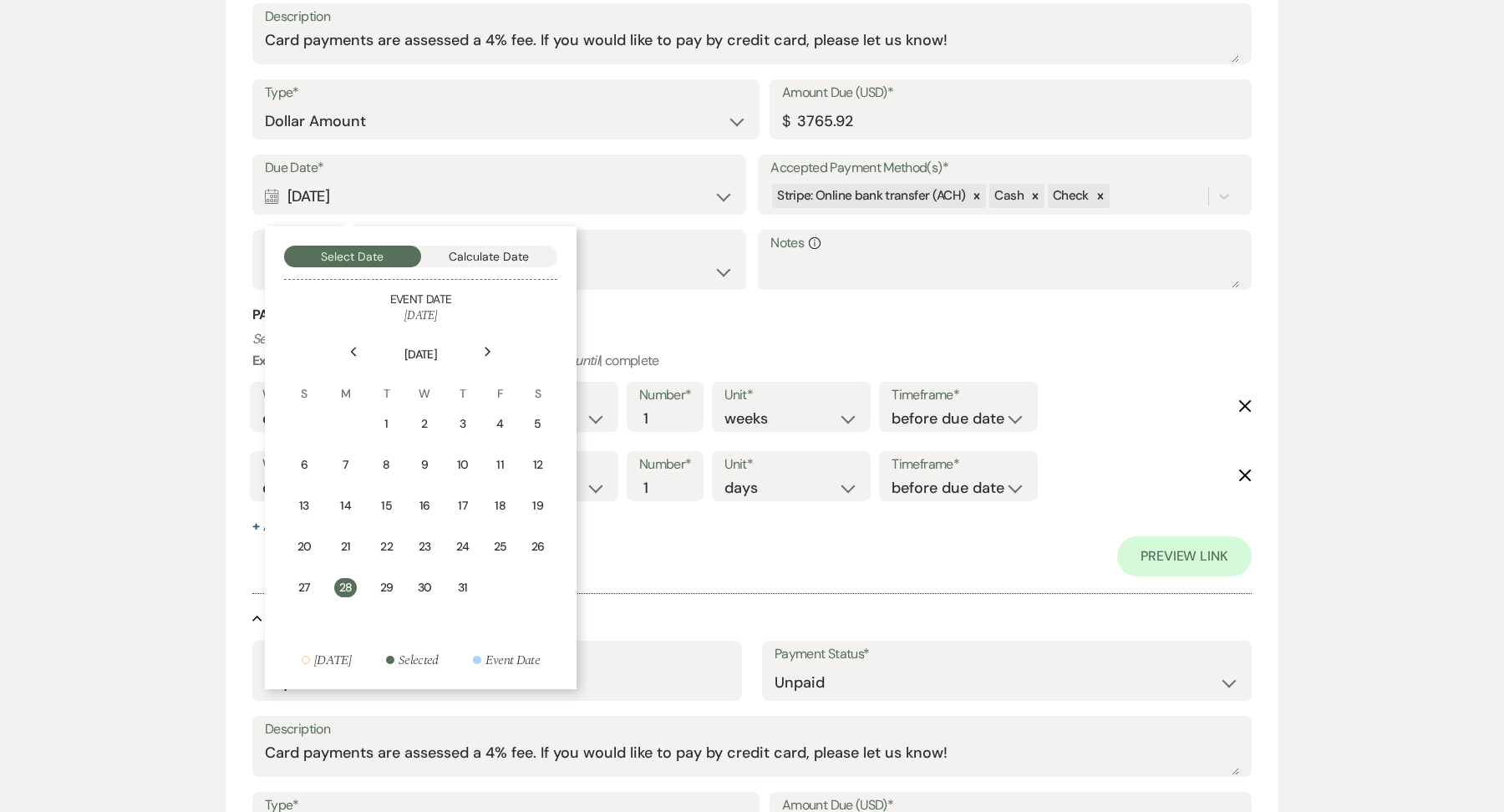
click at [349, 349] on div "Previous" at bounding box center [353, 352] width 27 height 27
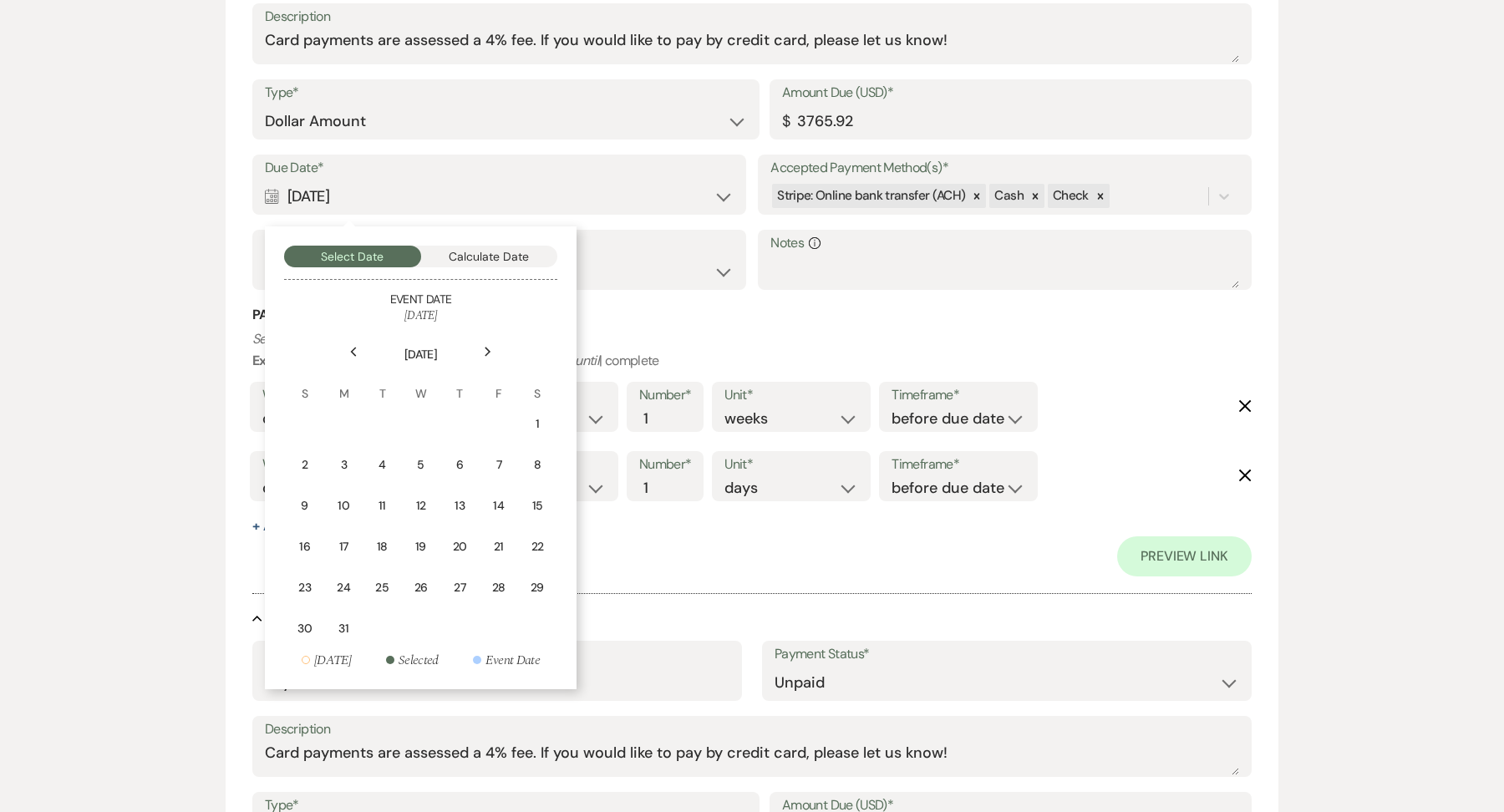
click at [349, 349] on div "Previous" at bounding box center [353, 352] width 27 height 27
click at [418, 419] on div "1" at bounding box center [419, 424] width 15 height 18
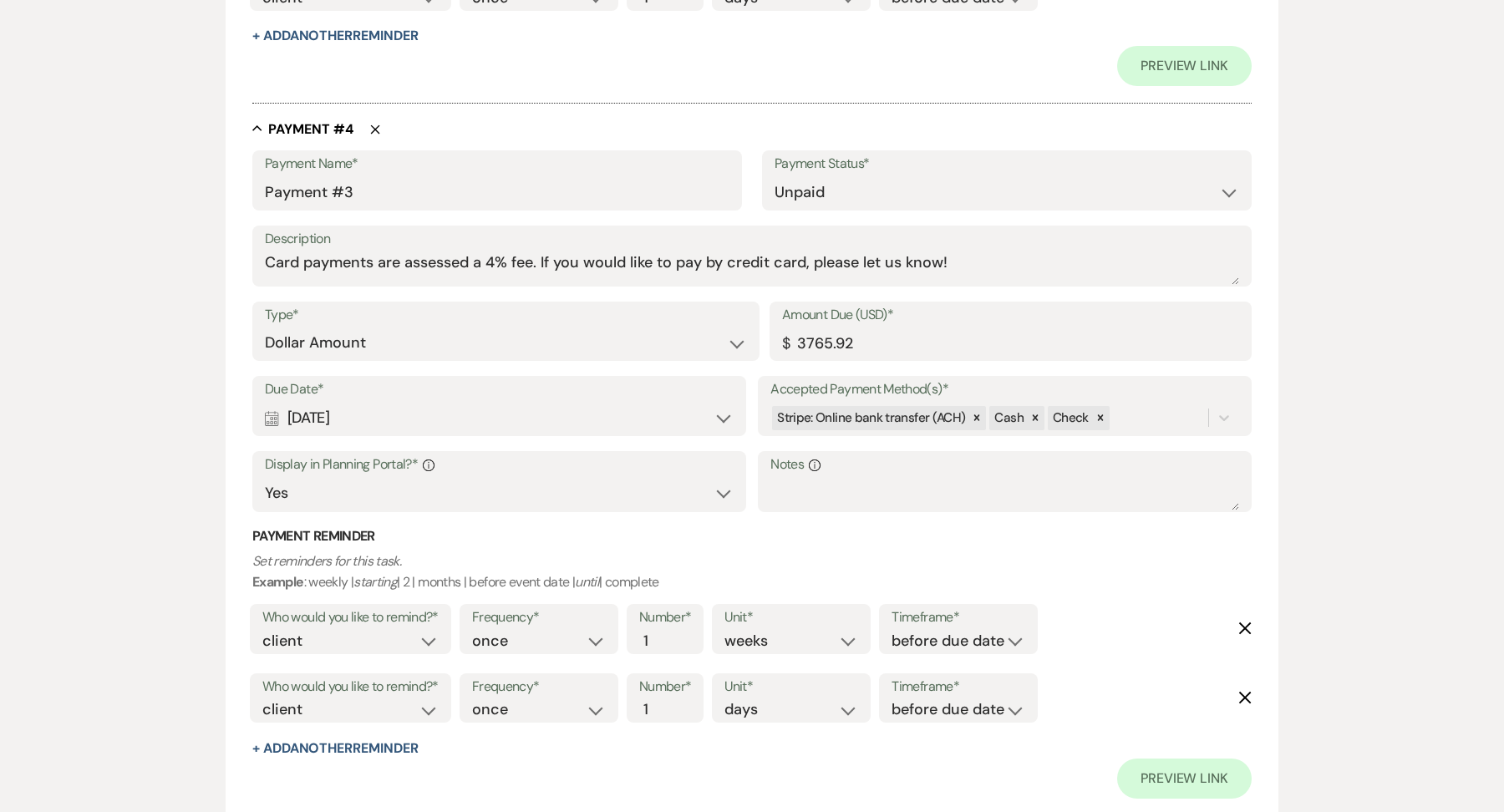
scroll to position [2495, 0]
click at [348, 394] on label "Due Date*" at bounding box center [499, 387] width 469 height 24
click at [346, 416] on div "Calendar [DATE] Expand" at bounding box center [499, 416] width 469 height 33
select select "month"
select select "beforeEventDate"
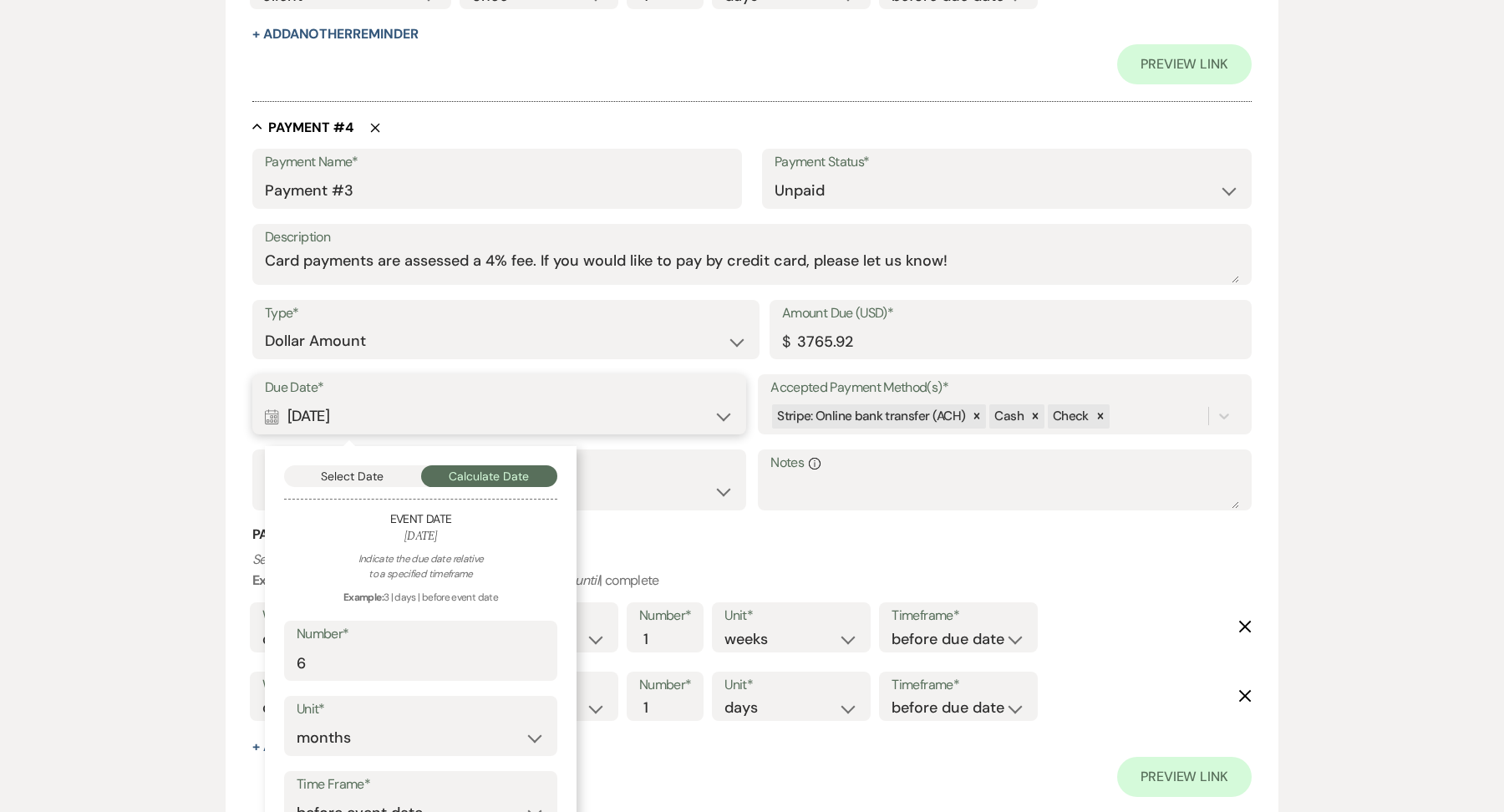
click at [338, 475] on button "Select Date" at bounding box center [352, 476] width 137 height 21
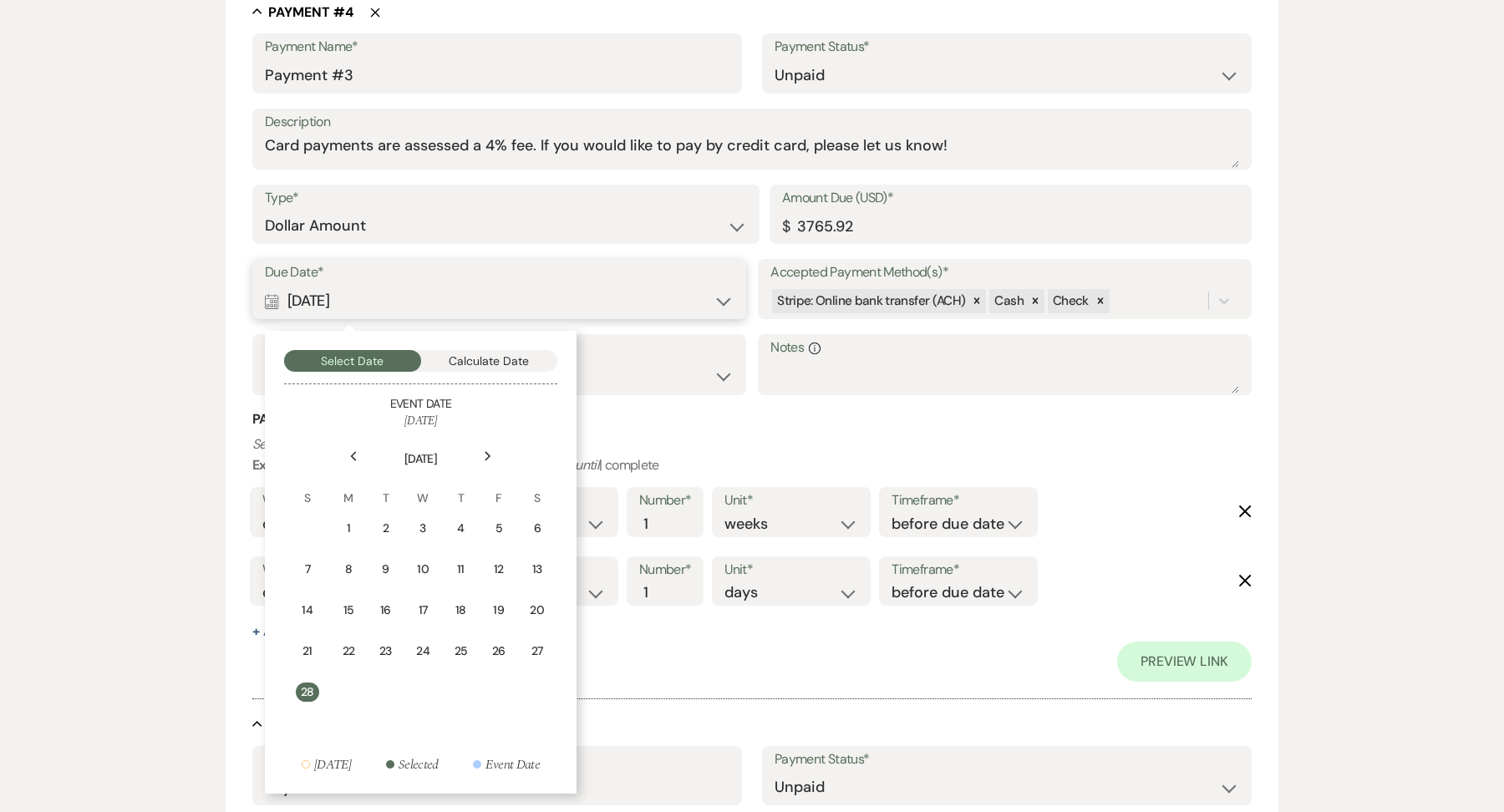
scroll to position [2614, 0]
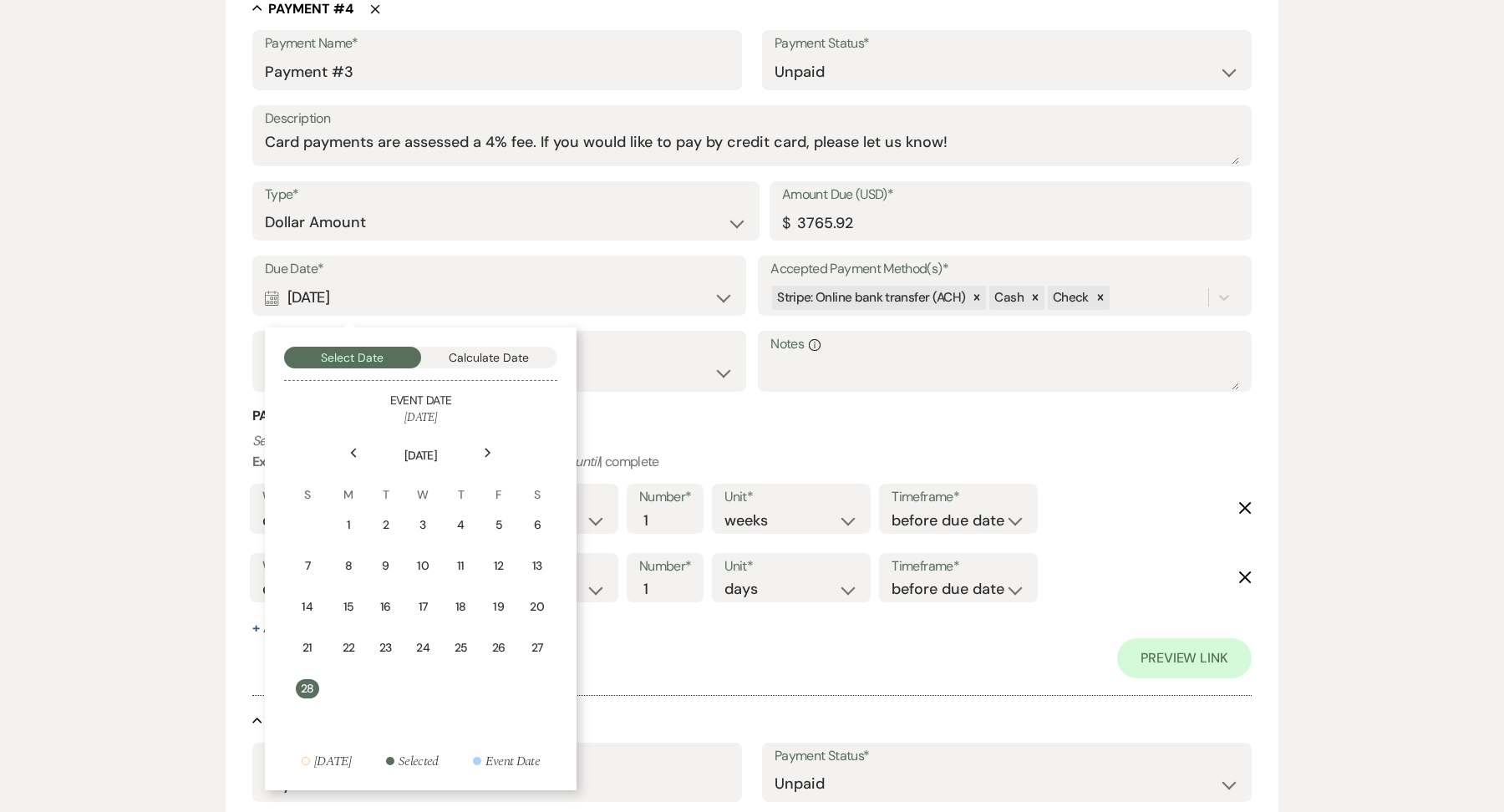
click at [357, 454] on div "Previous" at bounding box center [353, 453] width 27 height 27
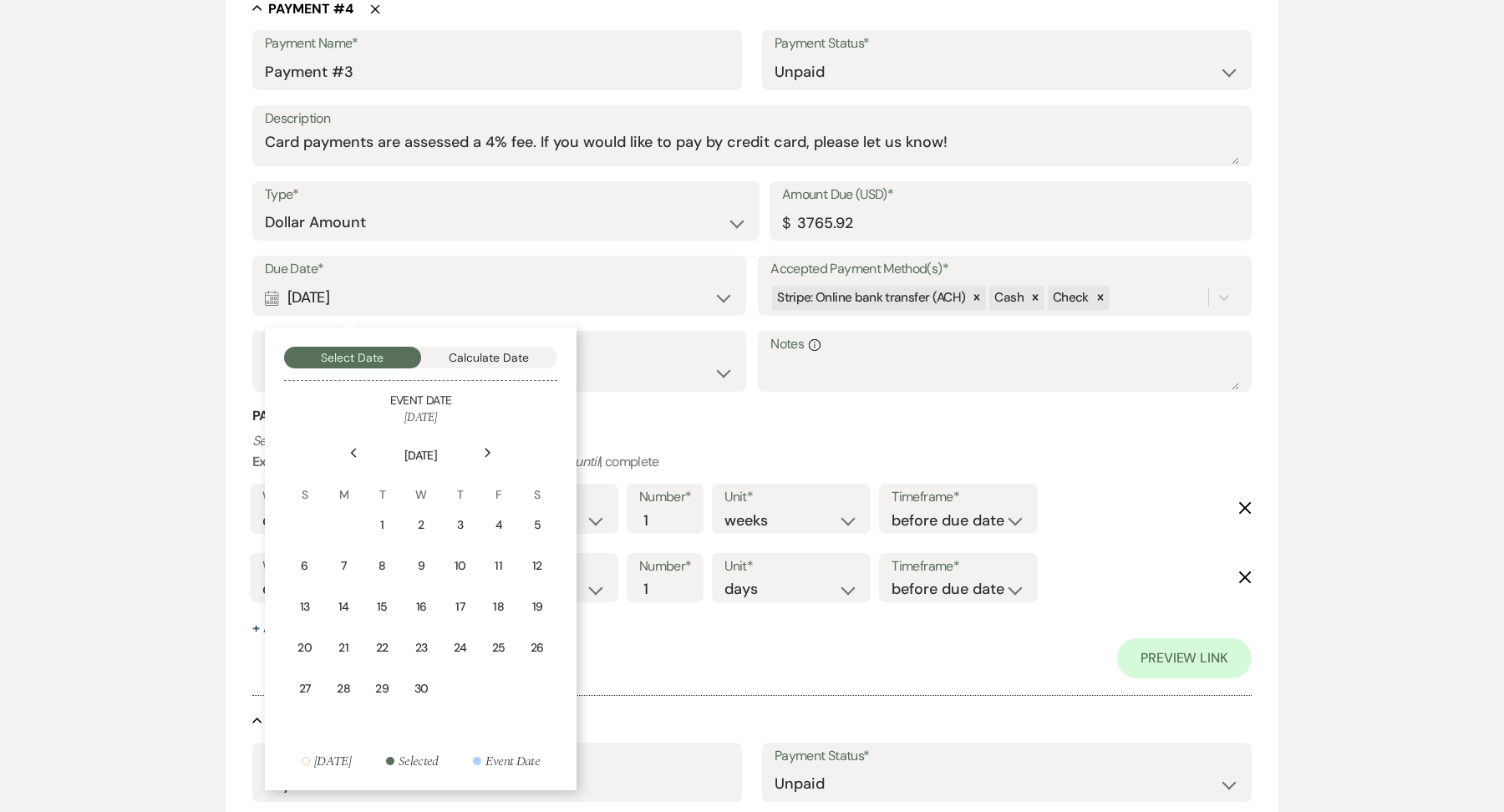
click at [481, 450] on div "Next" at bounding box center [488, 453] width 27 height 27
click at [338, 440] on th "[DATE]" at bounding box center [420, 445] width 270 height 37
click at [351, 444] on div "Previous" at bounding box center [353, 453] width 27 height 27
click at [471, 523] on td "1" at bounding box center [458, 525] width 36 height 39
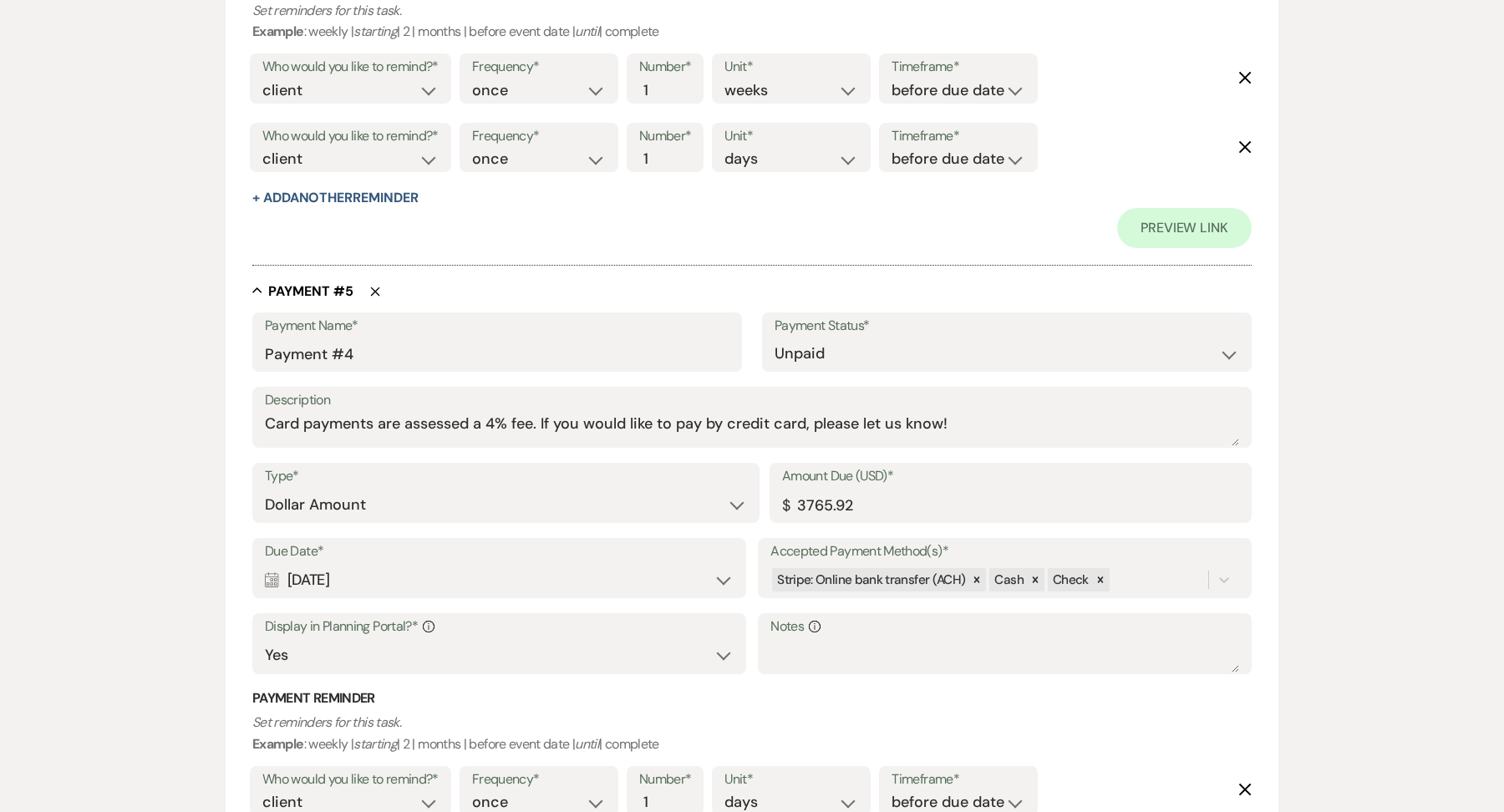
scroll to position [3048, 0]
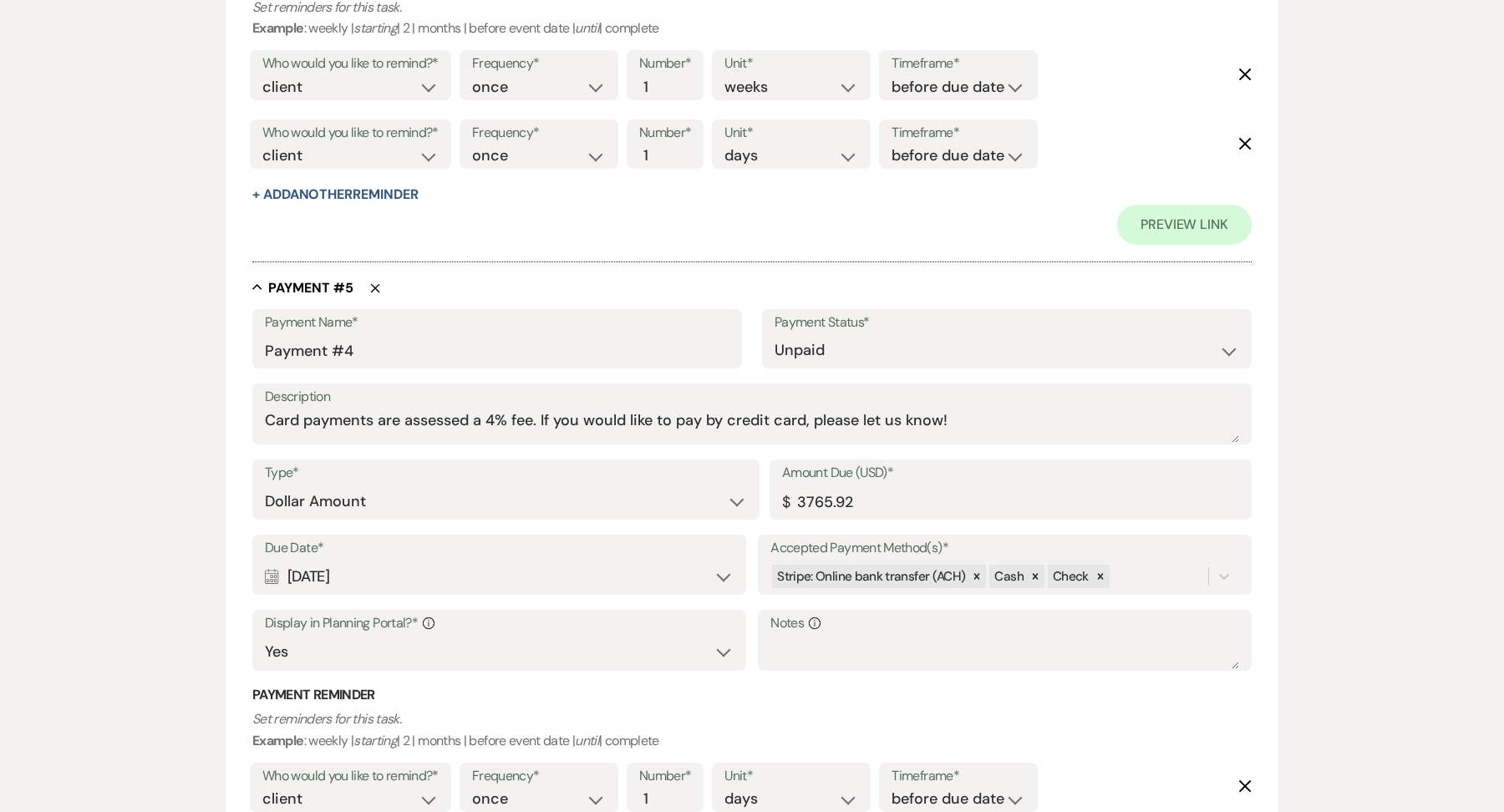
click at [326, 592] on div "Due Date* Calendar [DATE] Expand Accepted Payment Method(s)* Stripe: Online ban…" at bounding box center [752, 610] width 999 height 152
click at [333, 574] on div "Calendar [DATE] Expand" at bounding box center [499, 576] width 469 height 33
select select "day"
select select "beforeEventDate"
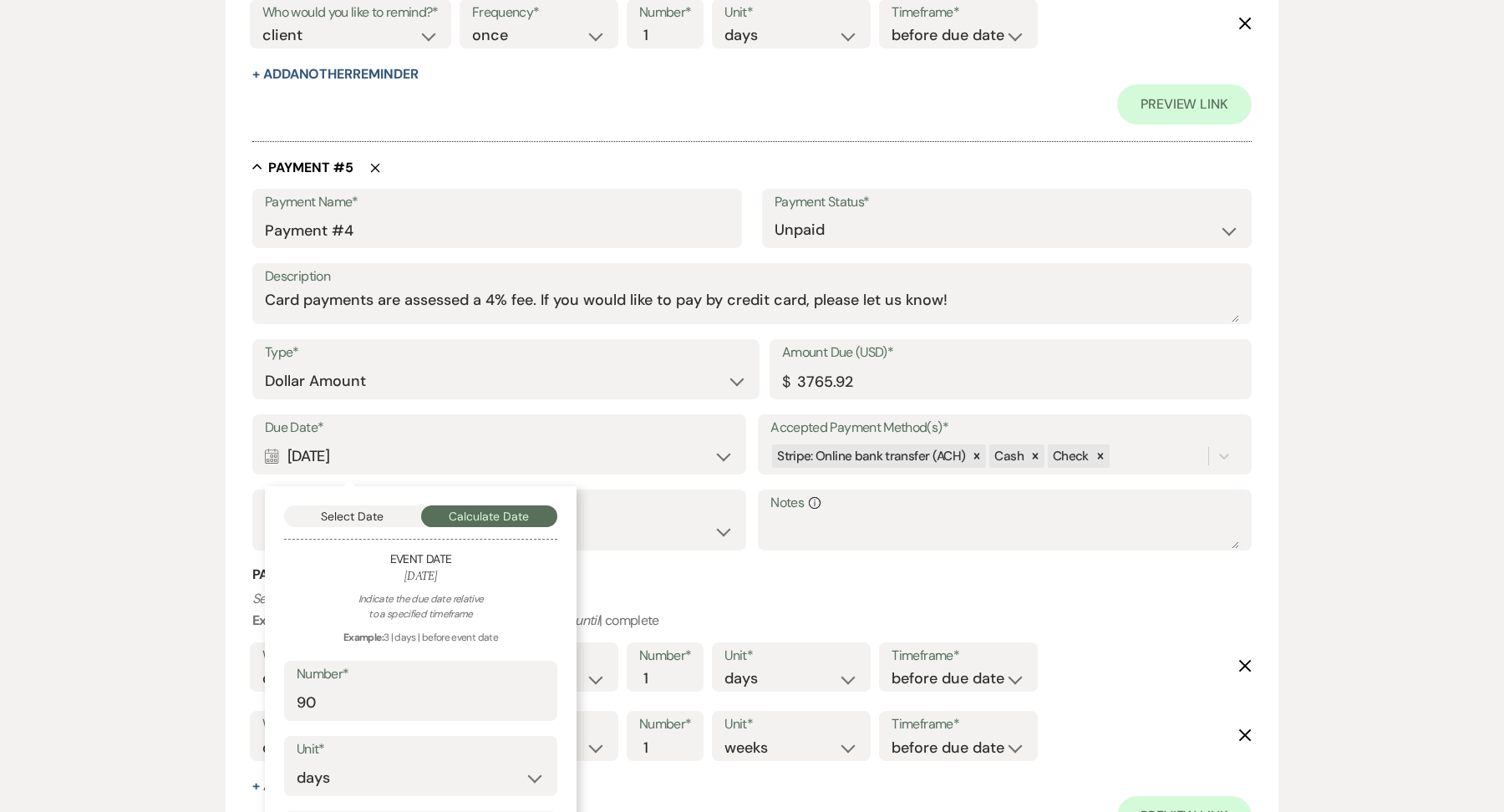
scroll to position [3194, 0]
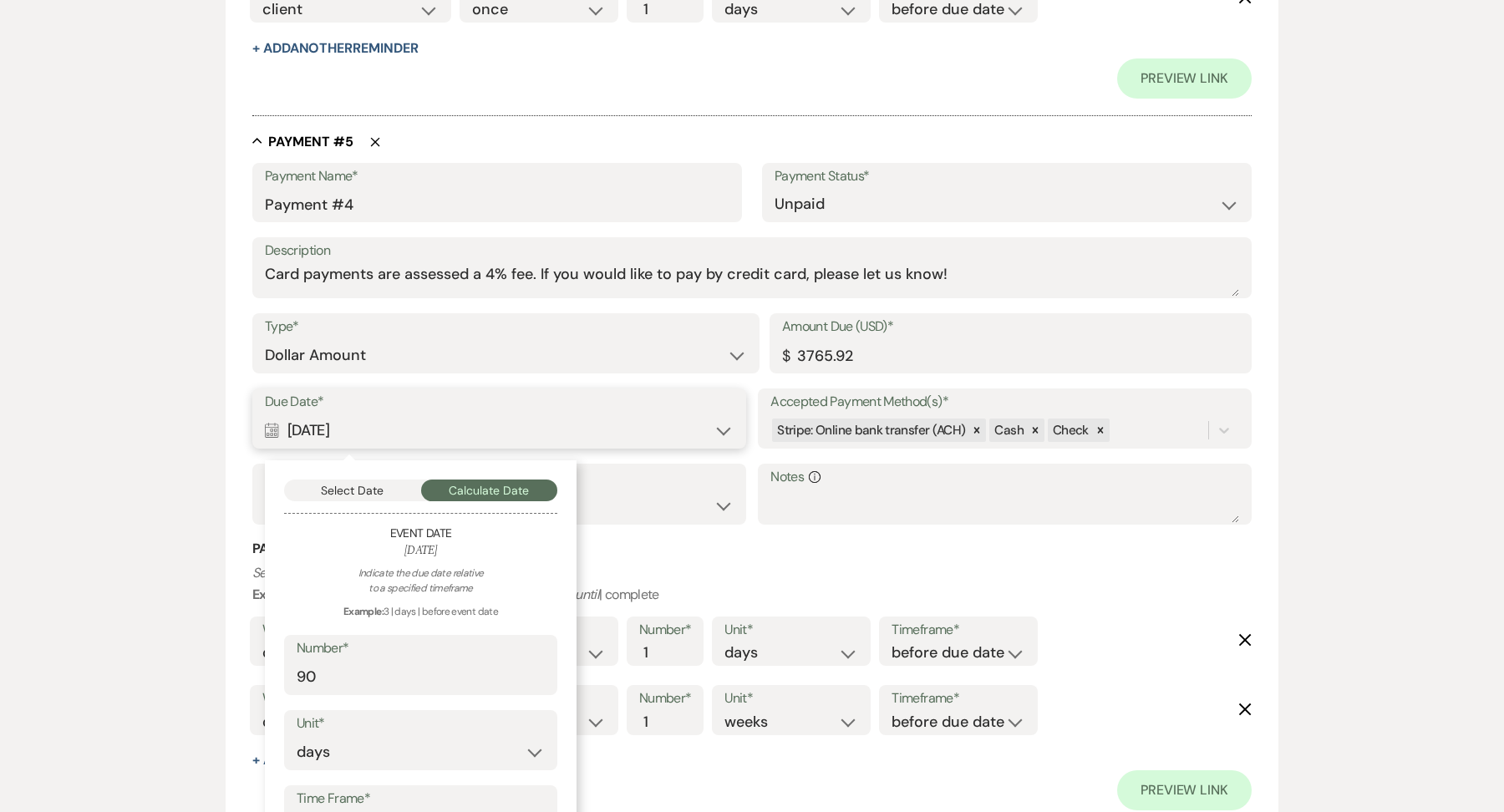
click at [343, 486] on button "Select Date" at bounding box center [352, 490] width 137 height 21
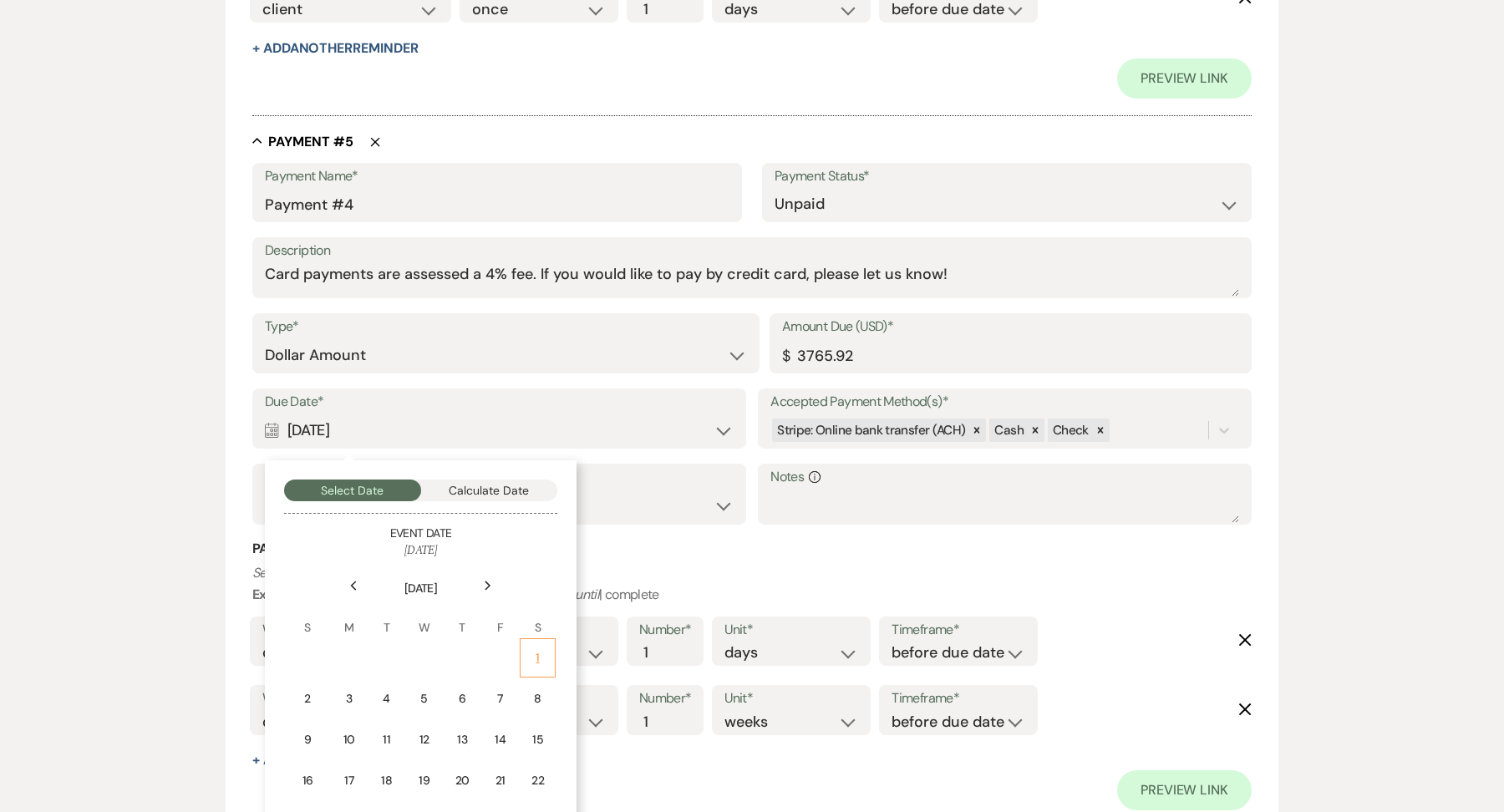
click at [538, 650] on div "1" at bounding box center [537, 658] width 14 height 18
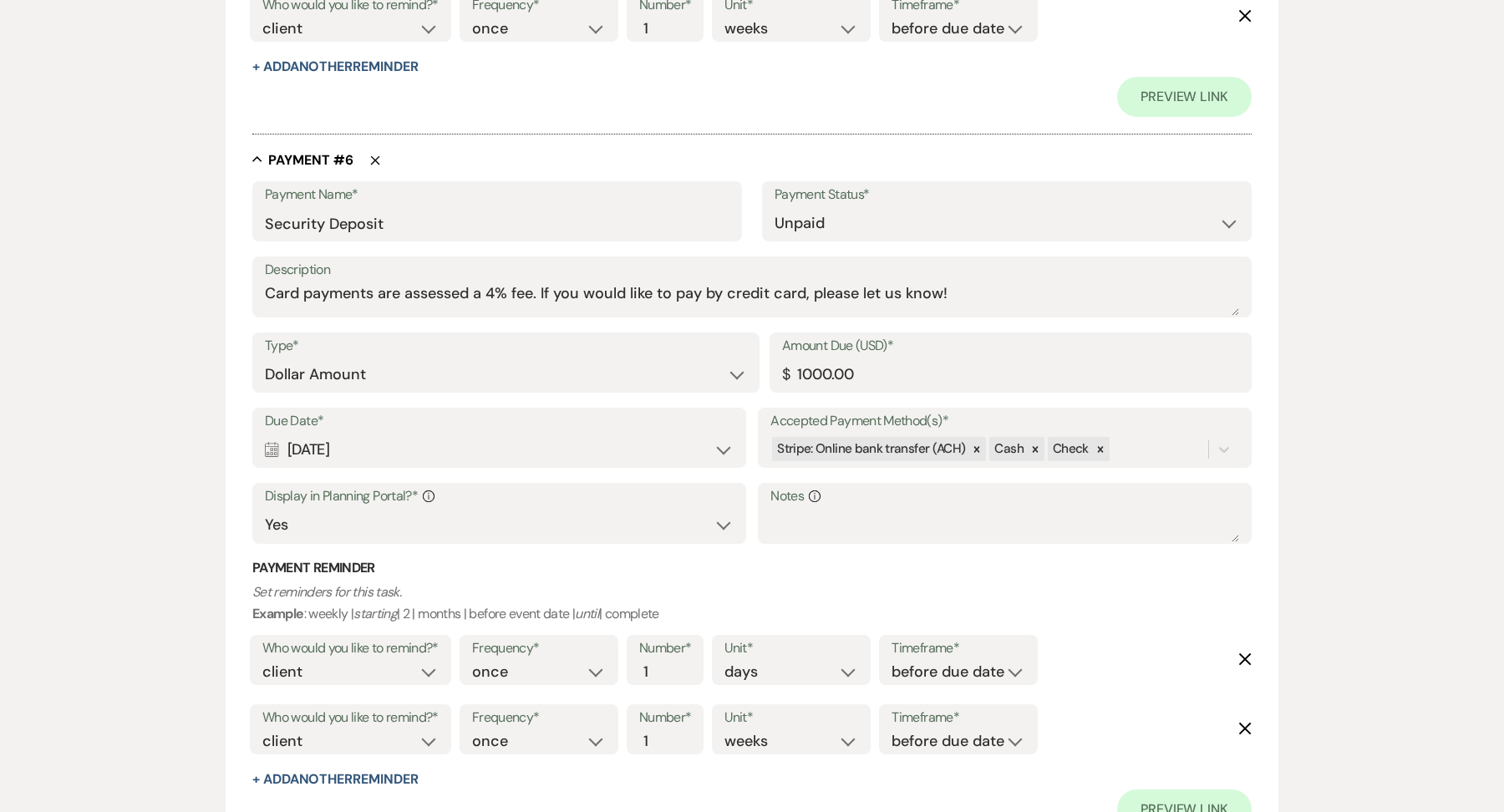
scroll to position [3908, 0]
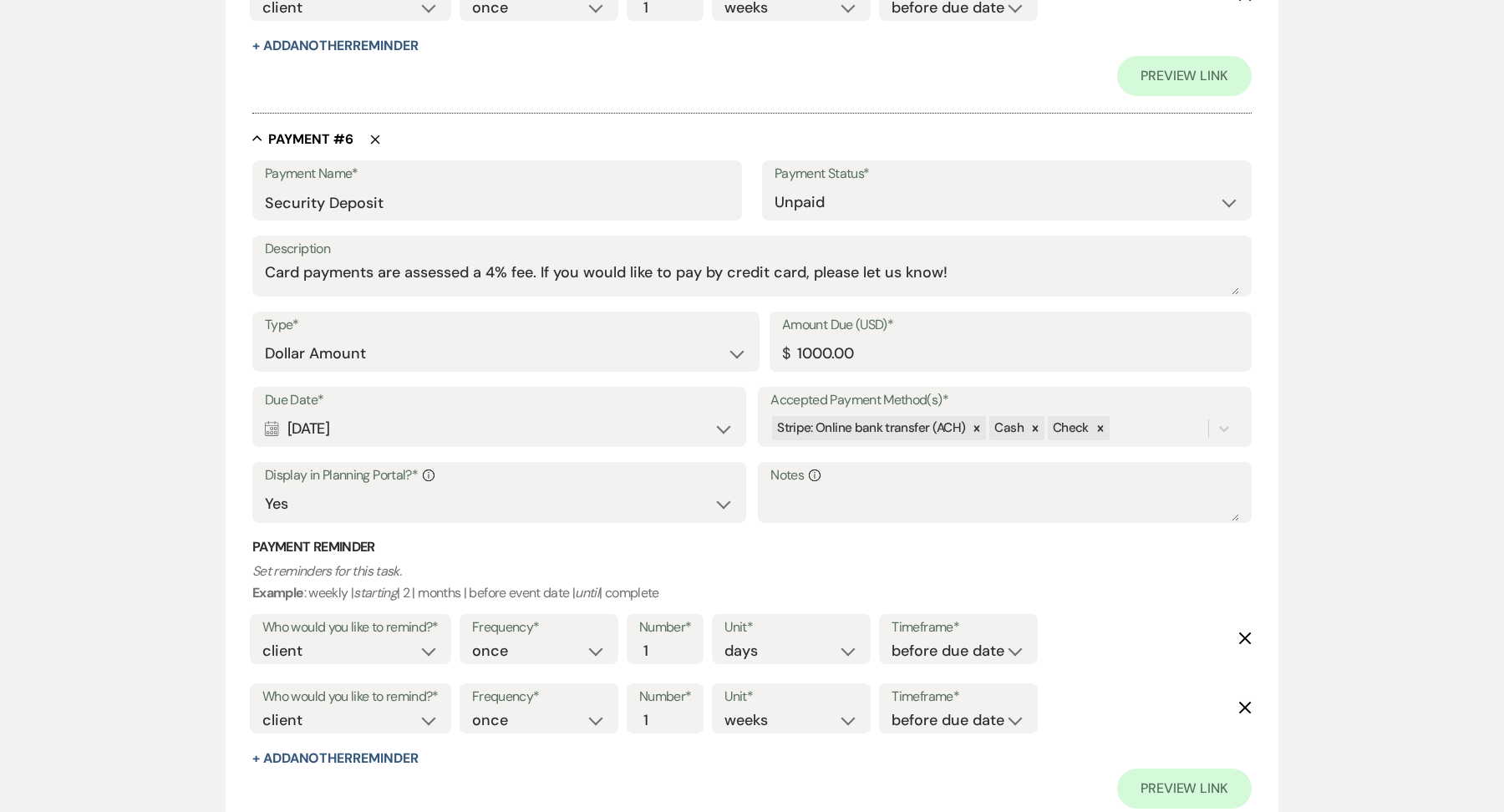
click at [383, 436] on div "Calendar [DATE] Expand" at bounding box center [499, 428] width 469 height 33
select select "day"
select select "beforeEventDate"
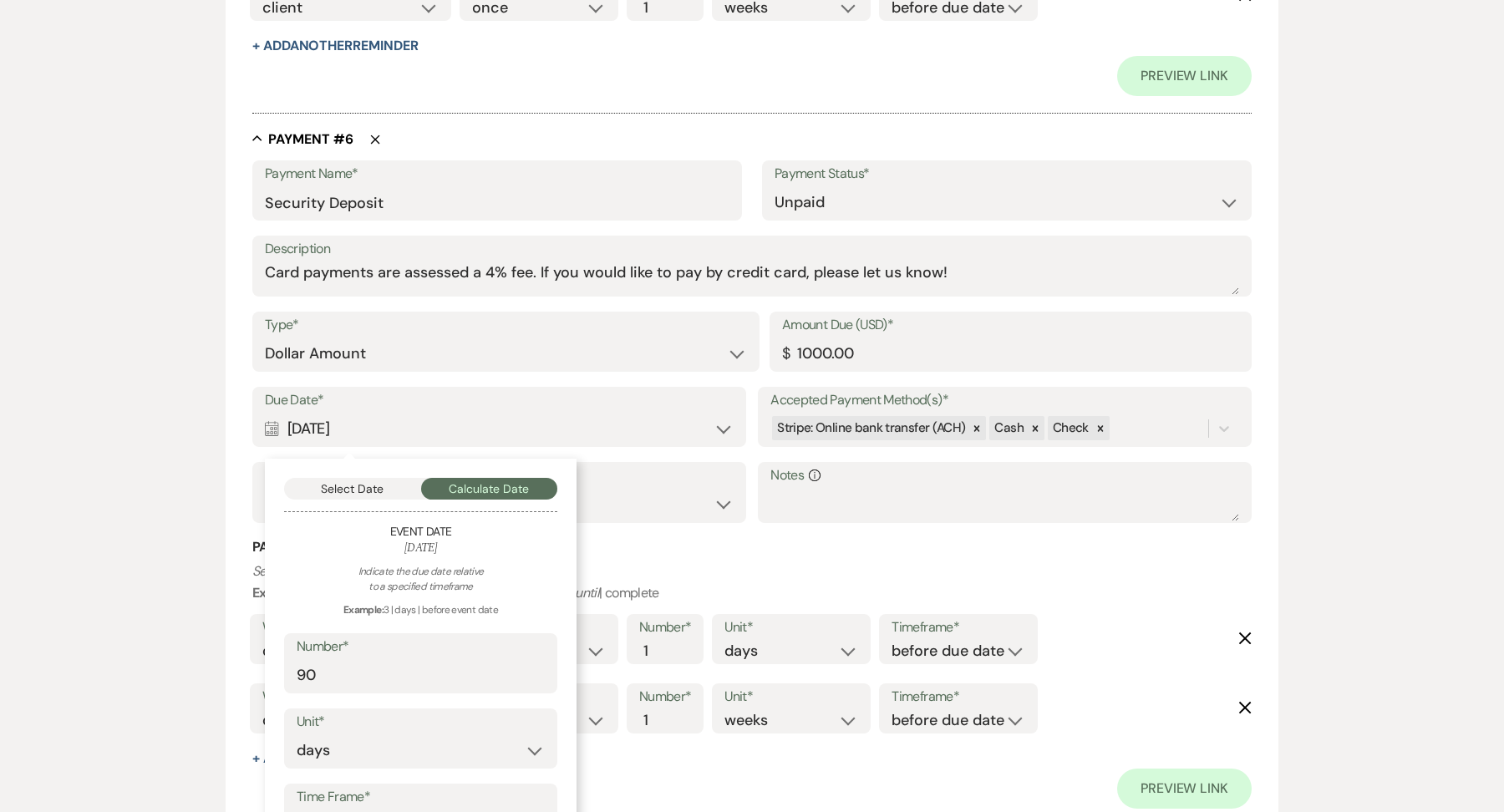
click at [348, 469] on div "Select Date Calculate Date Event Date [DATE] Indicate the due date relative to …" at bounding box center [420, 684] width 311 height 453
click at [351, 486] on button "Select Date" at bounding box center [352, 488] width 137 height 21
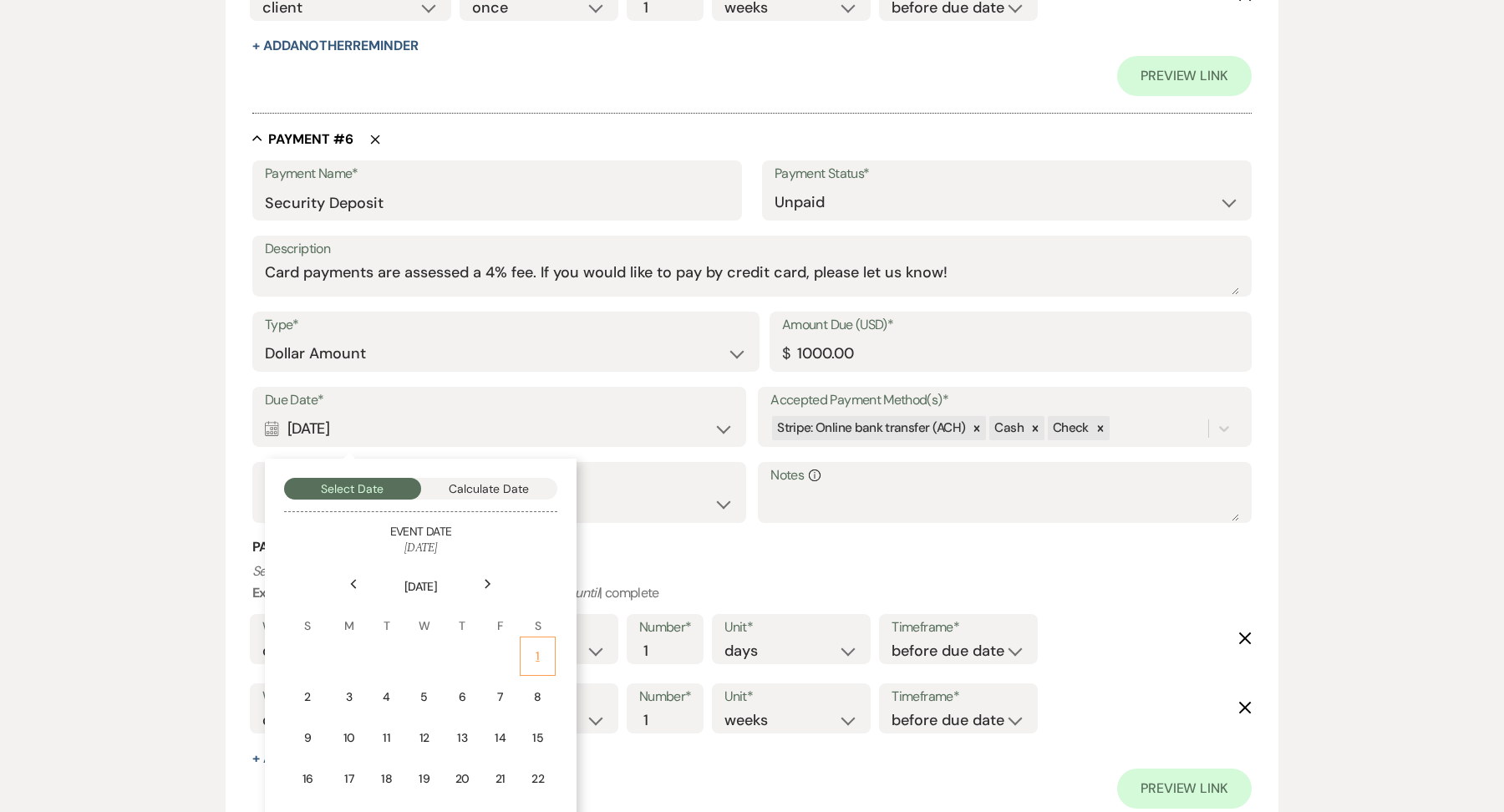
click at [544, 640] on td "1" at bounding box center [537, 656] width 36 height 39
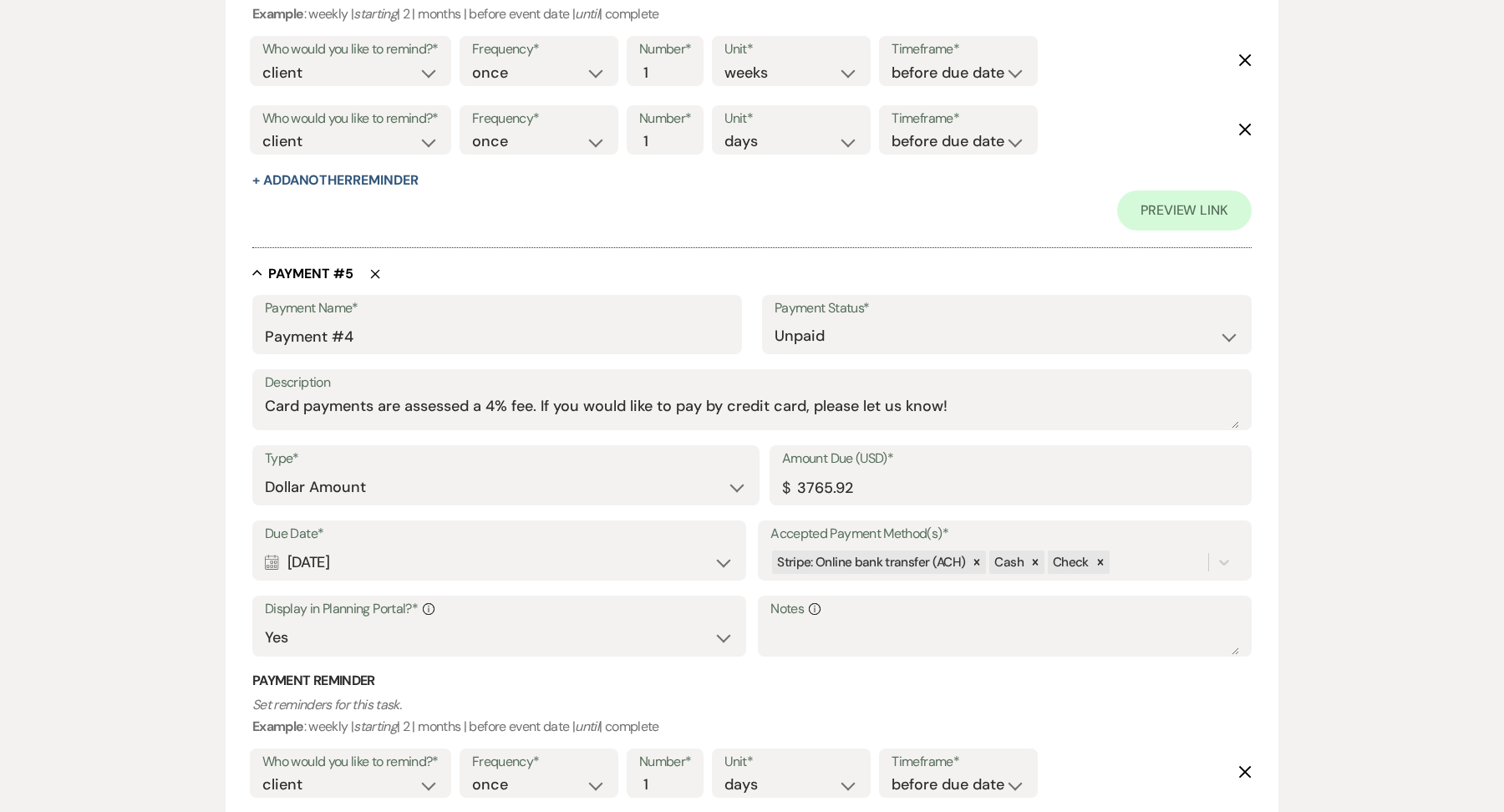
scroll to position [3029, 0]
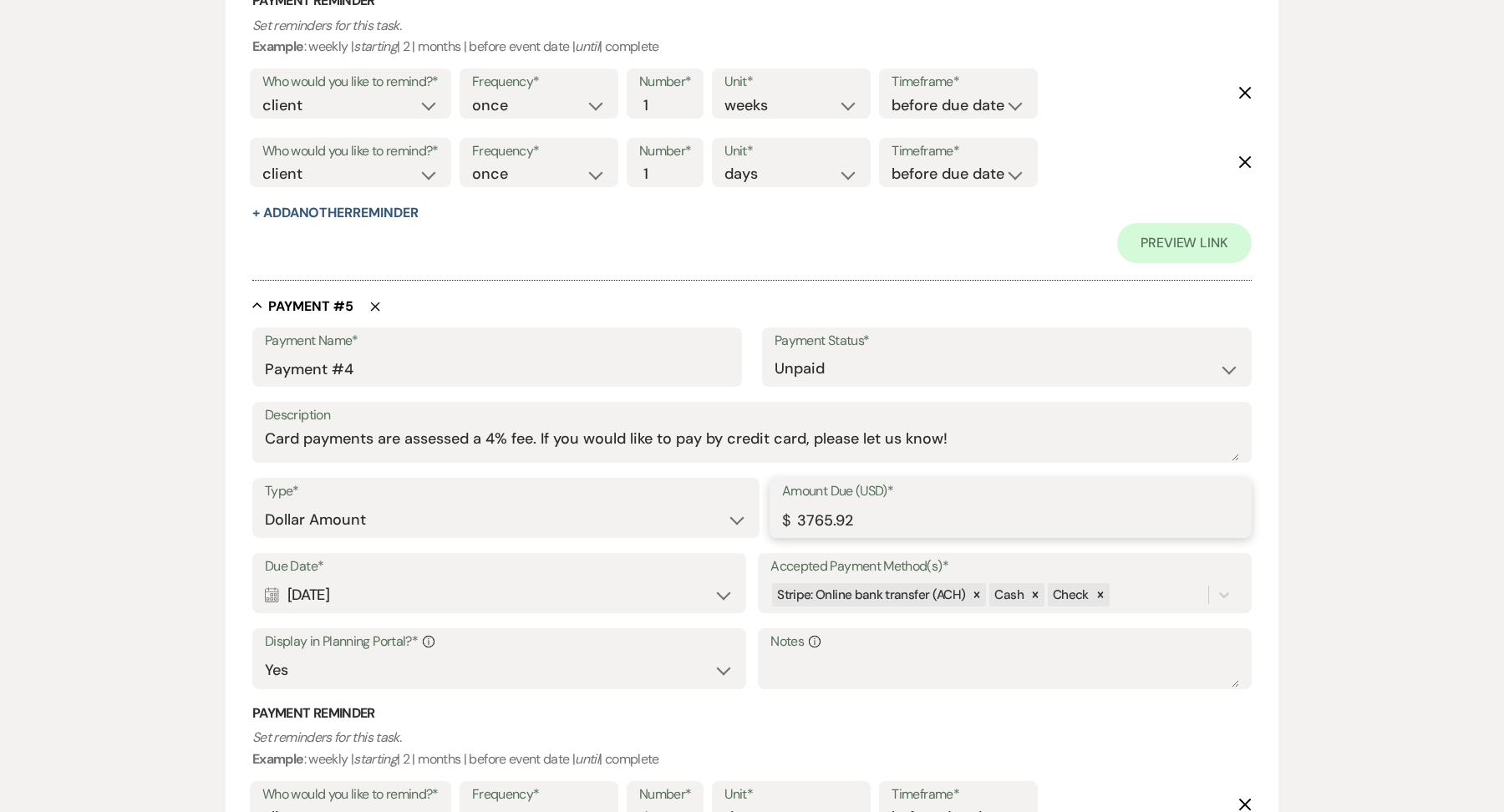
click at [860, 522] on input "3765.92" at bounding box center [1010, 519] width 457 height 33
type input "3765.93"
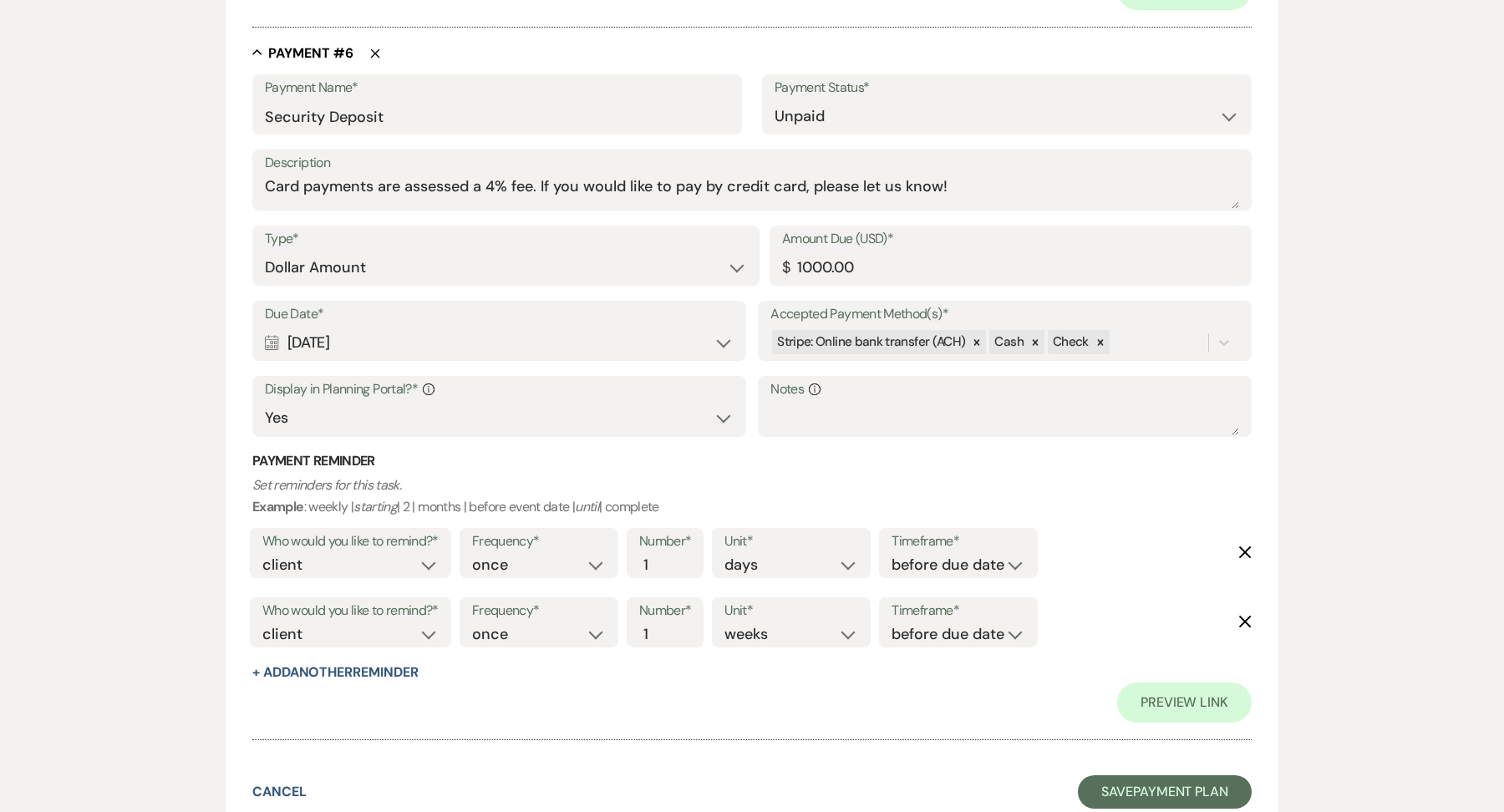
scroll to position [4120, 0]
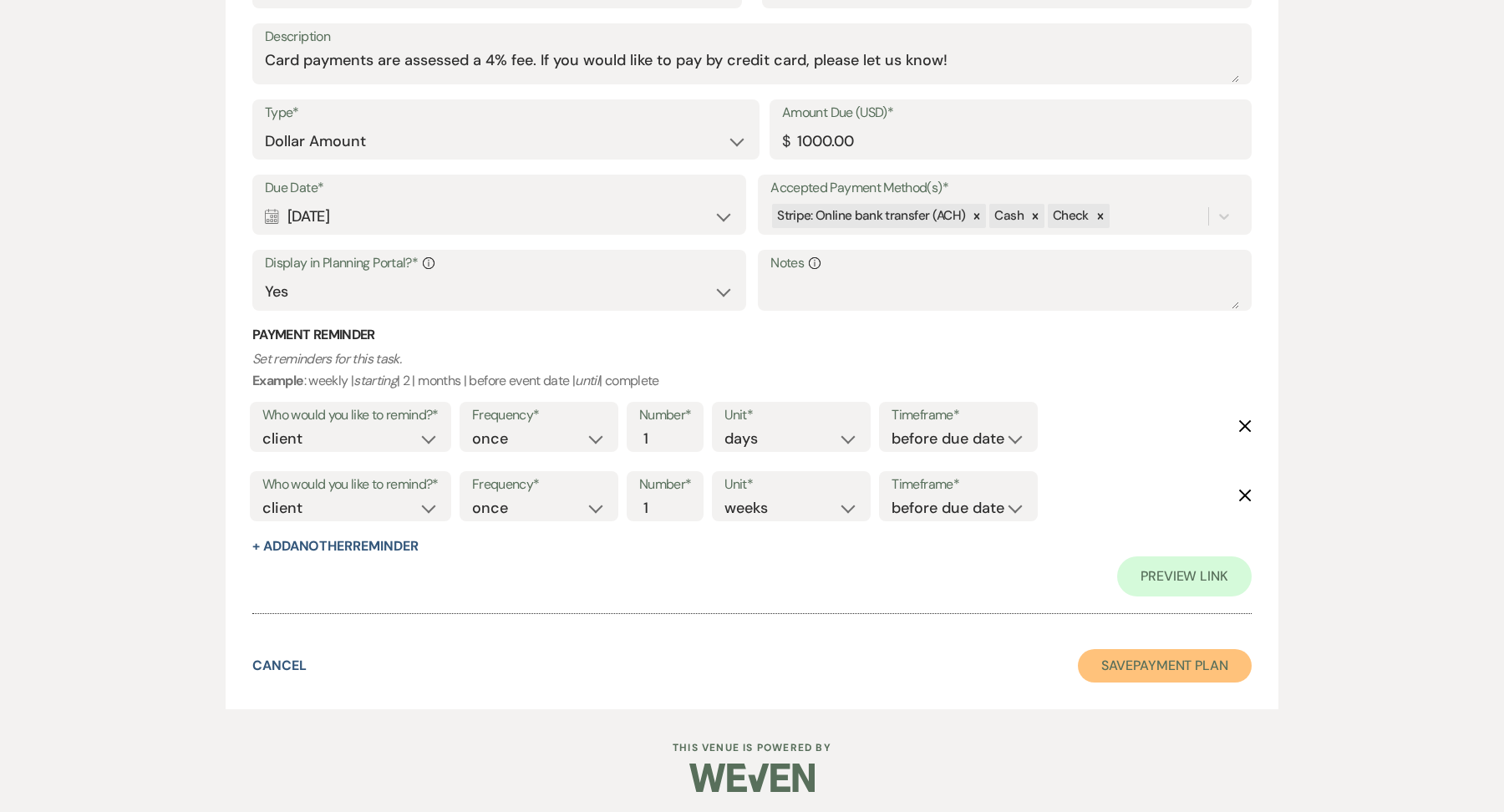
click at [1151, 657] on button "Save Payment Plan" at bounding box center [1164, 666] width 174 height 34
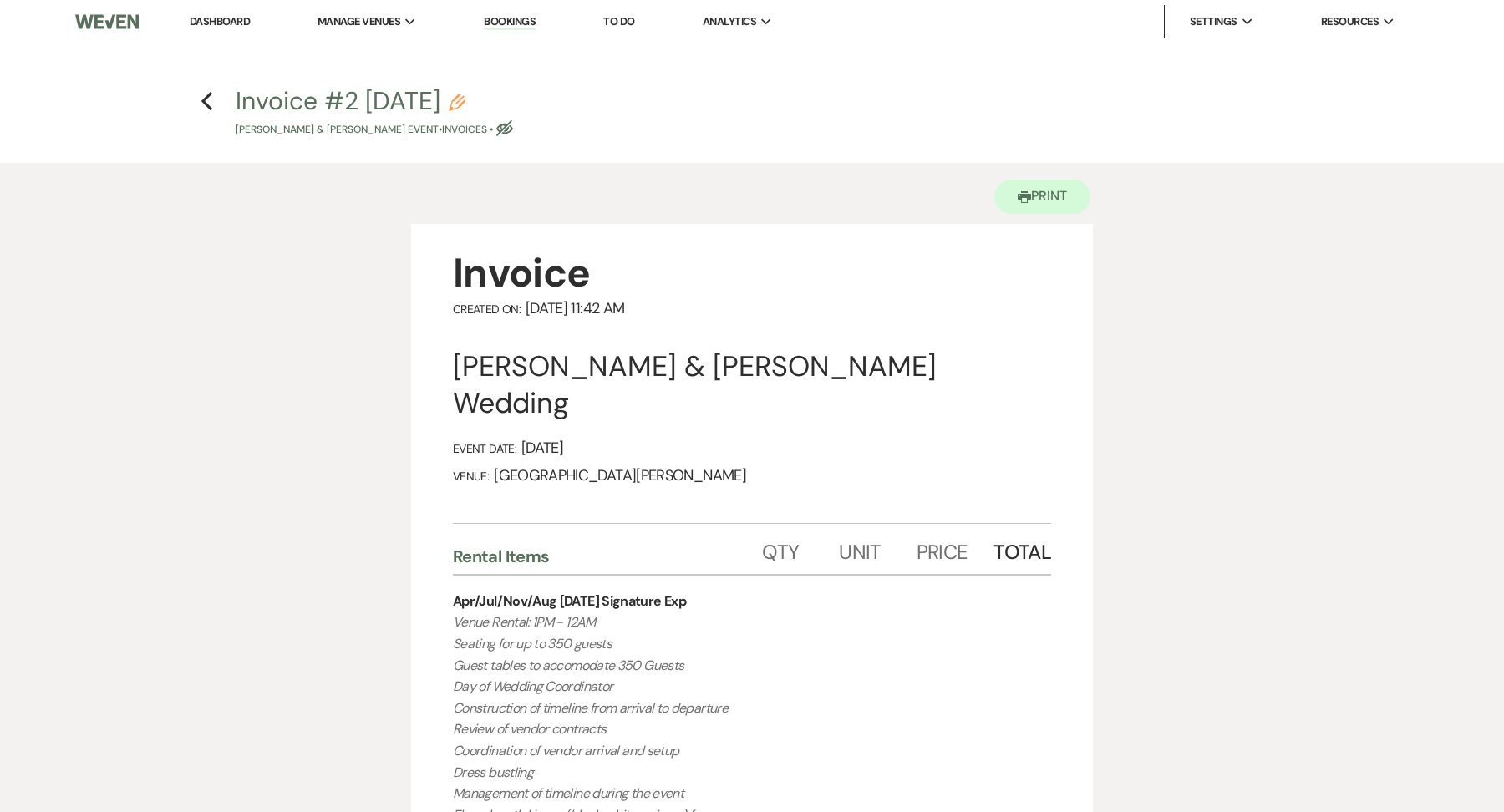
click at [215, 98] on h4 "Previous Invoice #2 [DATE] Pencil [PERSON_NAME] & [PERSON_NAME] Event • Invoice…" at bounding box center [752, 110] width 1203 height 54
click at [198, 98] on h4 "Previous Invoice #2 [DATE] Pencil [PERSON_NAME] & [PERSON_NAME] Event • Invoice…" at bounding box center [752, 110] width 1203 height 54
click at [213, 101] on h4 "Previous Invoice #2 [DATE] Pencil [PERSON_NAME] & [PERSON_NAME] Event • Invoice…" at bounding box center [752, 110] width 1203 height 54
click at [208, 98] on icon "Previous" at bounding box center [207, 101] width 12 height 20
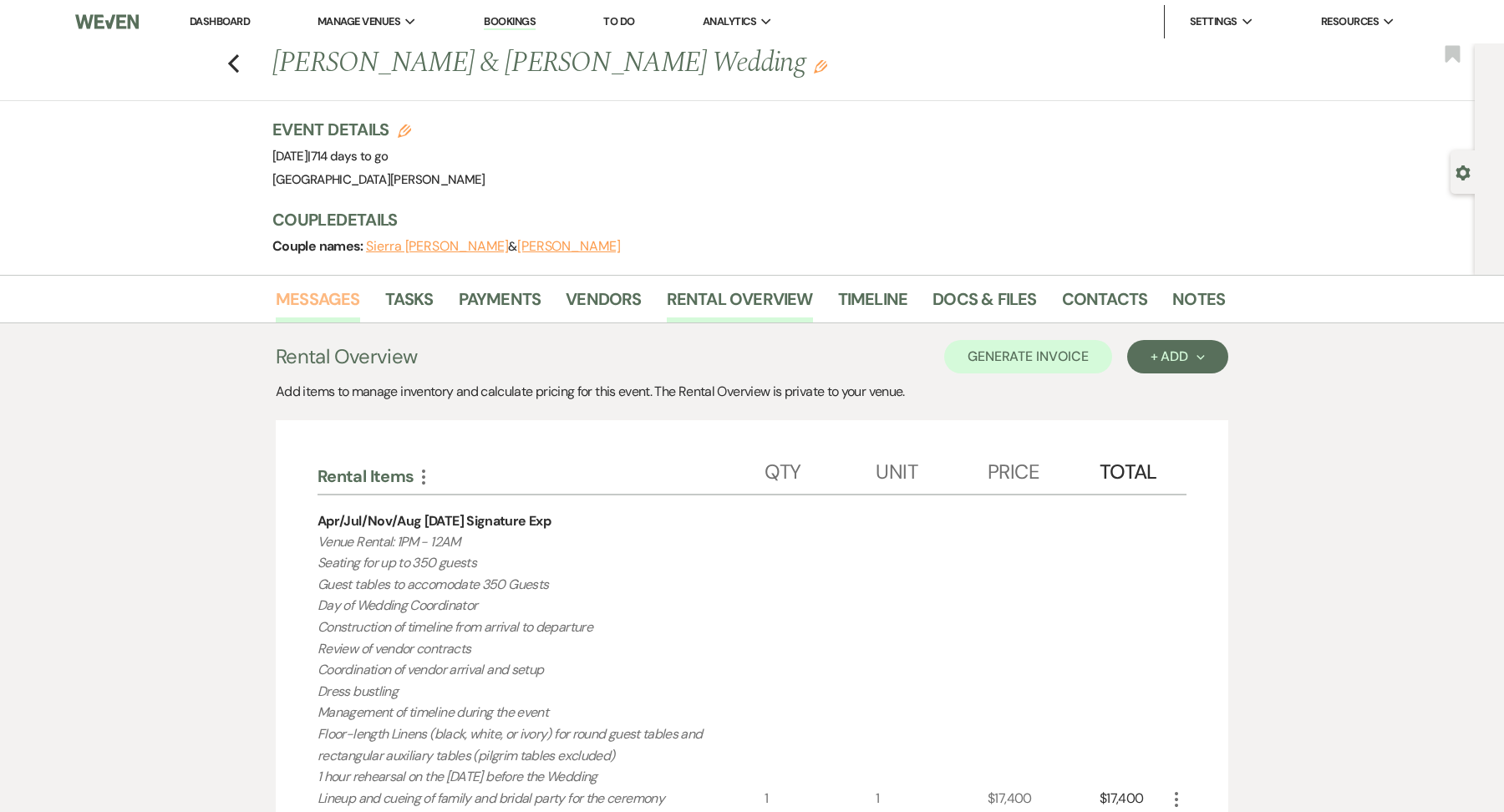
click at [314, 305] on link "Messages" at bounding box center [317, 303] width 84 height 36
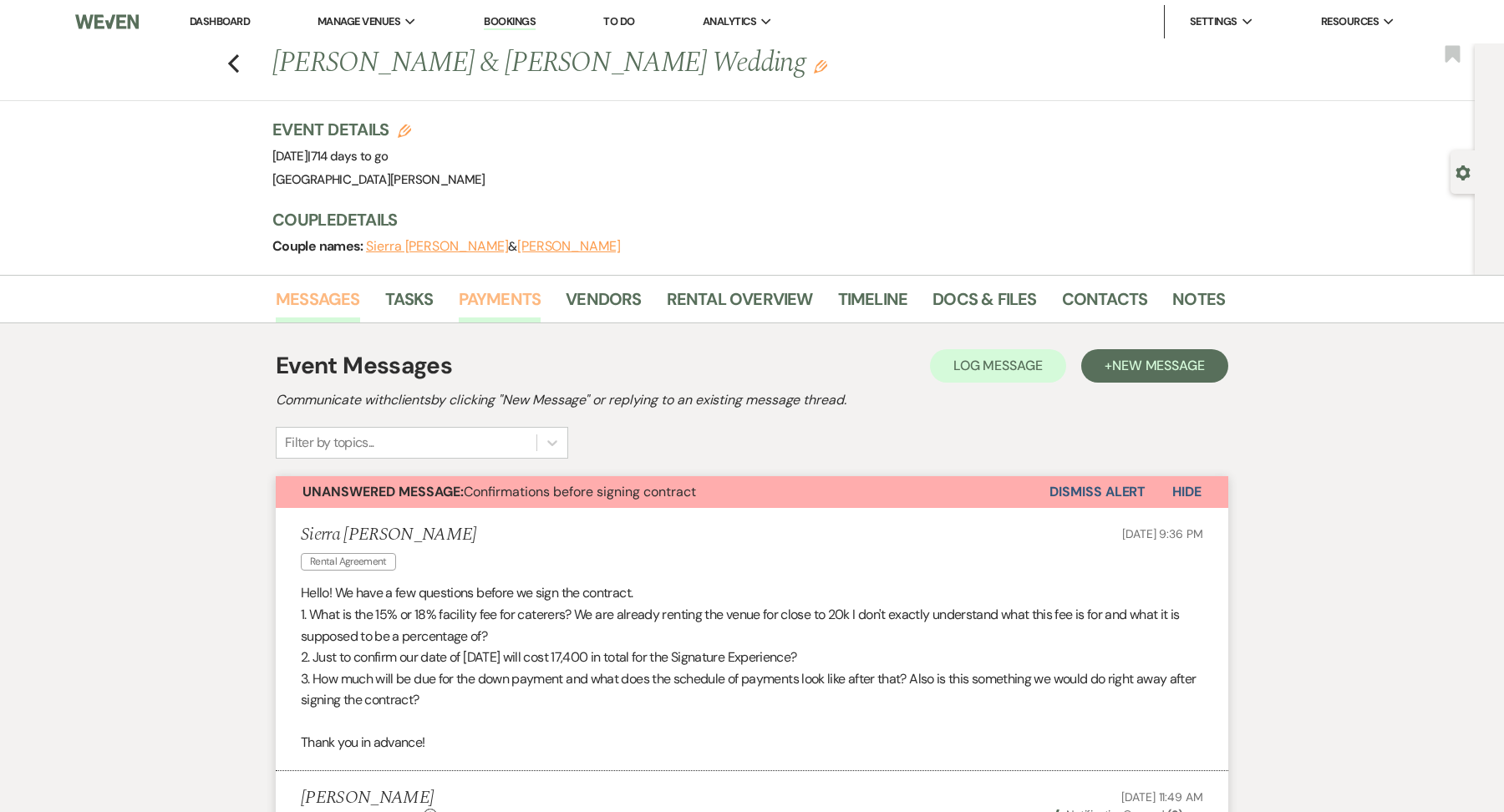
scroll to position [1, 0]
click at [1101, 348] on button "+ New Message" at bounding box center [1155, 365] width 147 height 34
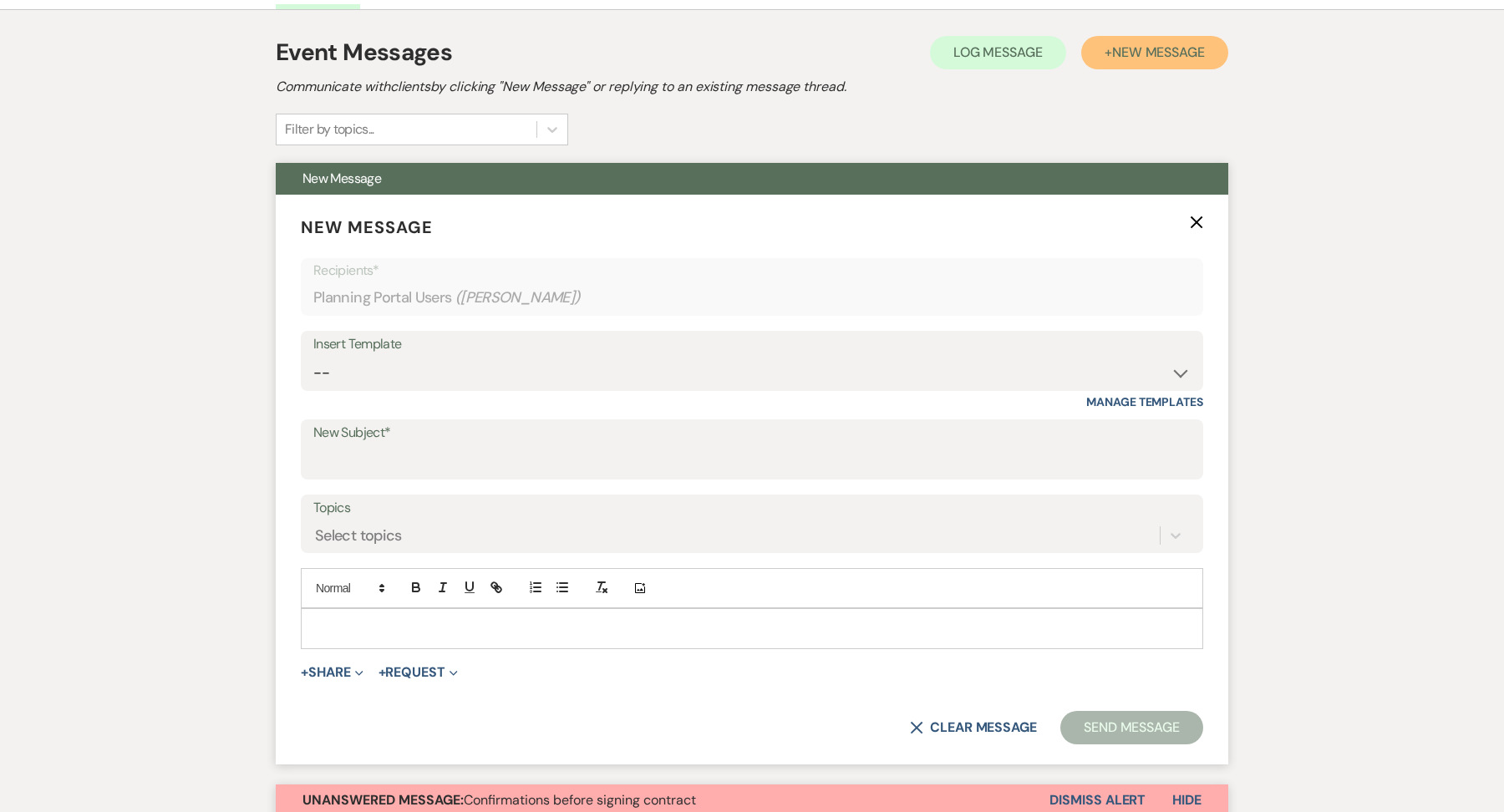
scroll to position [328, 0]
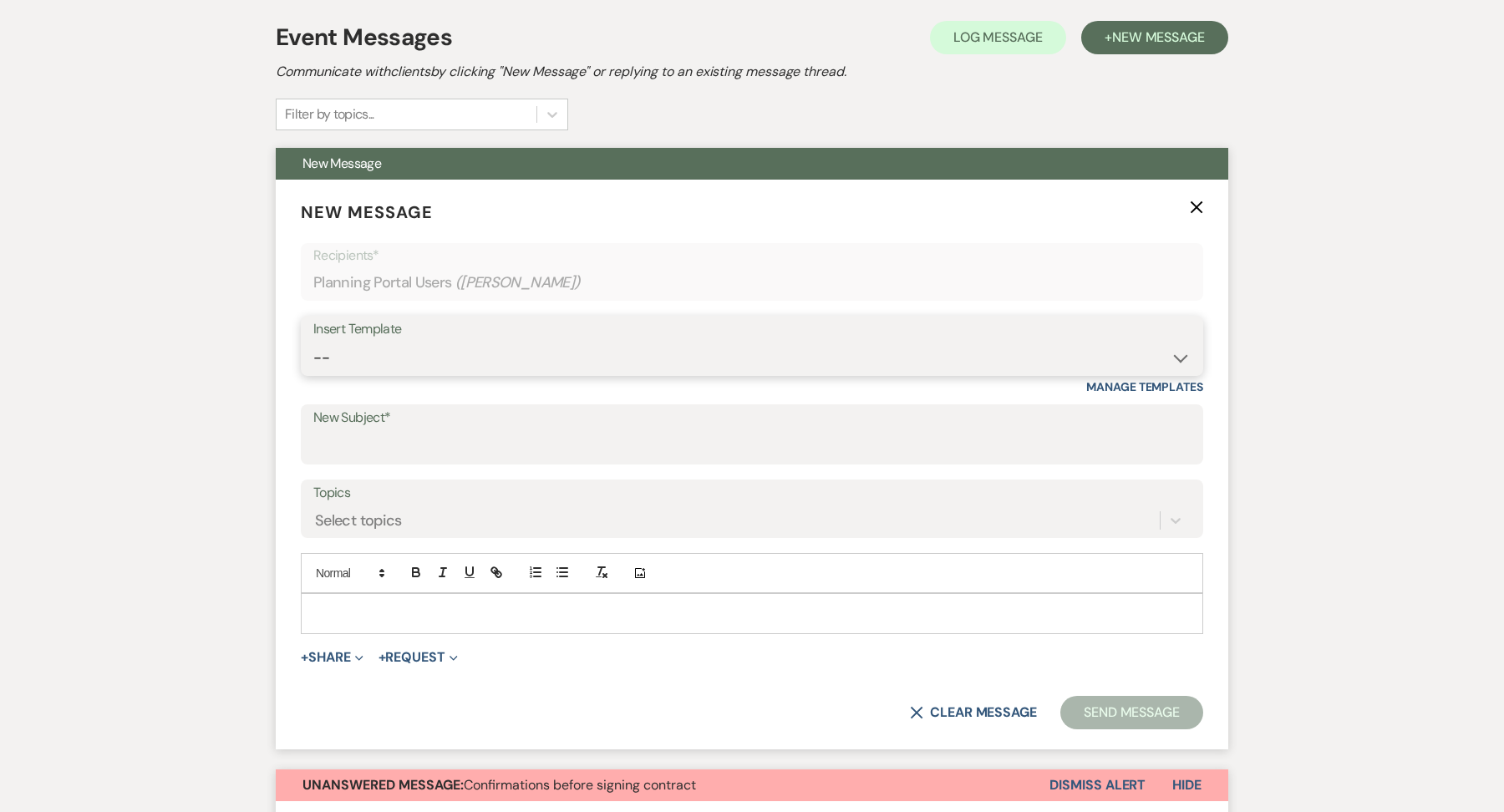
click at [445, 352] on select "-- Follow Up WWM Initial Inquiry Response Planning Portal Introduction (Booked …" at bounding box center [751, 357] width 877 height 33
select select "5027"
type input "Your Invoice & Payment Plan for White [GEOGRAPHIC_DATA][PERSON_NAME]!"
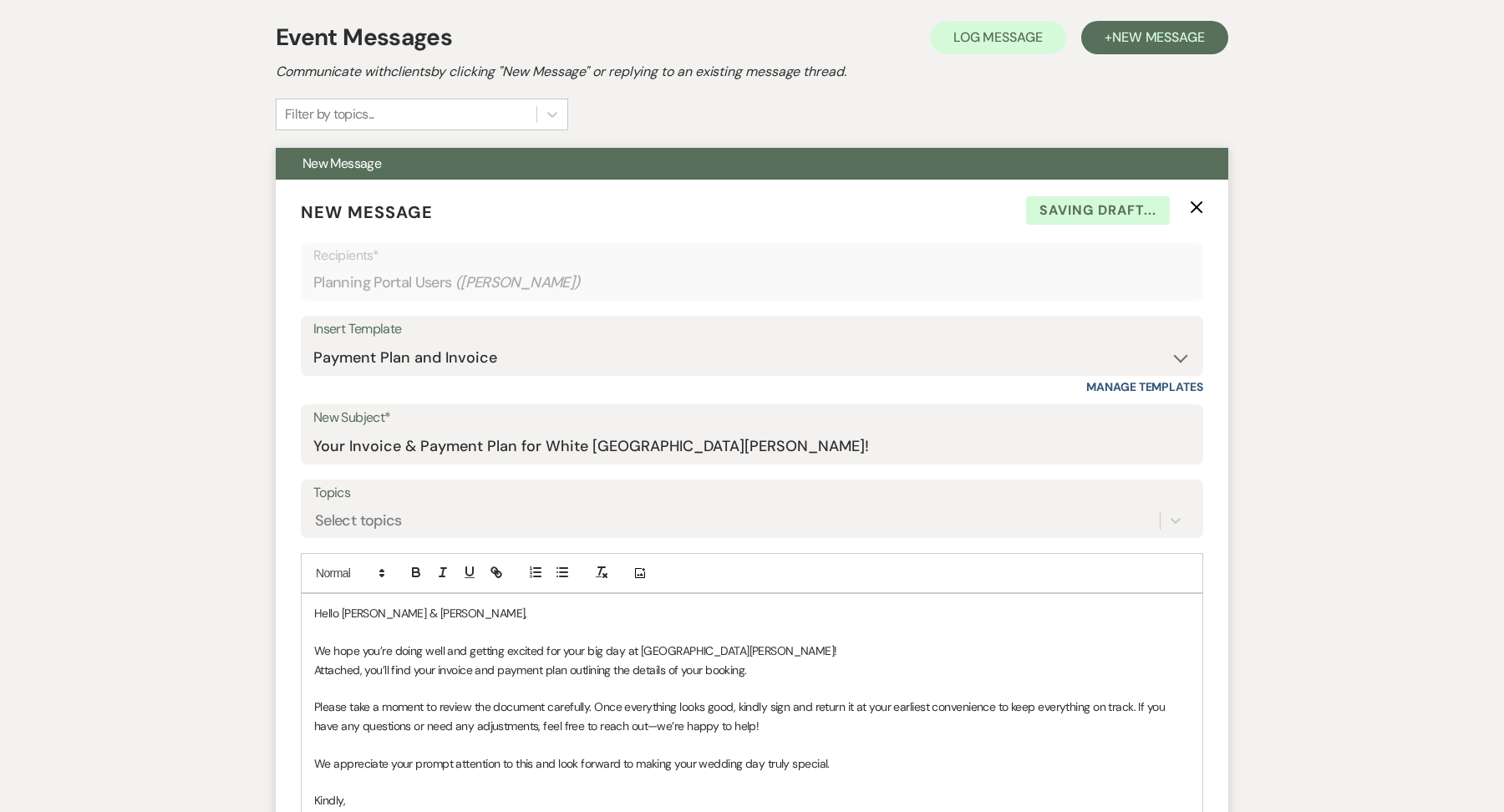
click at [422, 496] on label "Topics" at bounding box center [751, 493] width 877 height 24
click at [317, 510] on input "Topics" at bounding box center [316, 520] width 2 height 22
click at [425, 519] on div "Select topics" at bounding box center [736, 520] width 846 height 29
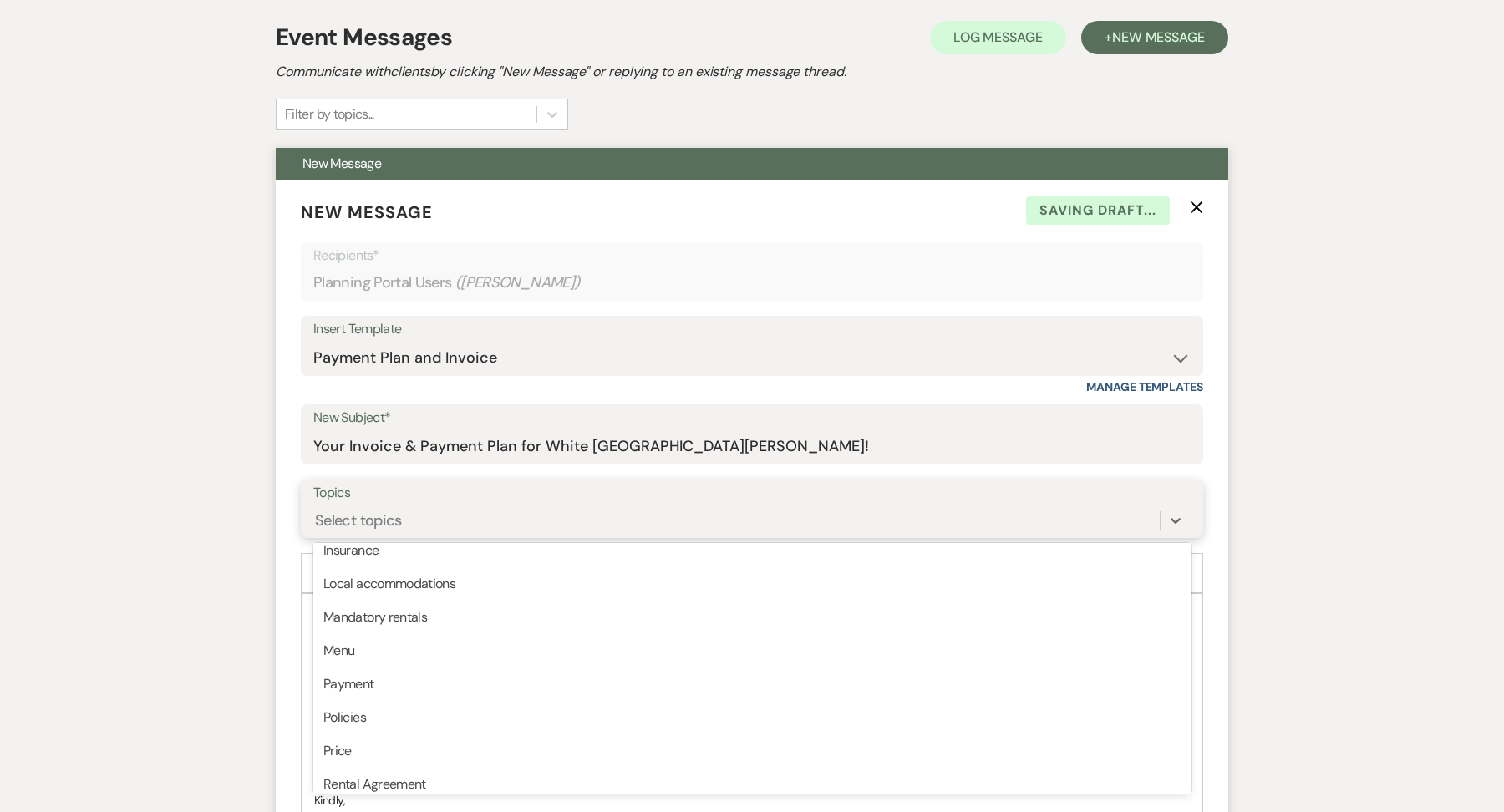
scroll to position [315, 0]
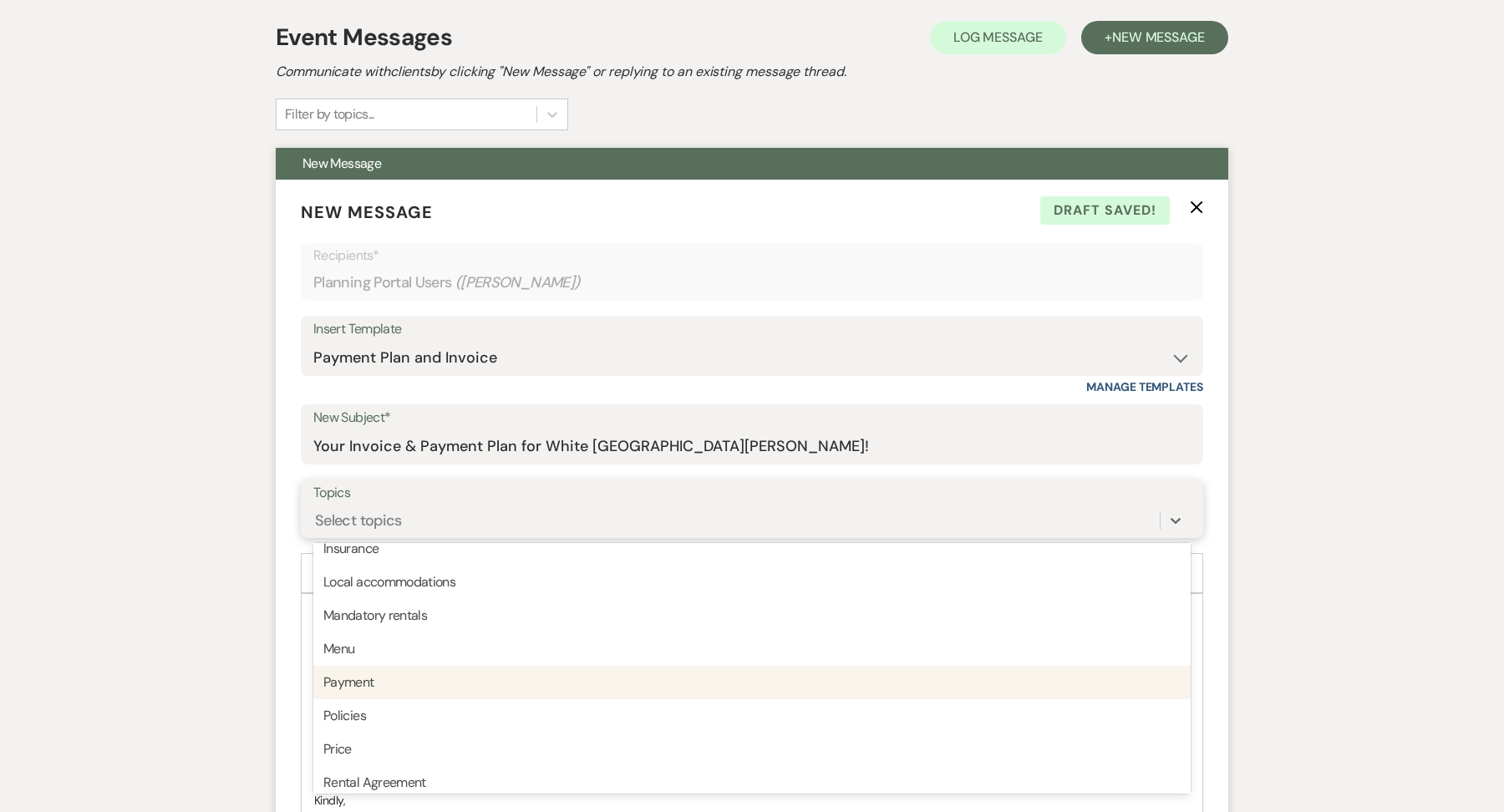
click at [374, 685] on div "Payment" at bounding box center [751, 683] width 877 height 34
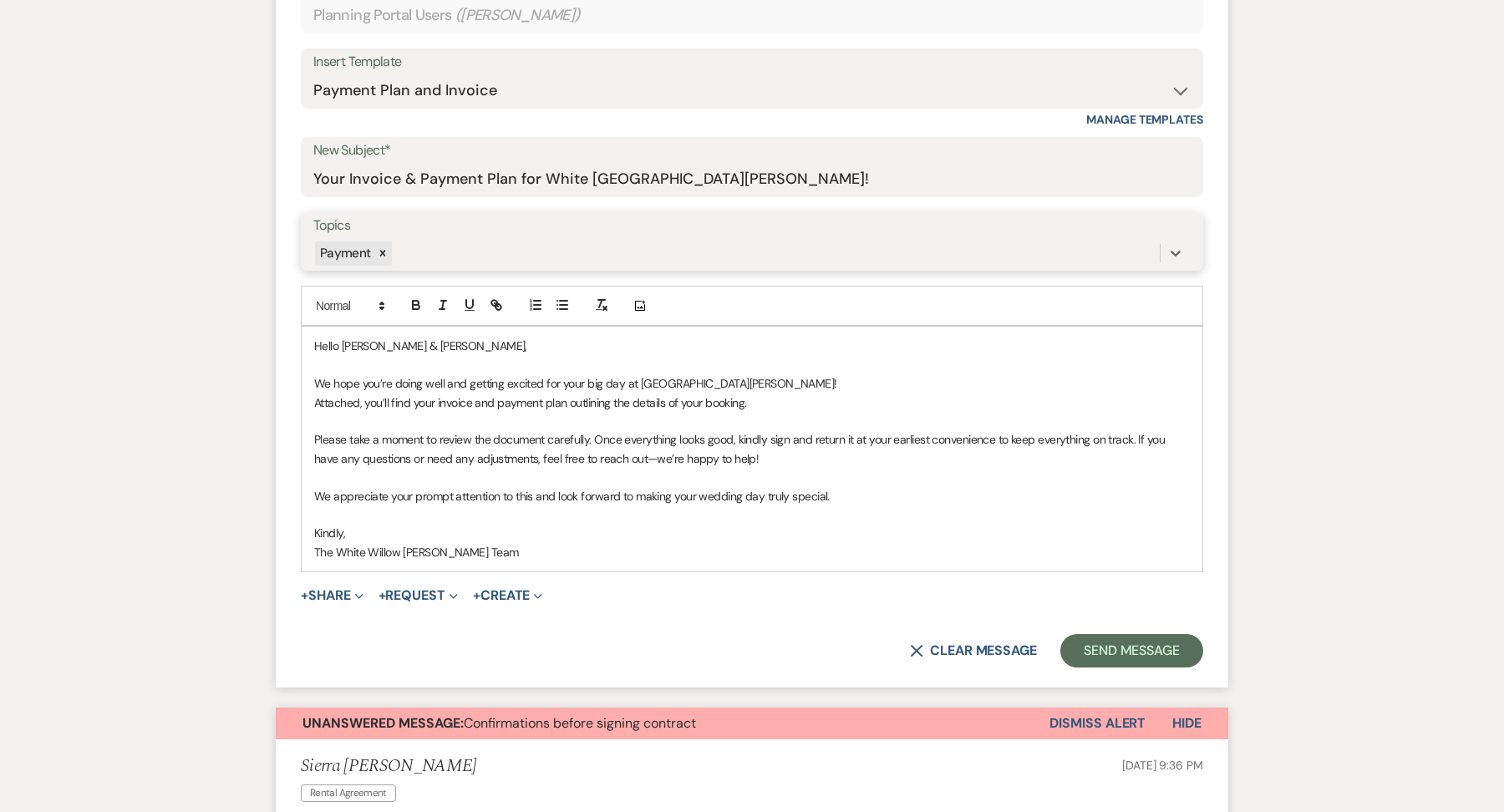
scroll to position [597, 0]
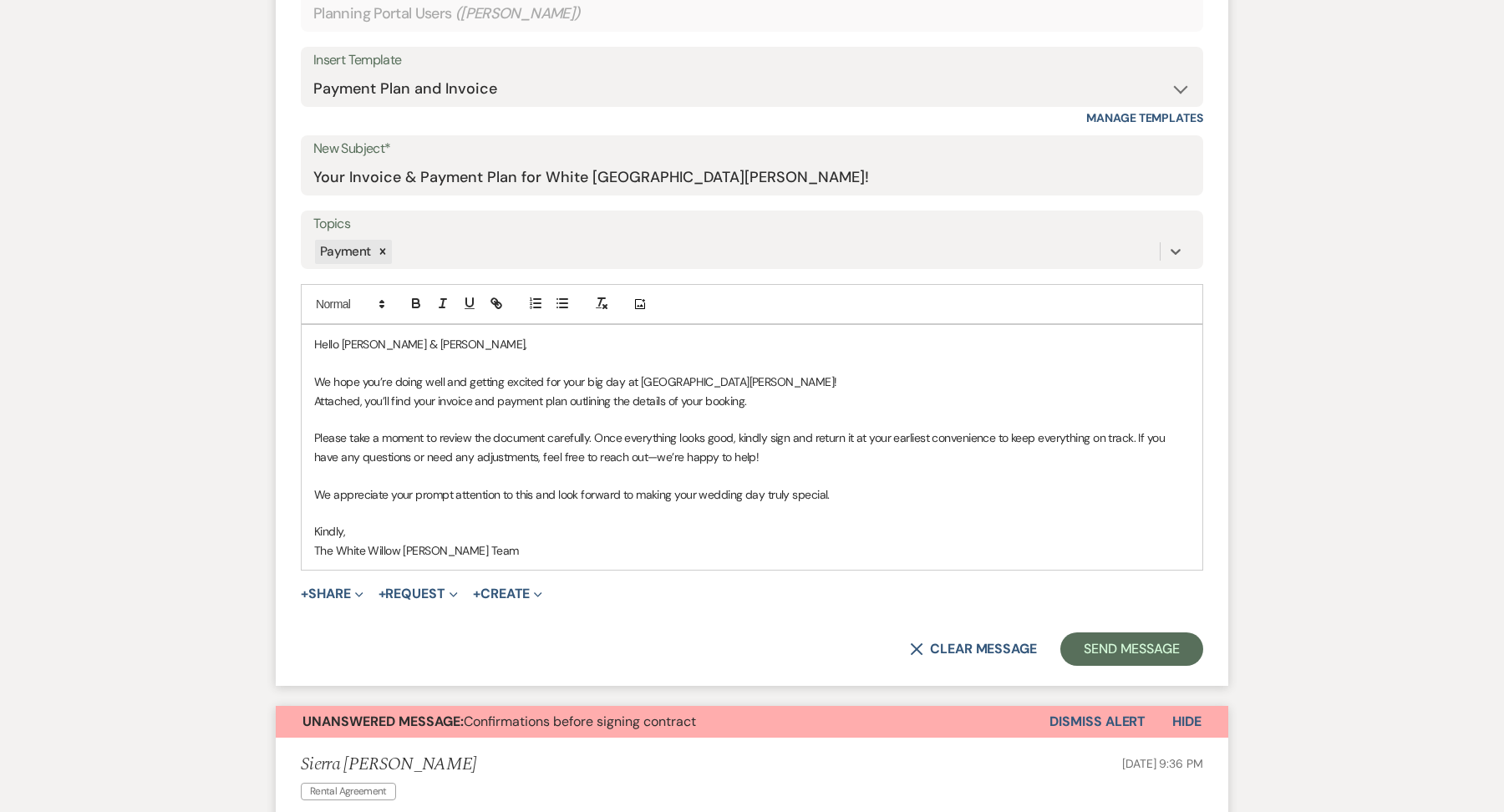
click at [350, 605] on form "New Message X Saving draft... Recipients* Planning Portal Users ( Sierra [PERSO…" at bounding box center [752, 298] width 952 height 775
click at [350, 591] on button "+ Share Expand" at bounding box center [332, 593] width 63 height 13
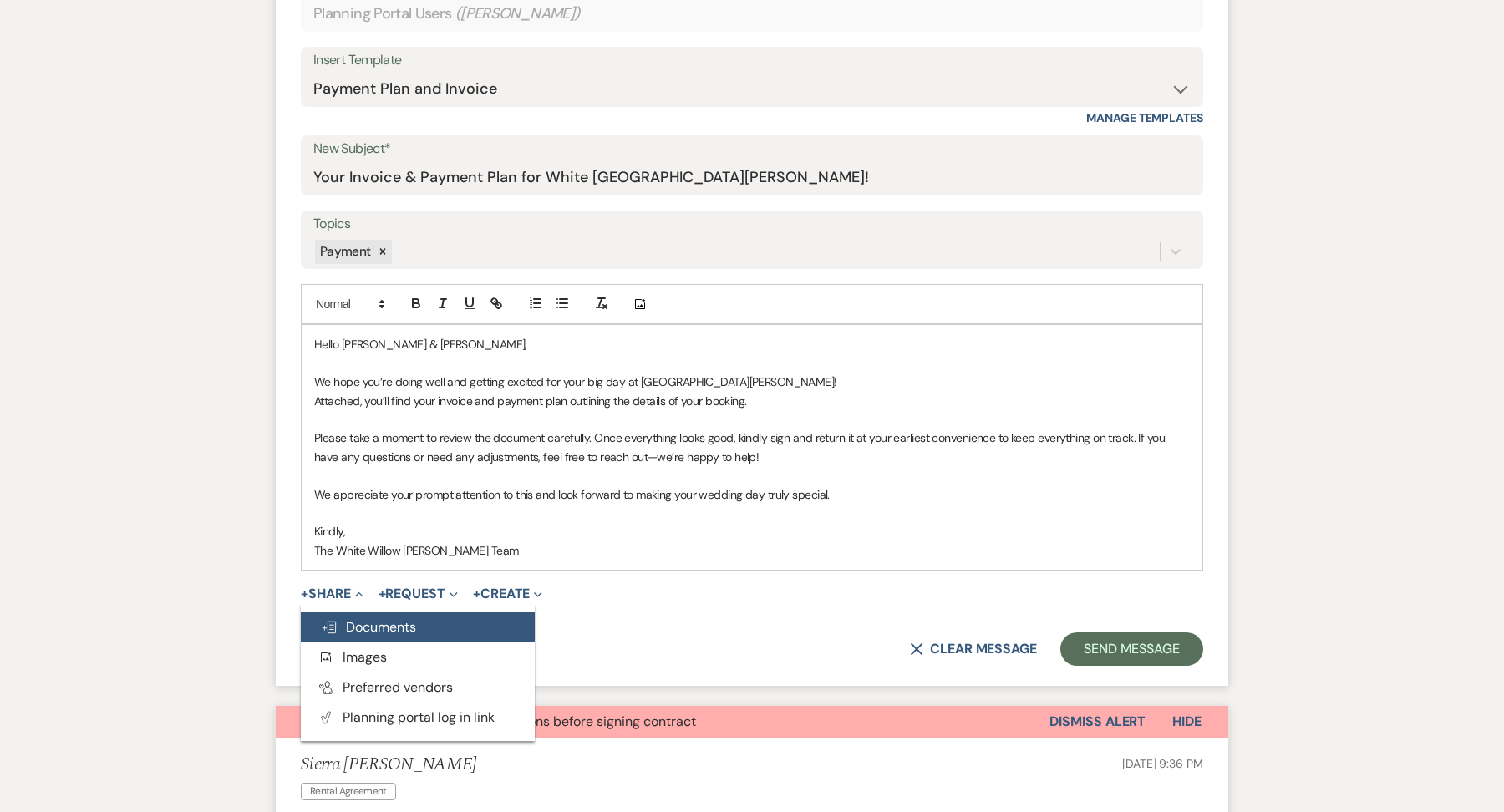
click at [371, 620] on span "Doc Upload Documents" at bounding box center [368, 627] width 95 height 18
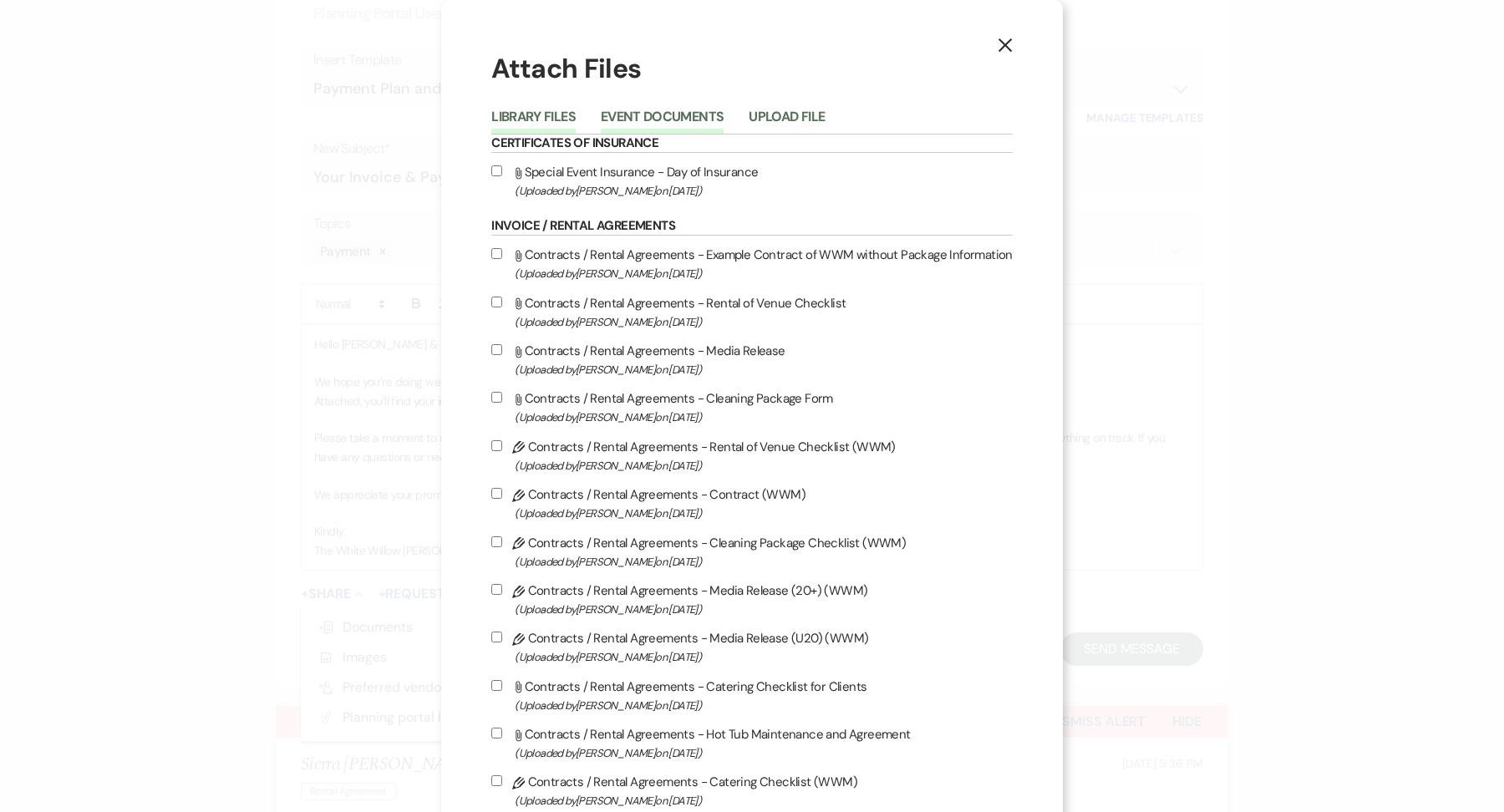
click at [684, 122] on button "Event Documents" at bounding box center [662, 121] width 122 height 23
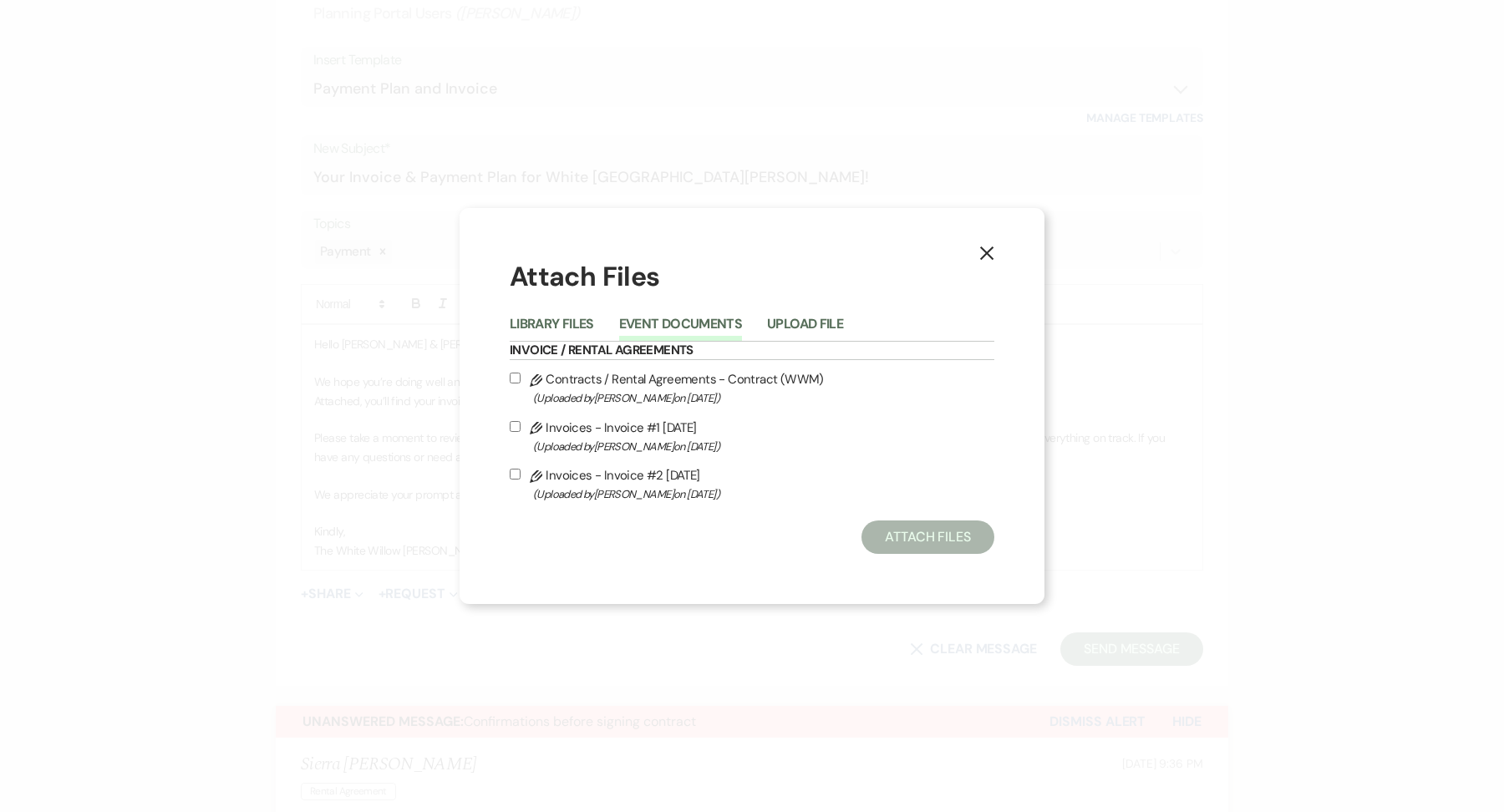
click at [557, 477] on label "Pencil Invoices - Invoice #2 [DATE] (Uploaded by [PERSON_NAME] on [DATE] )" at bounding box center [752, 484] width 484 height 39
click at [521, 477] on input "Pencil Invoices - Invoice #2 [DATE] (Uploaded by [PERSON_NAME] on [DATE] )" at bounding box center [515, 474] width 11 height 11
checkbox input "true"
click at [960, 540] on button "Attach Files" at bounding box center [928, 537] width 133 height 34
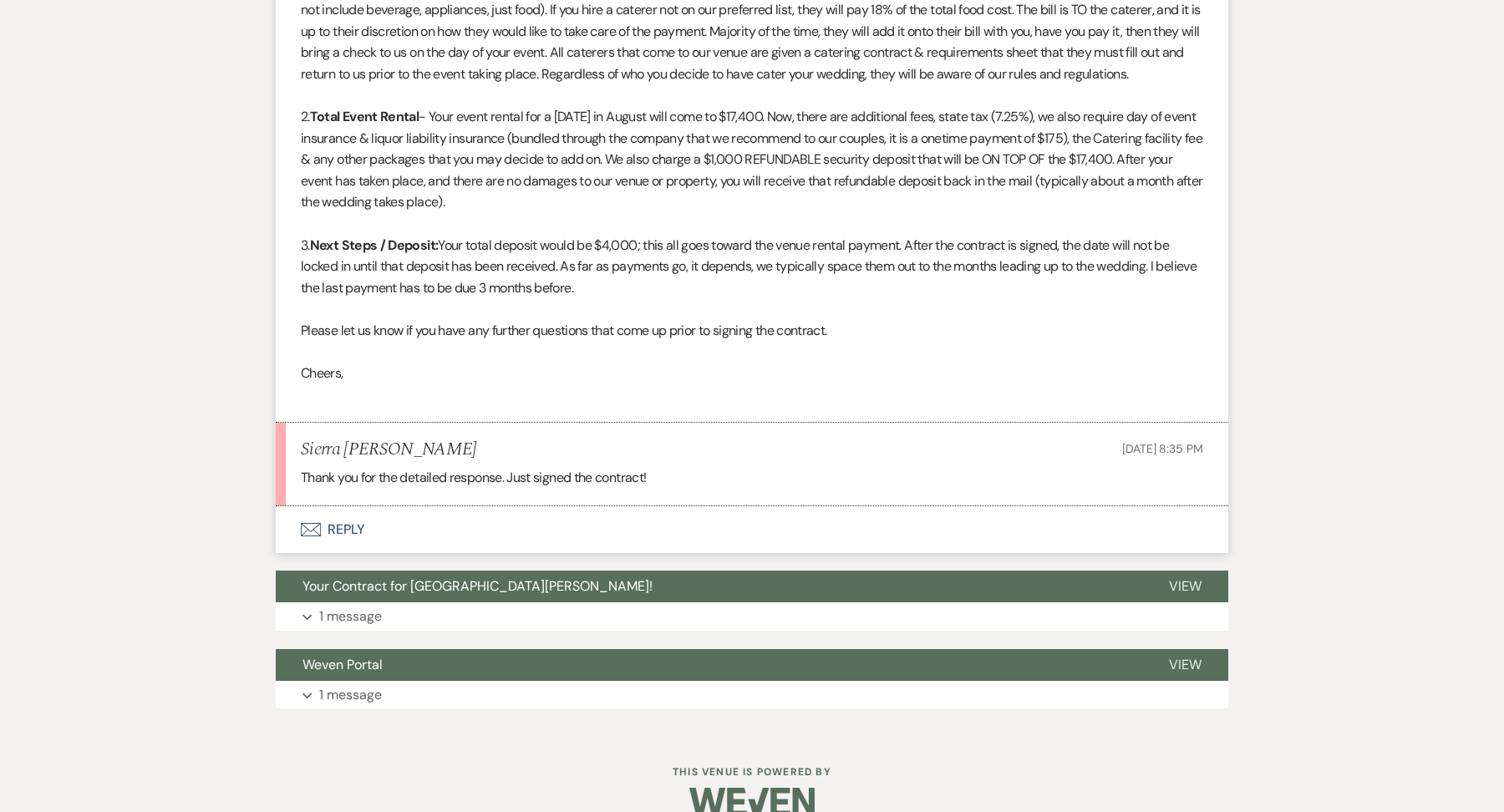
scroll to position [1811, 0]
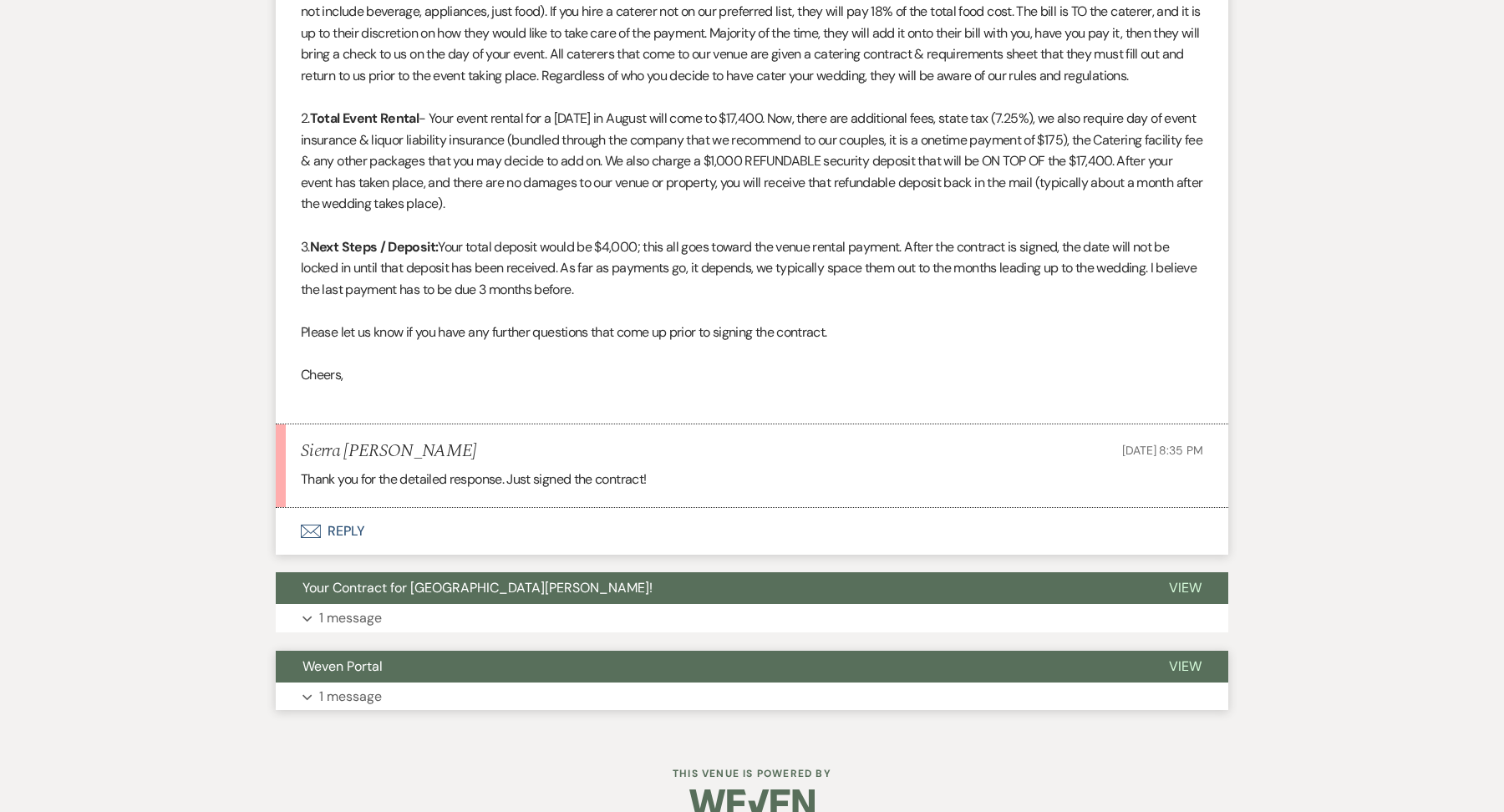
click at [570, 683] on button "Weven Portal" at bounding box center [709, 667] width 866 height 32
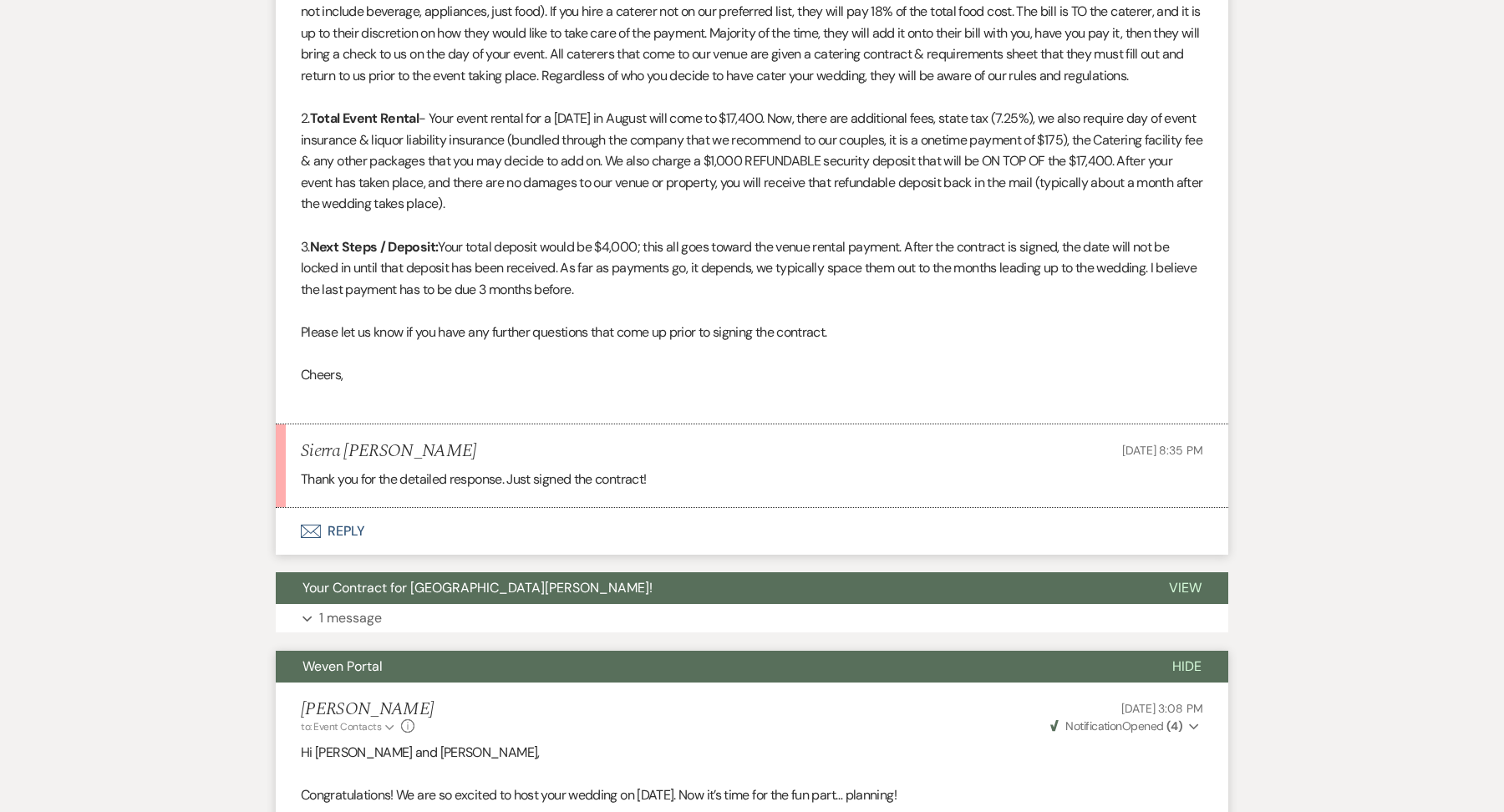
click at [524, 621] on button "Expand 1 message" at bounding box center [752, 618] width 952 height 28
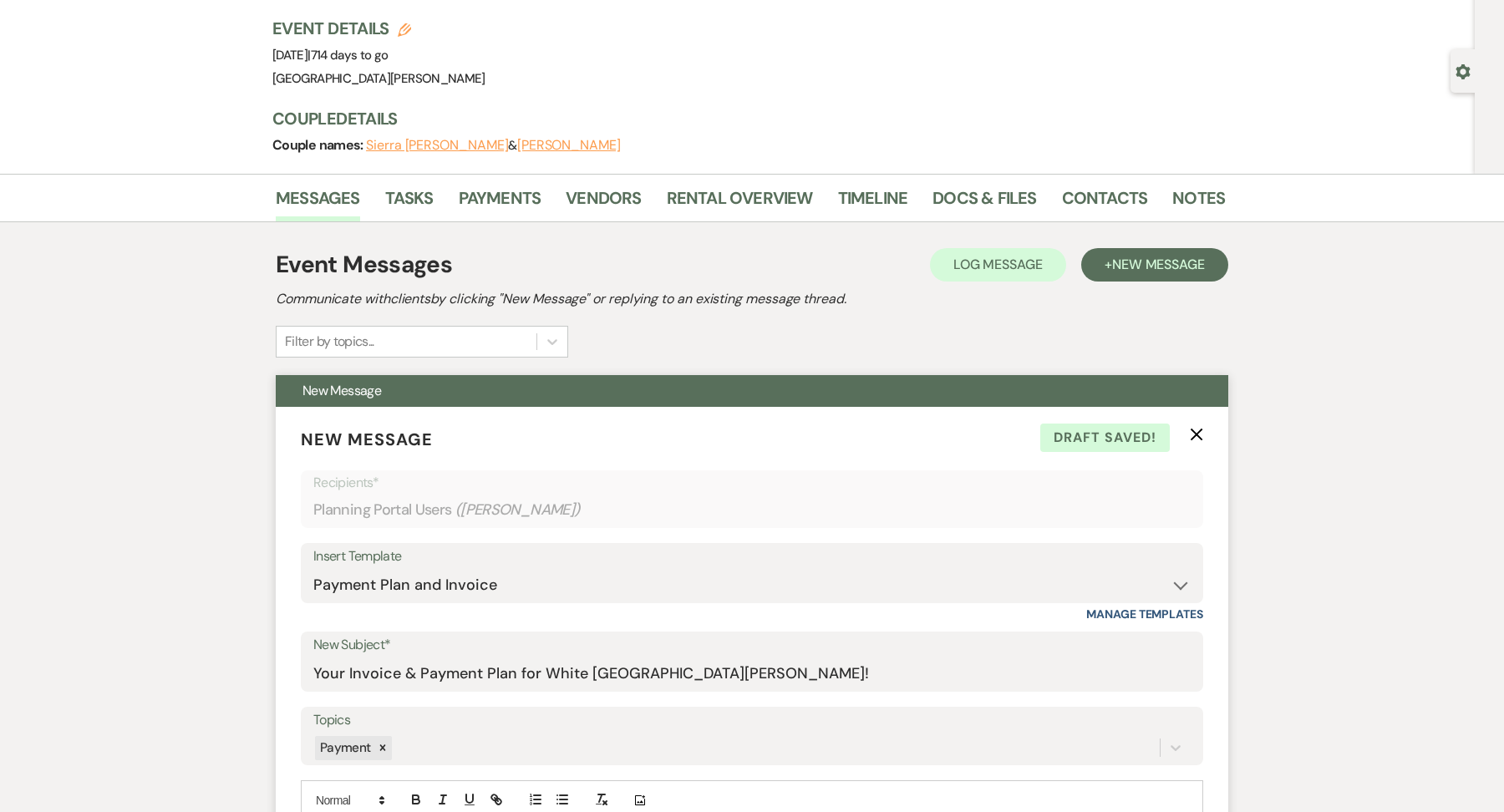
scroll to position [0, 0]
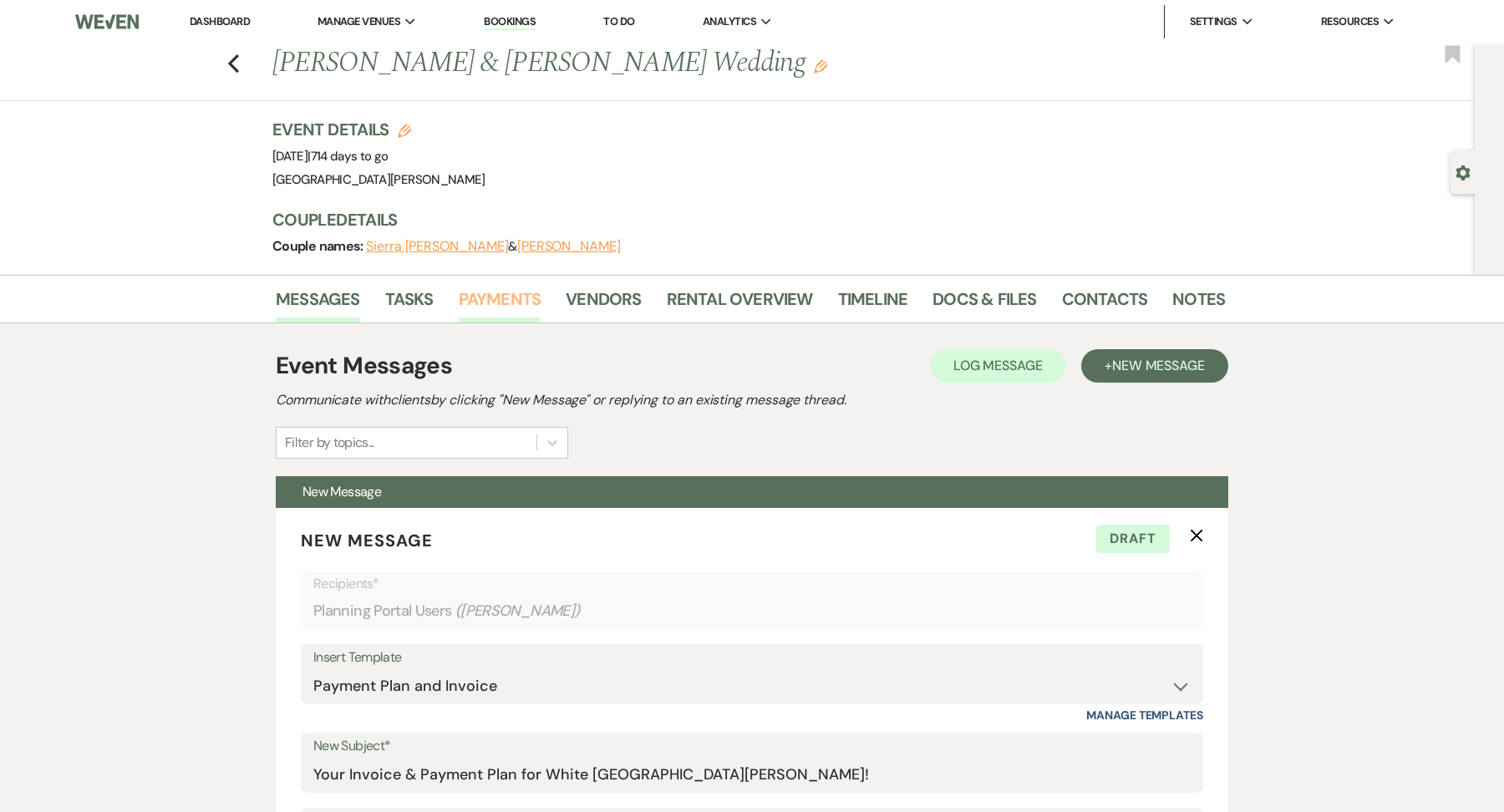
click at [484, 292] on link "Payments" at bounding box center [499, 303] width 82 height 36
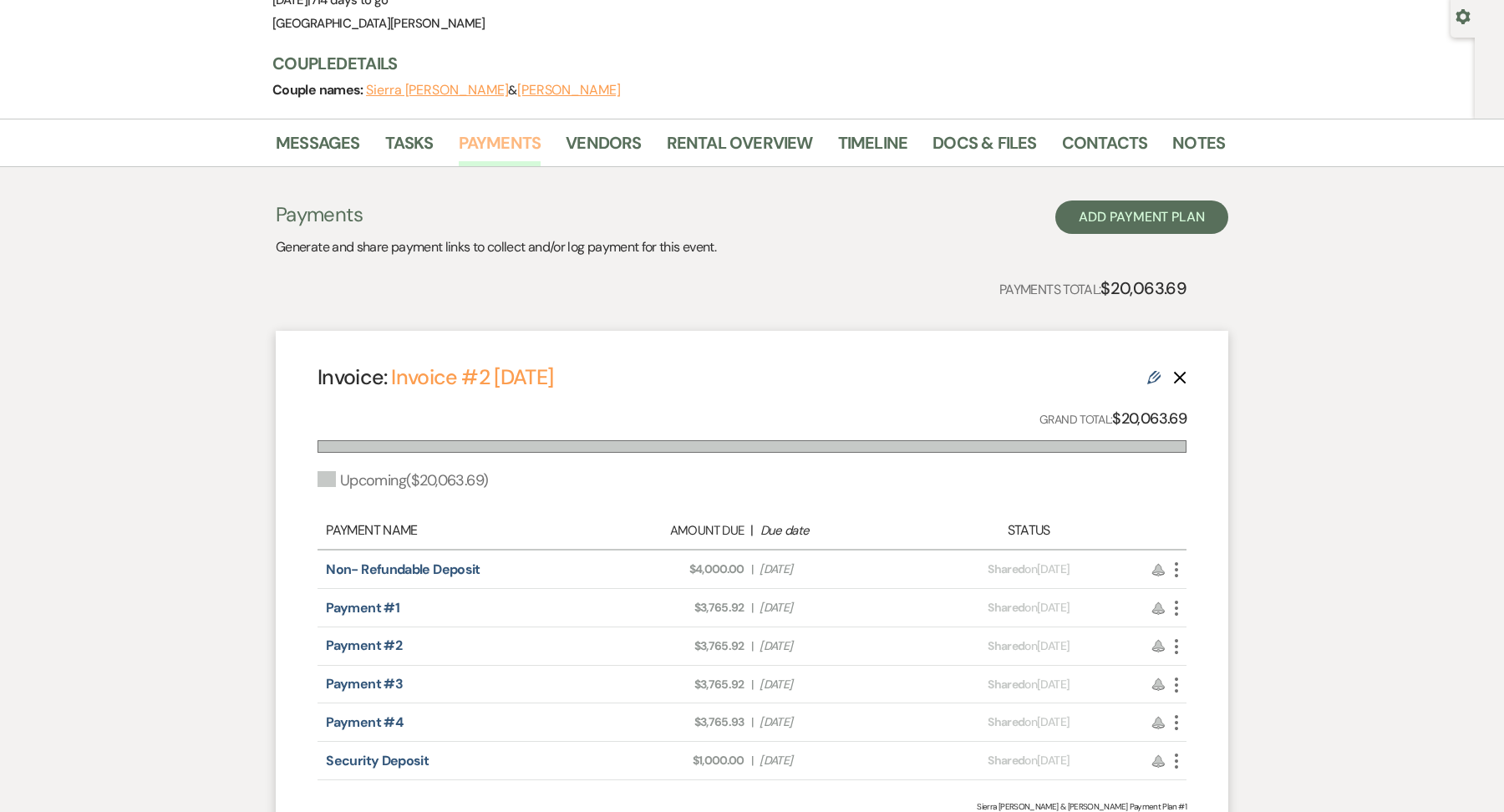
scroll to position [155, 0]
click at [315, 147] on link "Messages" at bounding box center [317, 148] width 84 height 36
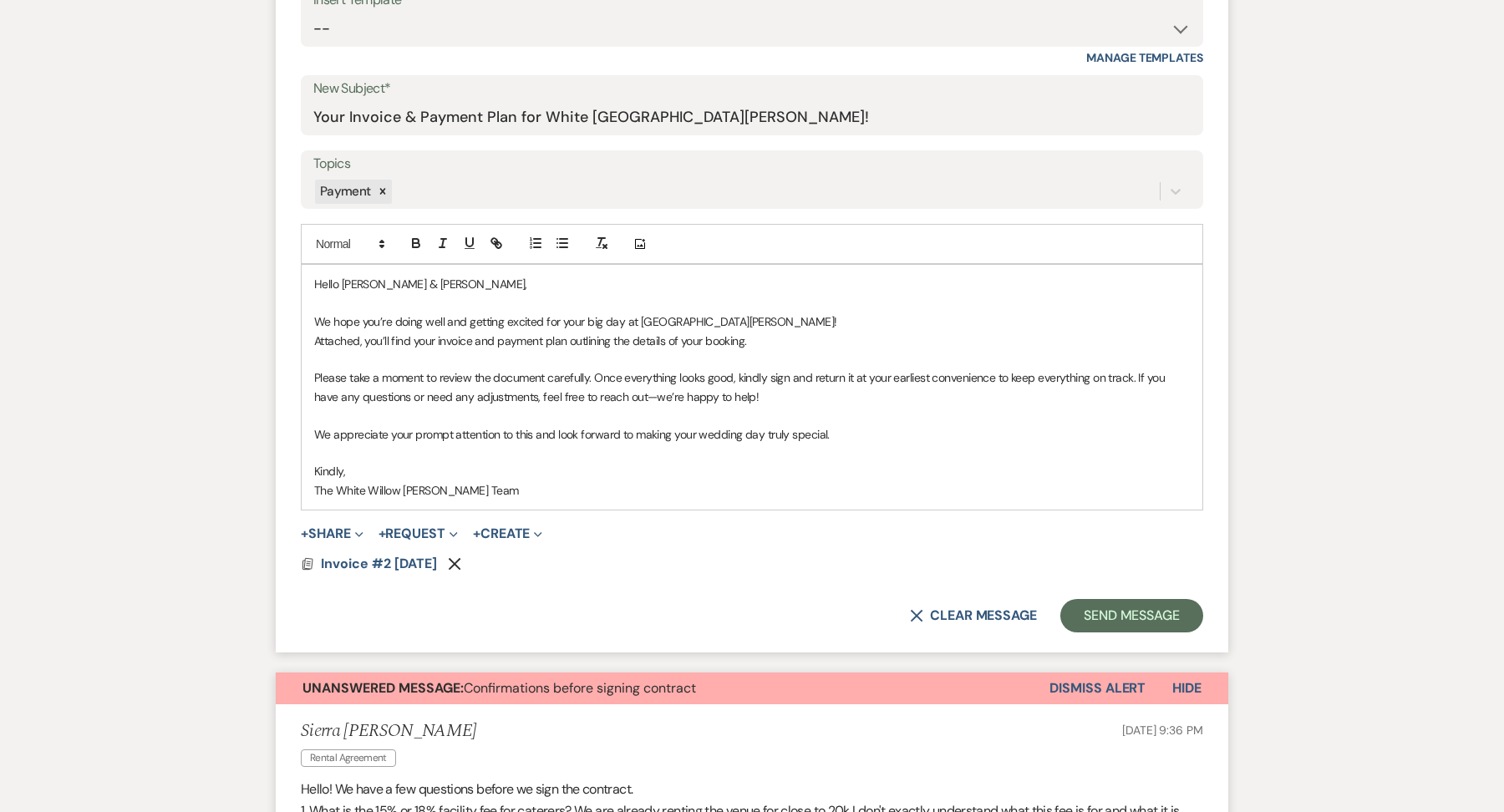
scroll to position [666, 0]
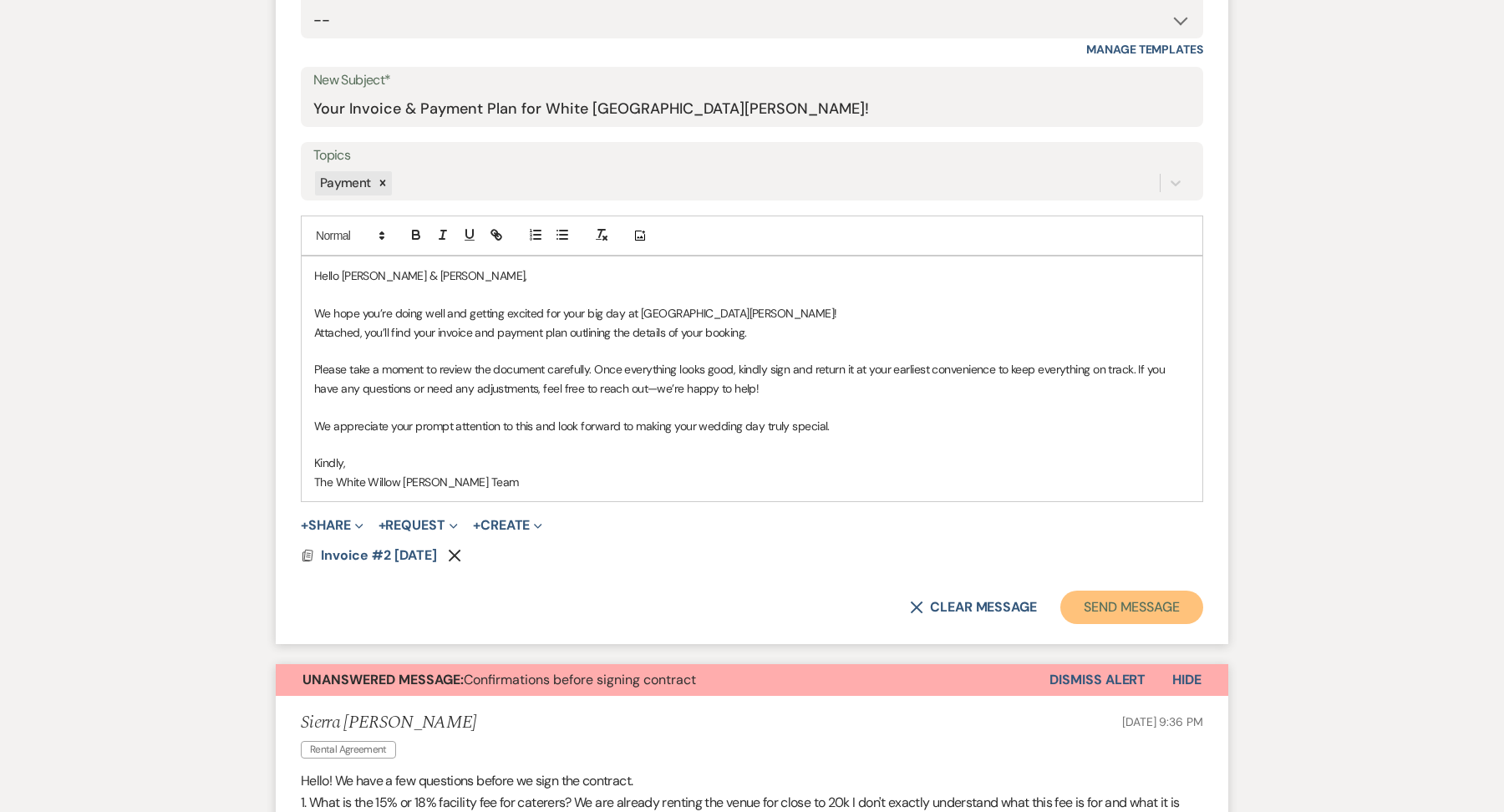
click at [1122, 606] on button "Send Message" at bounding box center [1132, 607] width 143 height 34
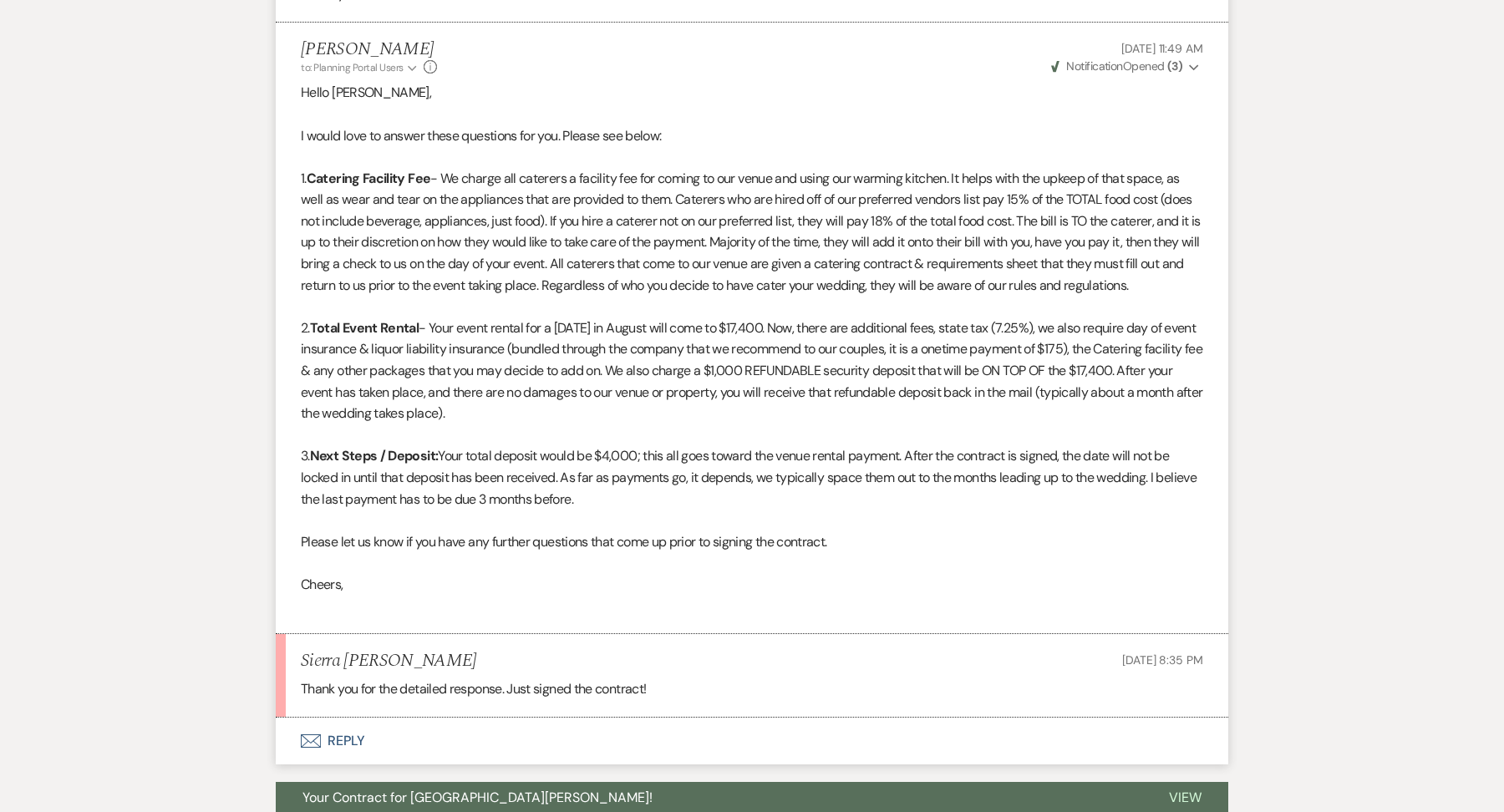
scroll to position [1262, 0]
